Goal: Transaction & Acquisition: Purchase product/service

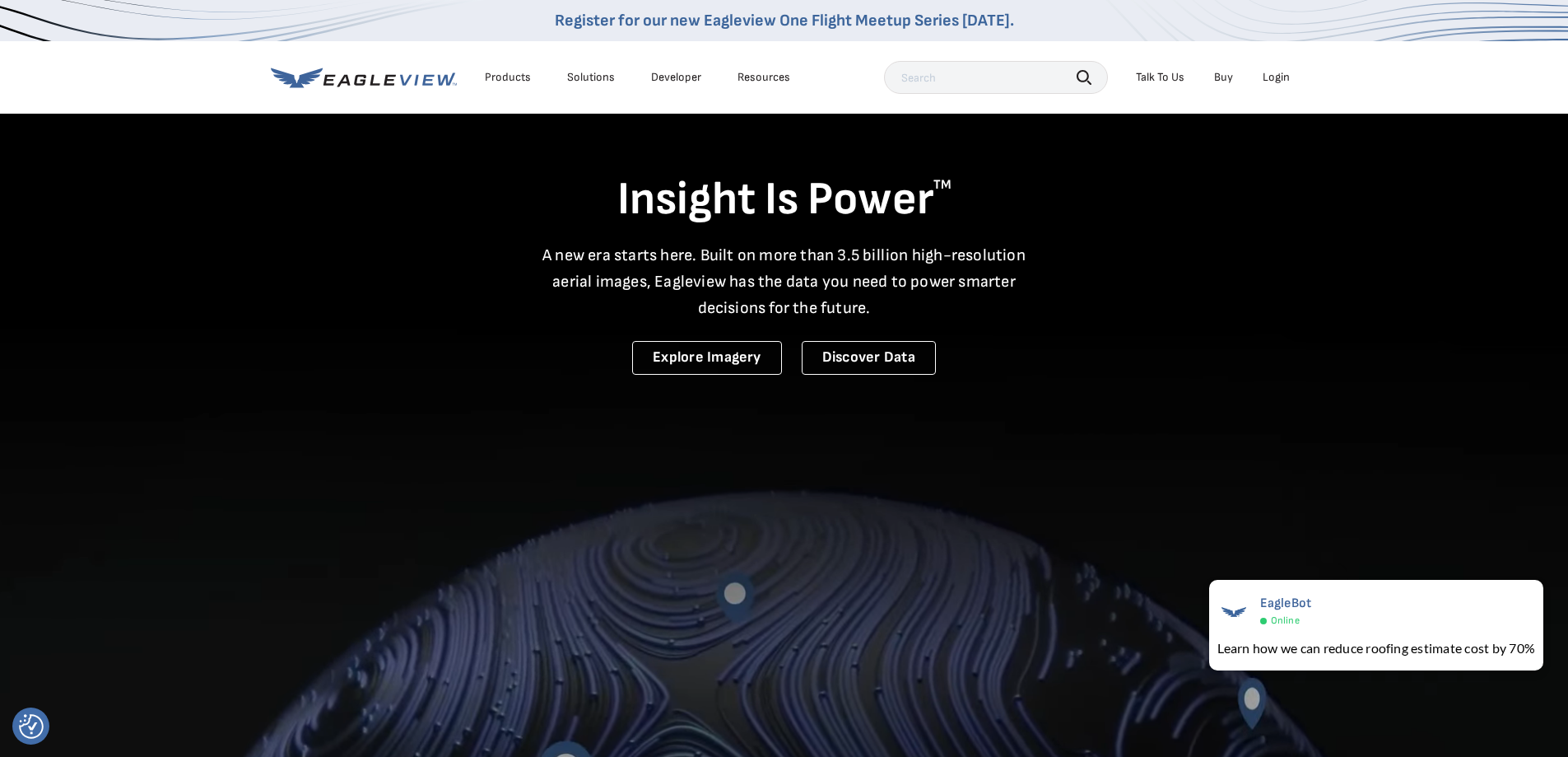
click at [1273, 69] on li "Login" at bounding box center [1276, 77] width 44 height 25
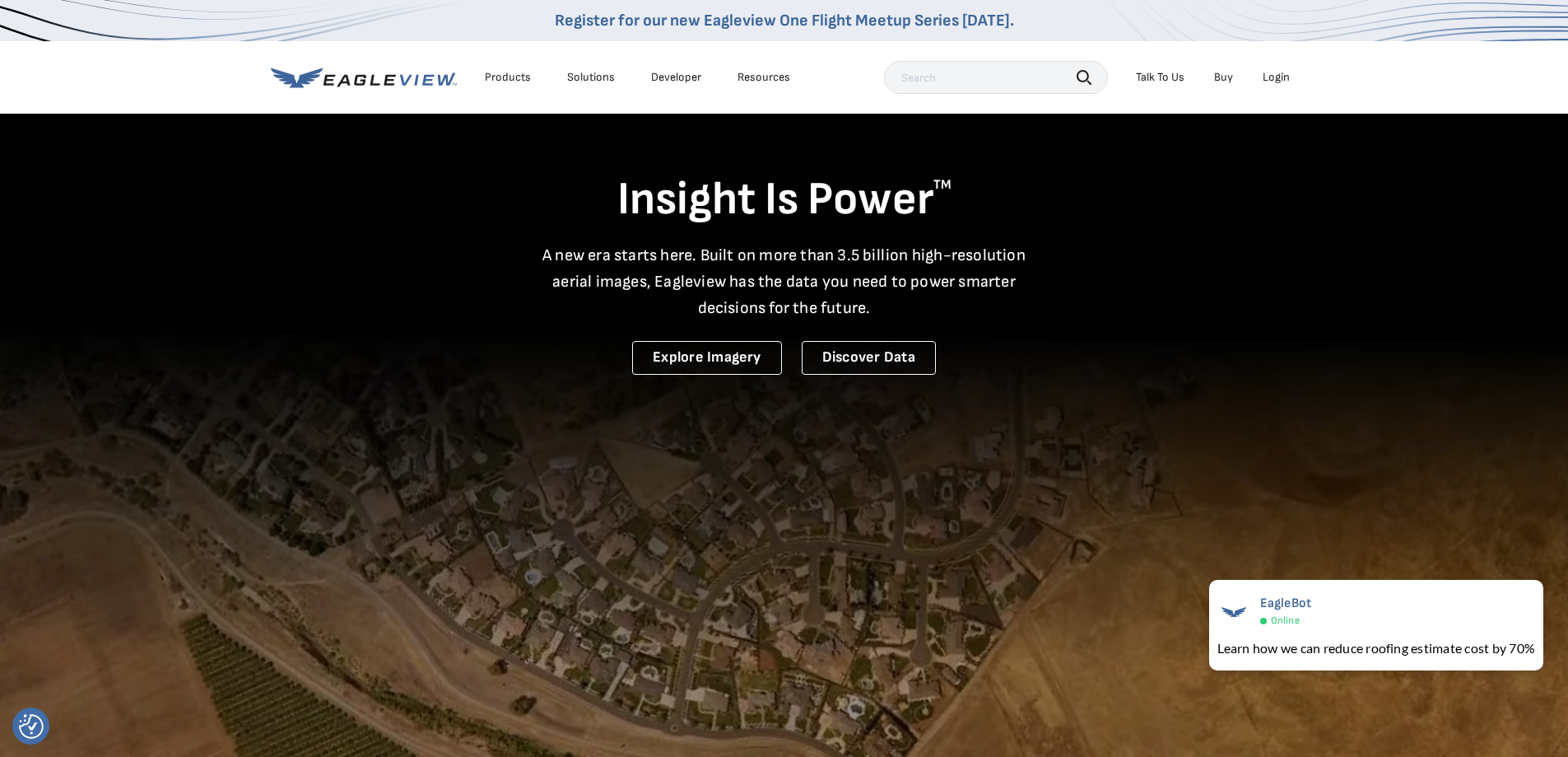
click at [1272, 75] on div "Login" at bounding box center [1275, 77] width 27 height 15
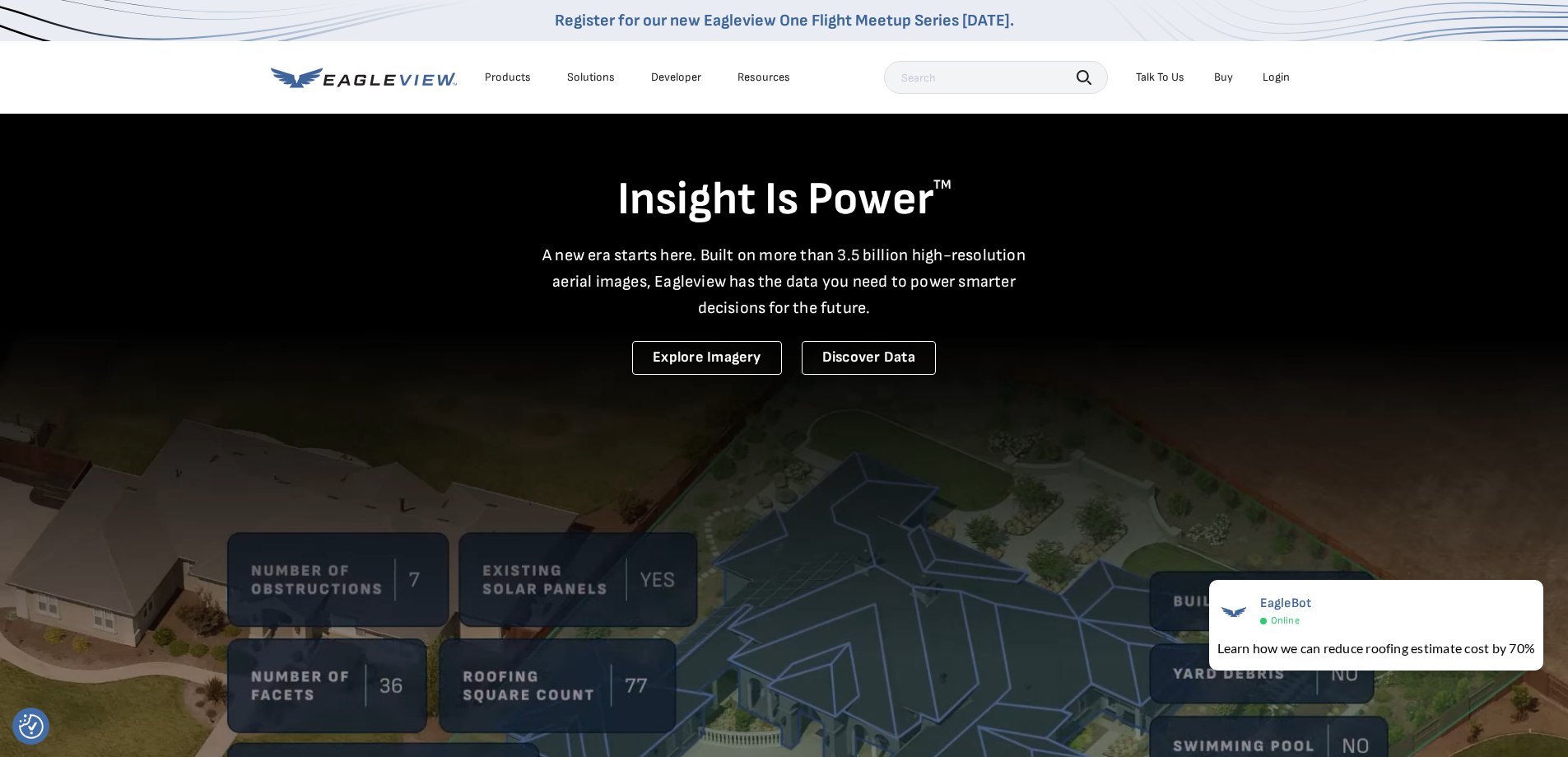
click at [1283, 75] on div "Login" at bounding box center [1275, 77] width 27 height 15
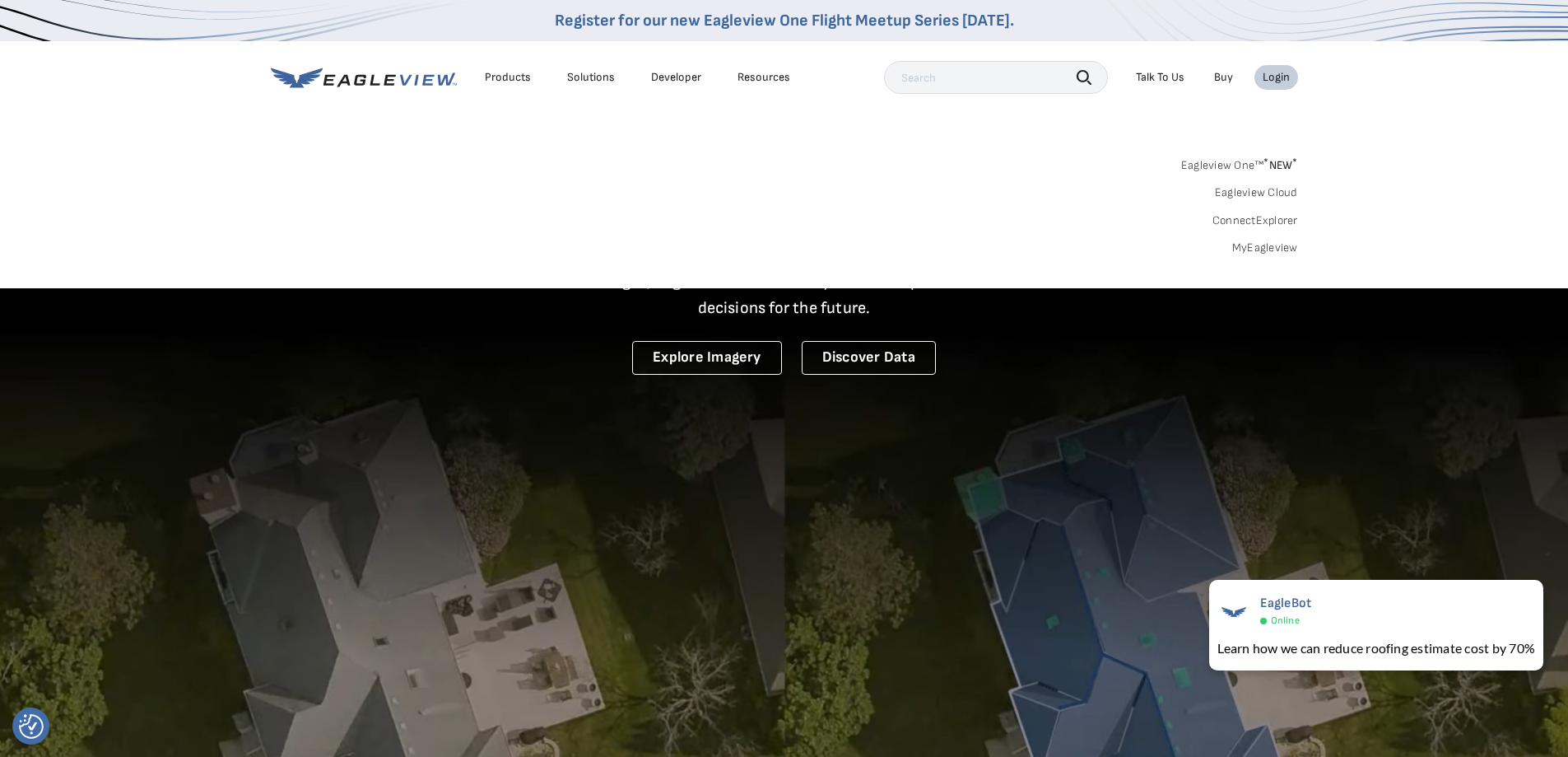
click at [1256, 248] on link "MyEagleview" at bounding box center [1265, 247] width 66 height 15
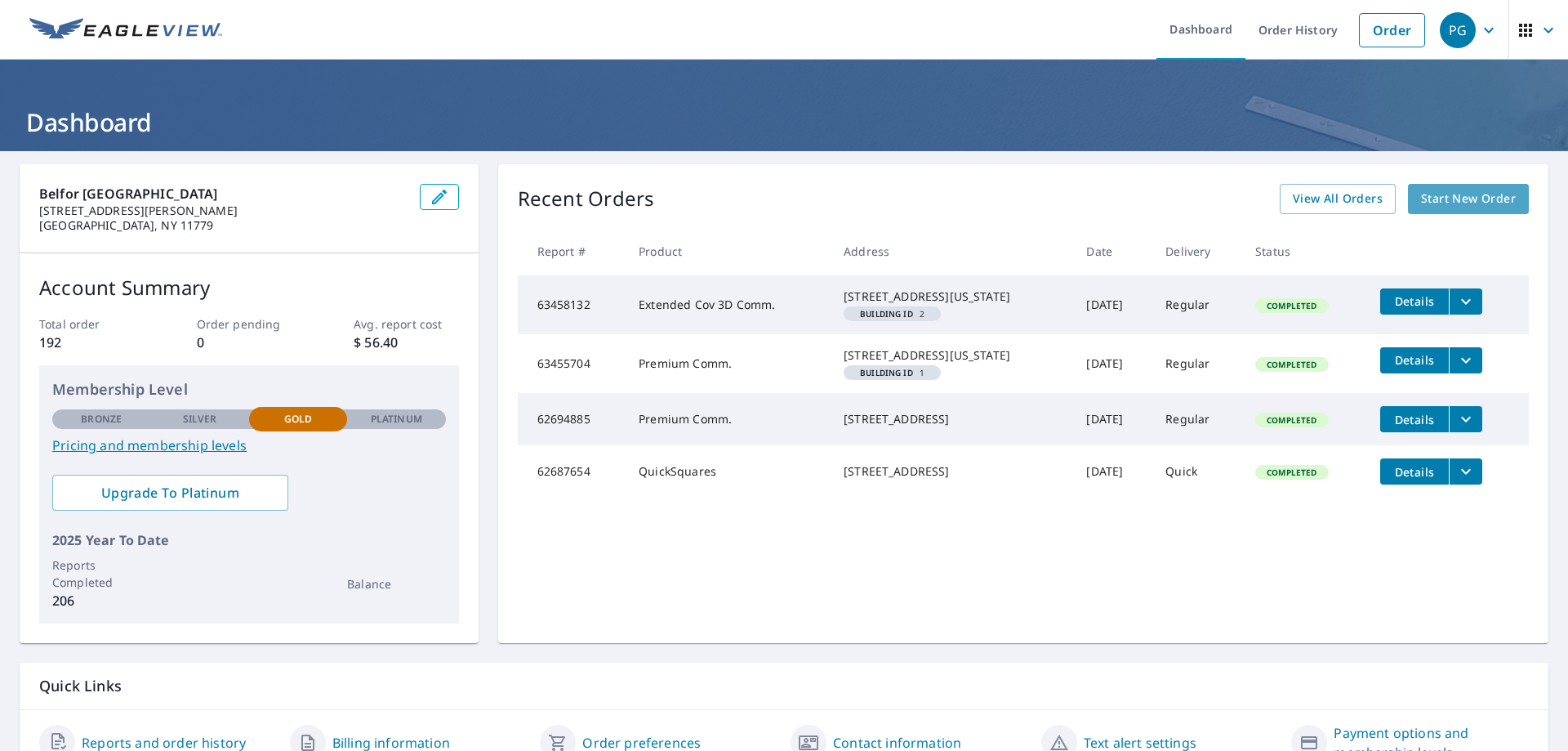
click at [1432, 201] on span "Start New Order" at bounding box center [1468, 199] width 95 height 21
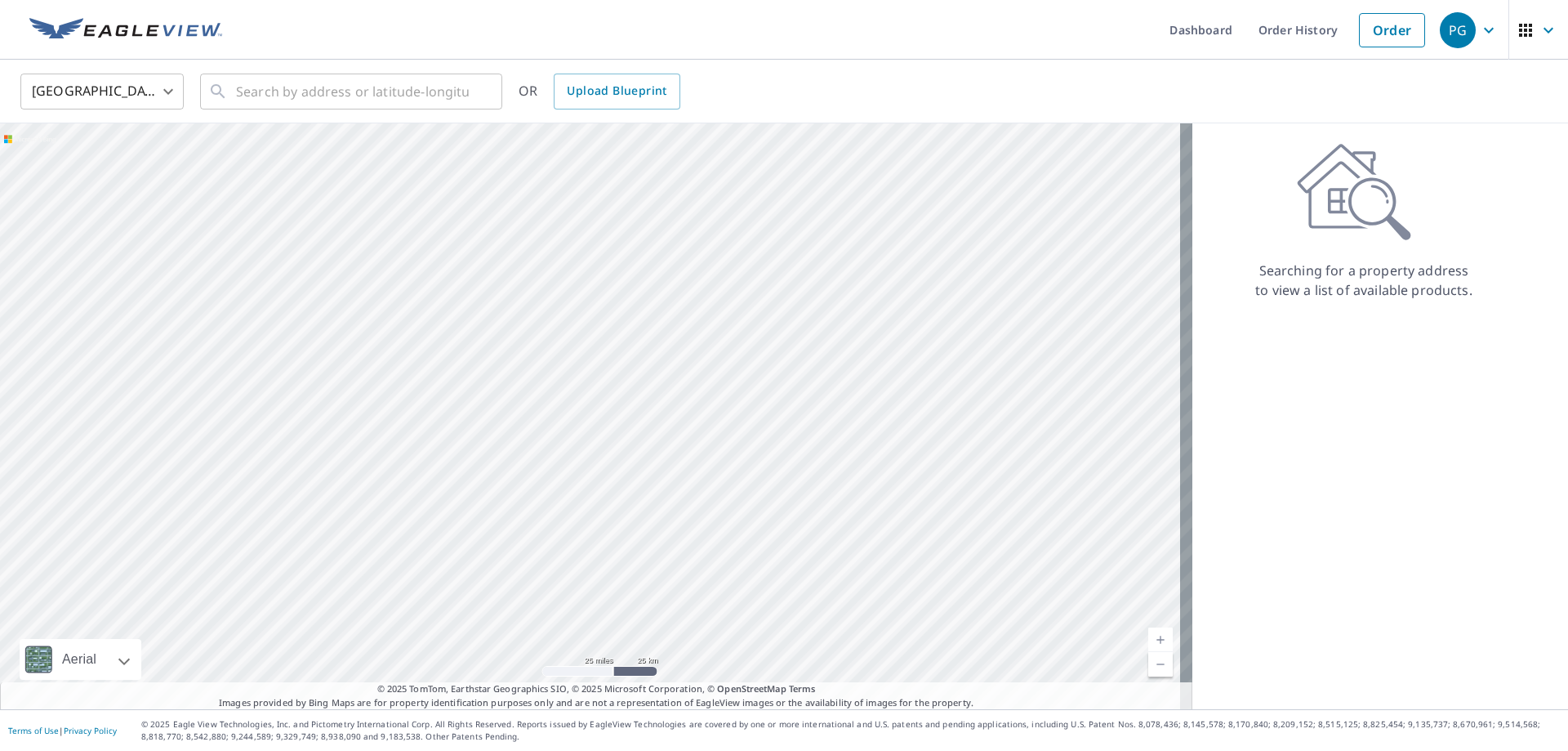
drag, startPoint x: 968, startPoint y: 291, endPoint x: 1030, endPoint y: 402, distance: 127.1
click at [1030, 402] on div at bounding box center [596, 416] width 1193 height 586
click at [998, 308] on div at bounding box center [596, 416] width 1193 height 586
drag, startPoint x: 895, startPoint y: 393, endPoint x: 783, endPoint y: 446, distance: 123.9
click at [783, 446] on div at bounding box center [596, 416] width 1193 height 586
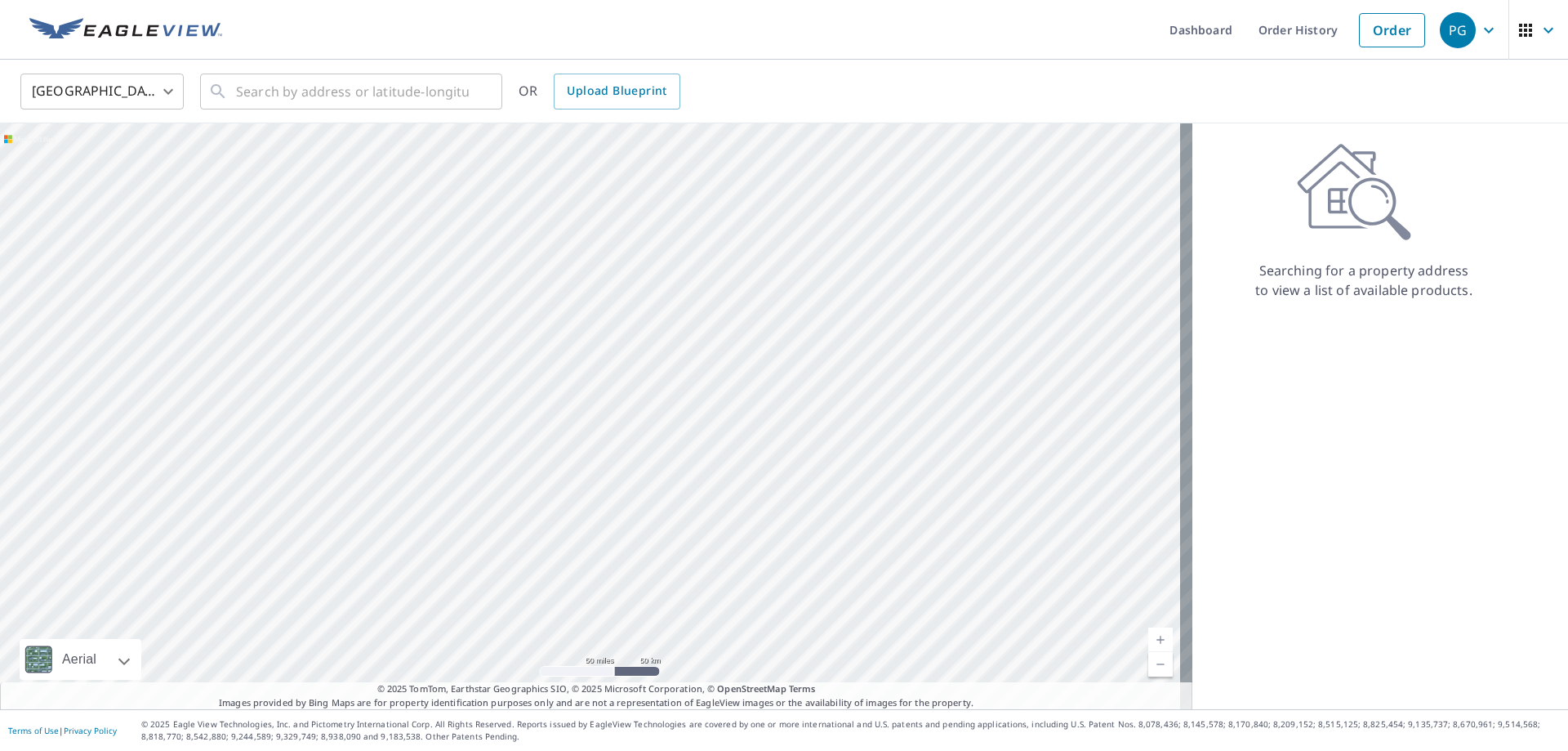
drag, startPoint x: 514, startPoint y: 547, endPoint x: 560, endPoint y: 516, distance: 55.5
click at [560, 516] on div at bounding box center [596, 416] width 1193 height 586
drag, startPoint x: 521, startPoint y: 516, endPoint x: 570, endPoint y: 415, distance: 112.3
click at [570, 415] on div at bounding box center [596, 416] width 1193 height 586
click at [531, 486] on div at bounding box center [596, 416] width 1193 height 586
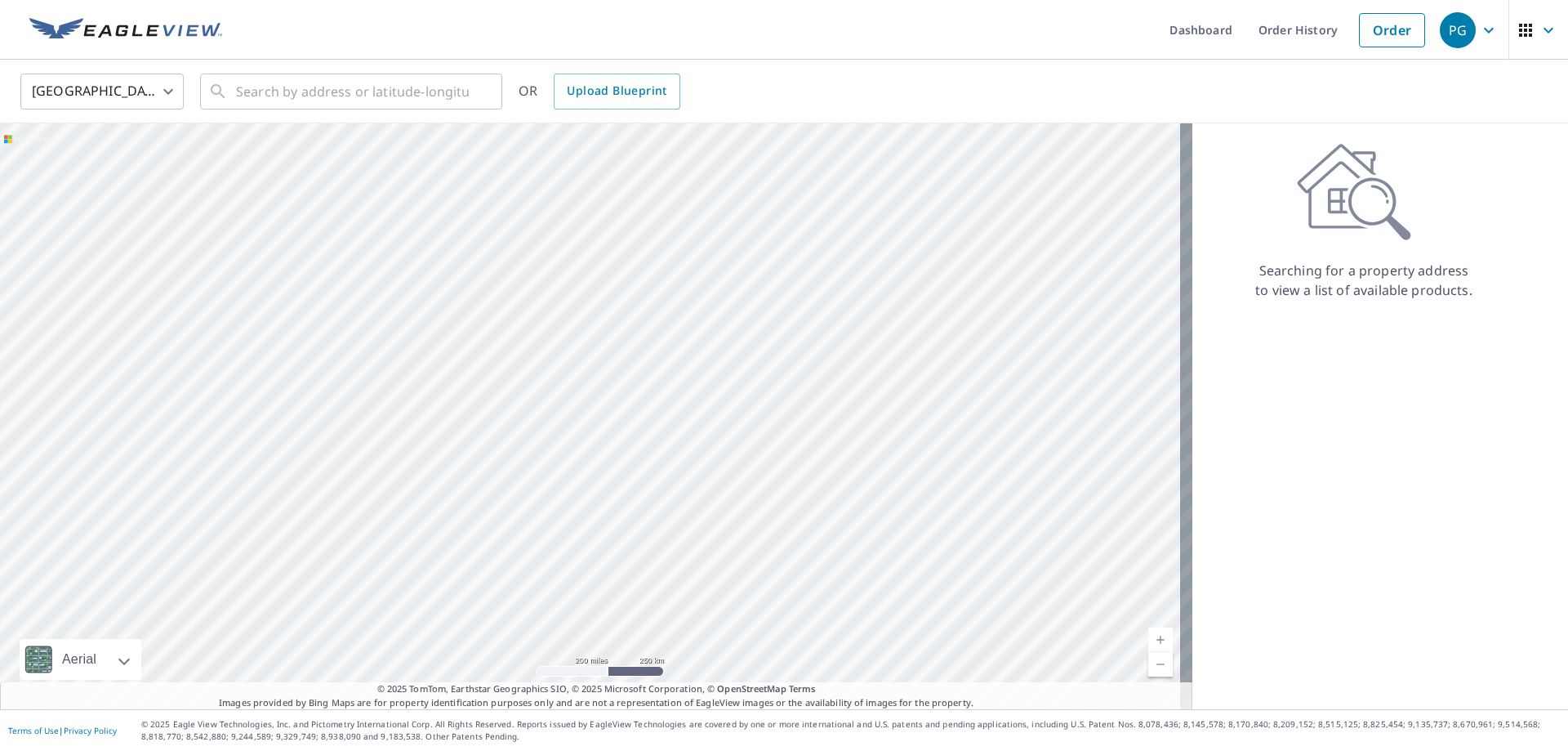
drag, startPoint x: 914, startPoint y: 366, endPoint x: 516, endPoint y: 455, distance: 407.8
click at [516, 455] on div at bounding box center [596, 416] width 1193 height 586
drag, startPoint x: 480, startPoint y: 419, endPoint x: 582, endPoint y: 411, distance: 102.3
click at [582, 411] on div at bounding box center [596, 416] width 1193 height 586
drag, startPoint x: 464, startPoint y: 502, endPoint x: 553, endPoint y: 482, distance: 91.2
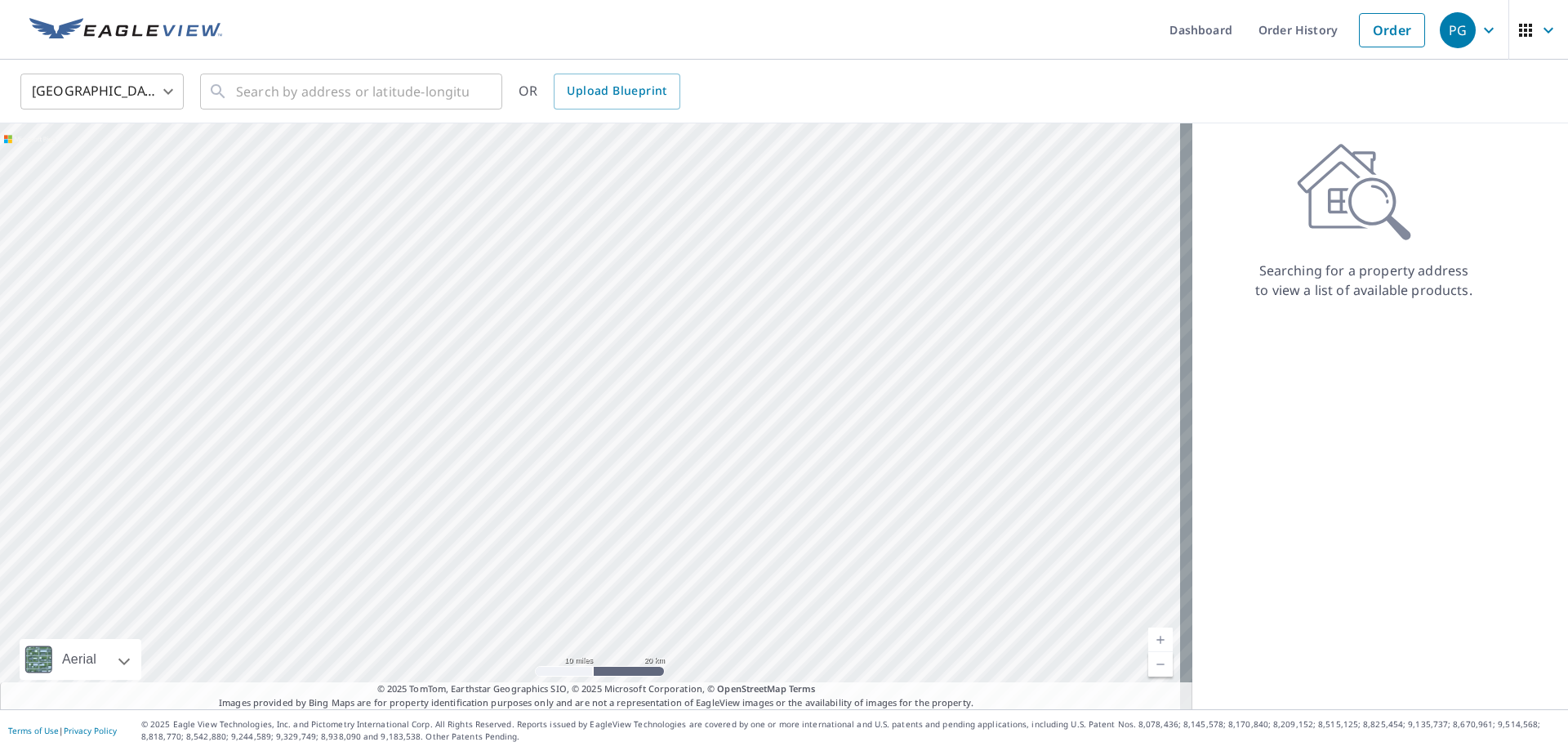
click at [553, 482] on div at bounding box center [596, 416] width 1193 height 586
click at [1481, 23] on icon "button" at bounding box center [1489, 31] width 20 height 20
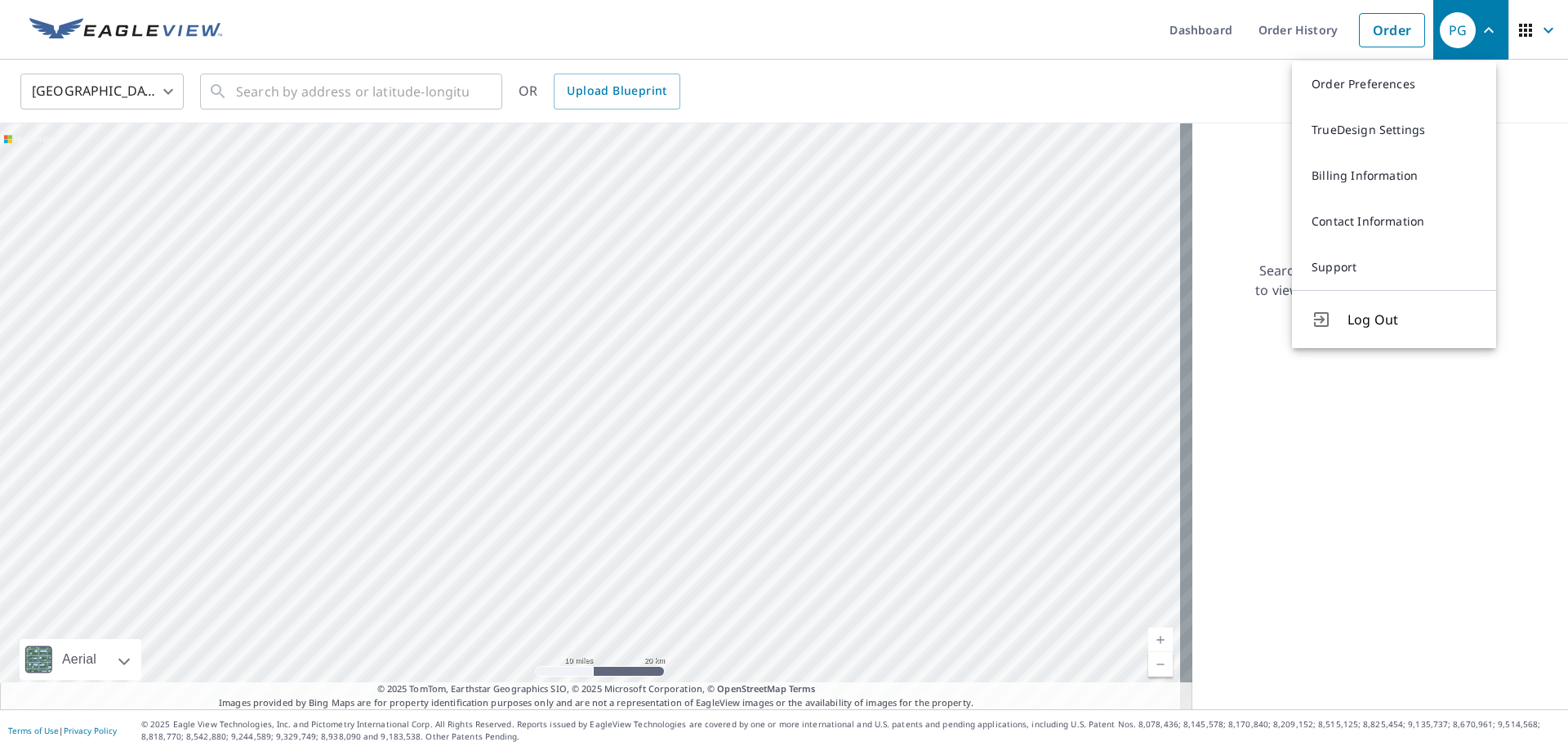
click at [1220, 178] on div "Searching for a property address to view a list of available products." at bounding box center [1363, 221] width 343 height 157
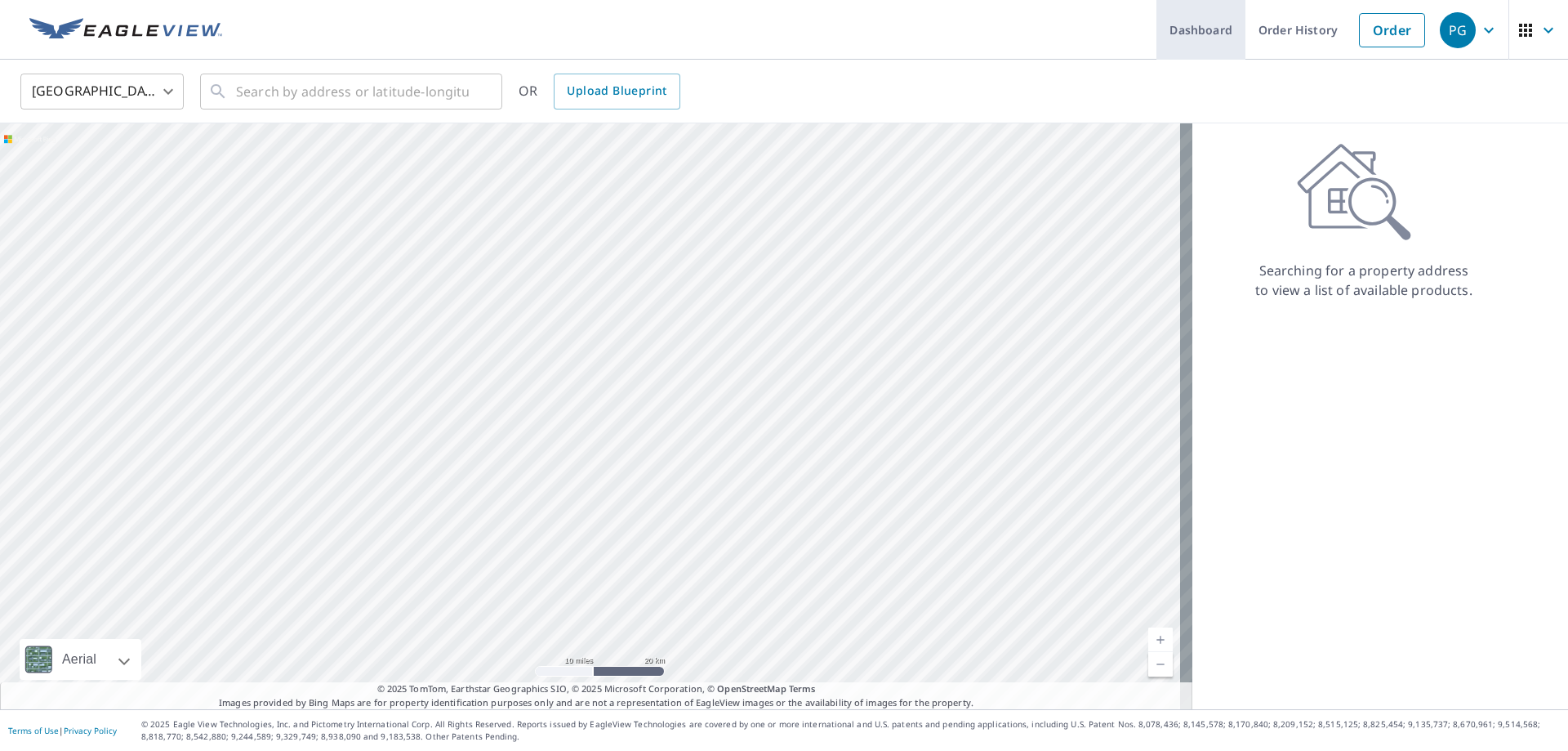
click at [1199, 39] on link "Dashboard" at bounding box center [1201, 30] width 89 height 59
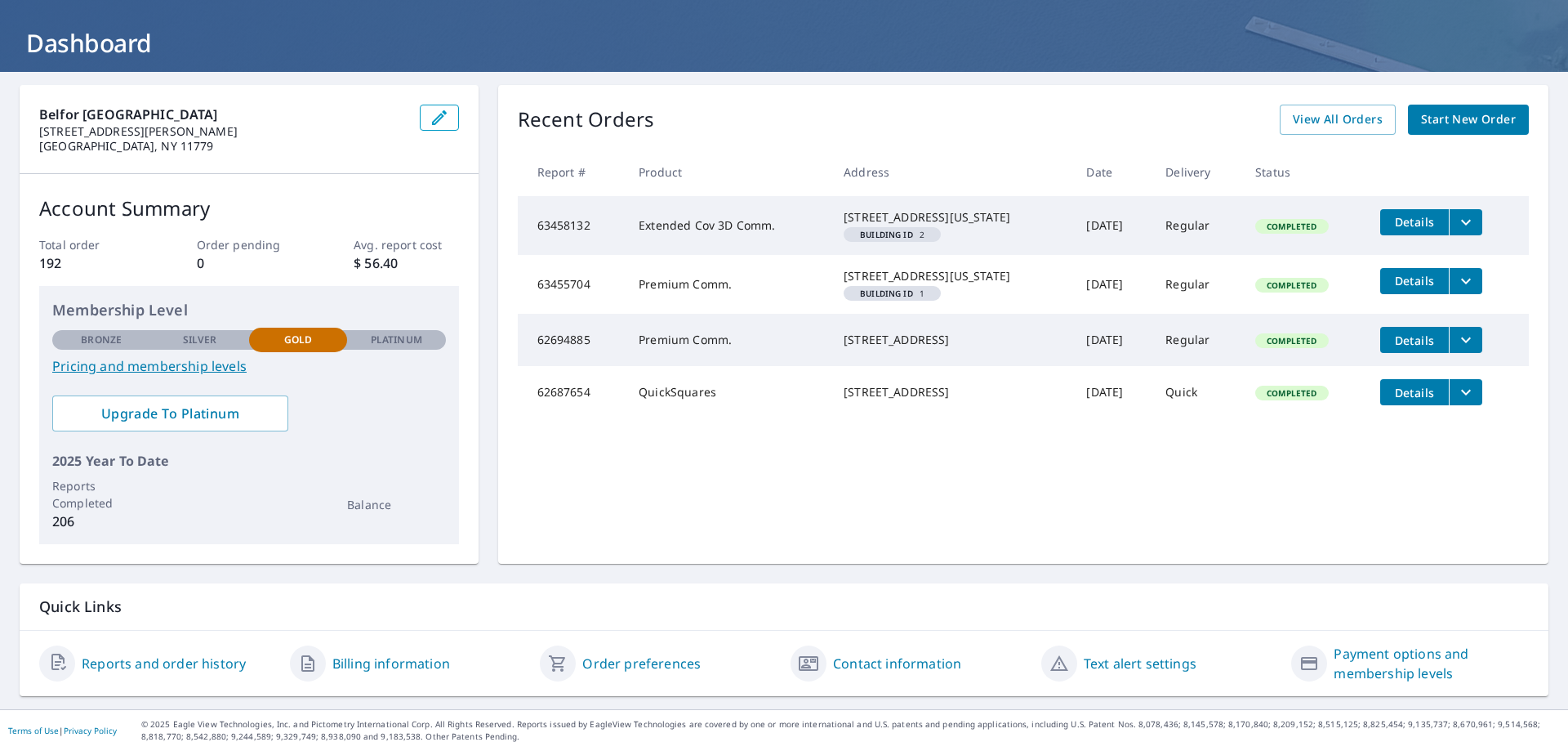
scroll to position [79, 0]
click at [1434, 115] on span "Start New Order" at bounding box center [1468, 120] width 95 height 21
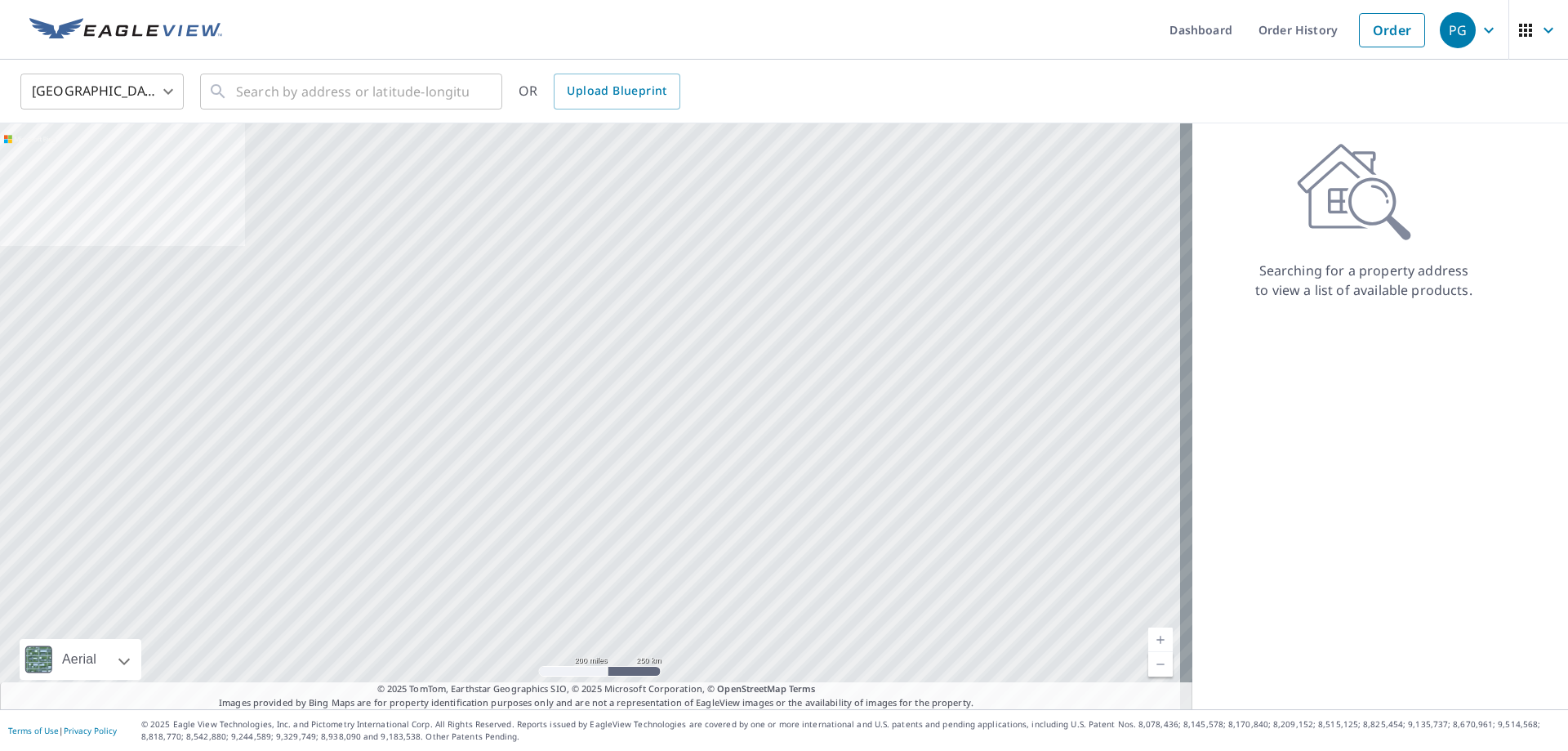
click at [1351, 195] on icon at bounding box center [1355, 192] width 115 height 98
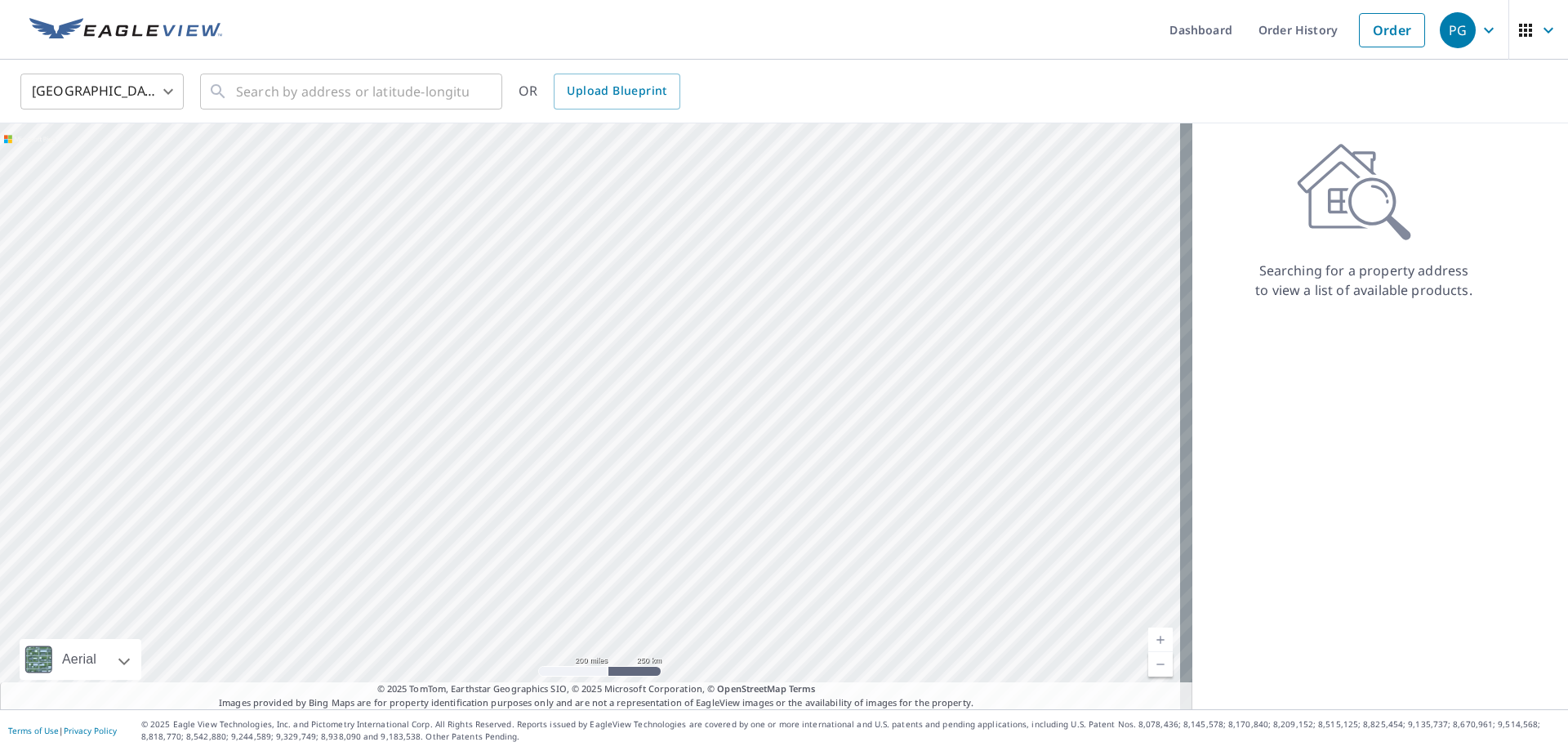
drag, startPoint x: 879, startPoint y: 416, endPoint x: 822, endPoint y: 428, distance: 58.2
click at [822, 428] on div at bounding box center [596, 416] width 1193 height 586
drag, startPoint x: 973, startPoint y: 329, endPoint x: 822, endPoint y: 427, distance: 180.0
click at [822, 427] on div at bounding box center [596, 416] width 1193 height 586
drag, startPoint x: 879, startPoint y: 409, endPoint x: 975, endPoint y: 437, distance: 100.0
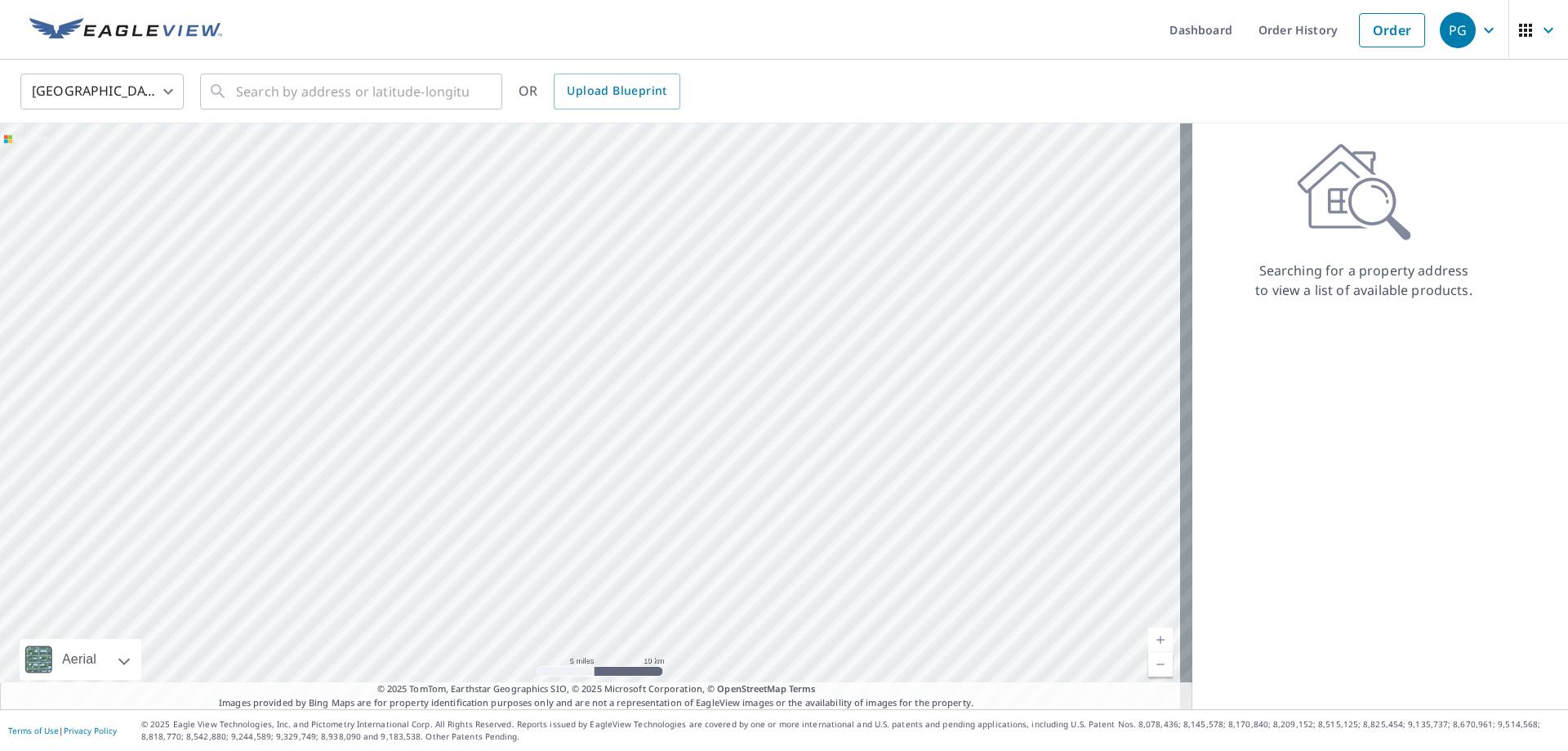
click at [975, 437] on div at bounding box center [596, 416] width 1193 height 586
drag, startPoint x: 809, startPoint y: 414, endPoint x: 761, endPoint y: 459, distance: 65.8
click at [761, 459] on div at bounding box center [596, 416] width 1193 height 586
drag, startPoint x: 814, startPoint y: 394, endPoint x: 824, endPoint y: 429, distance: 36.4
click at [824, 429] on div at bounding box center [596, 416] width 1193 height 586
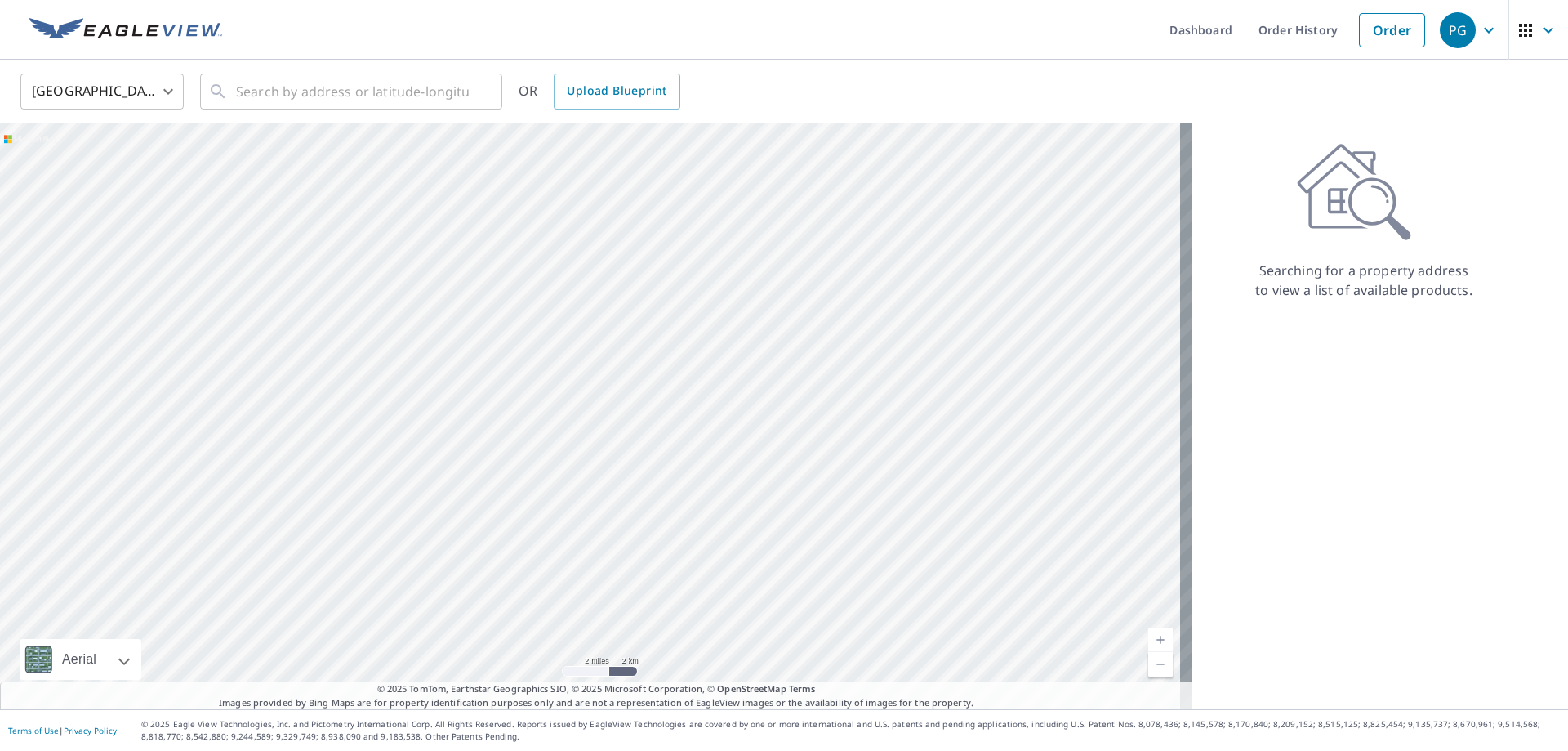
drag, startPoint x: 796, startPoint y: 427, endPoint x: 828, endPoint y: 441, distance: 34.9
click at [828, 441] on div at bounding box center [596, 416] width 1193 height 586
click at [231, 85] on div "​" at bounding box center [352, 91] width 302 height 36
click at [266, 98] on input "text" at bounding box center [353, 91] width 233 height 45
paste input "[STREET_ADDRESS]"
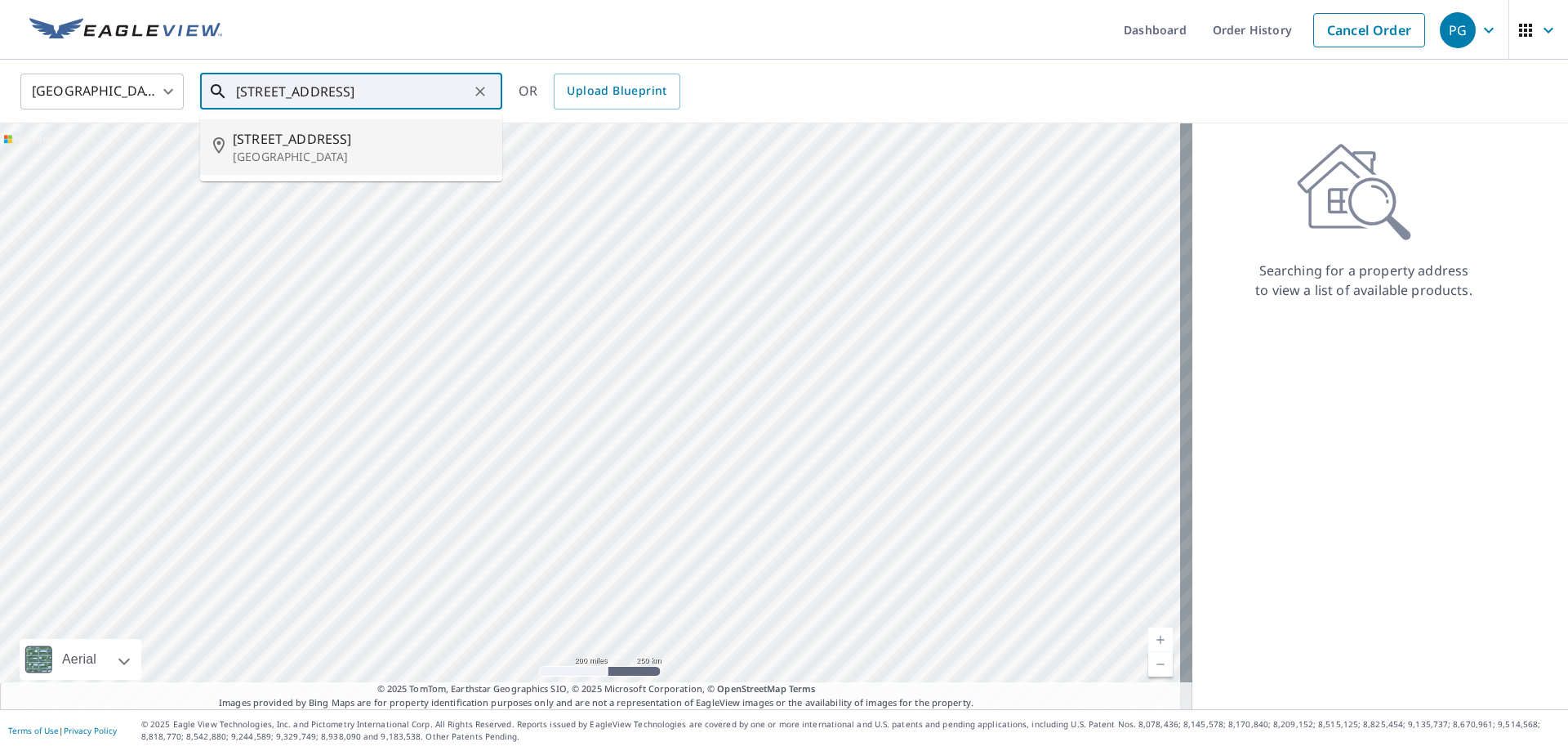
click at [269, 149] on p "[GEOGRAPHIC_DATA]" at bounding box center [362, 156] width 257 height 17
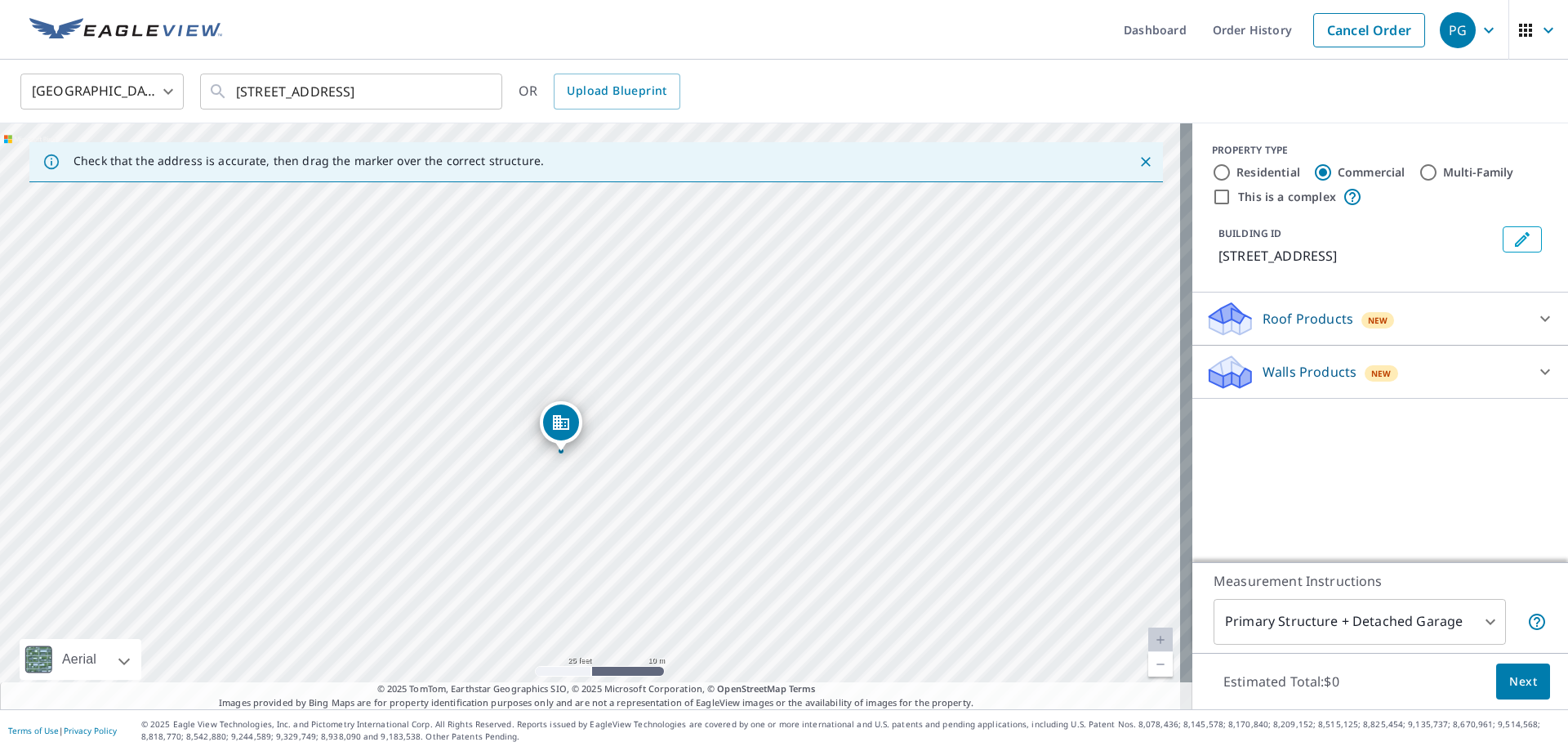
drag, startPoint x: 543, startPoint y: 408, endPoint x: 538, endPoint y: 441, distance: 33.4
click at [538, 441] on div "[STREET_ADDRESS]" at bounding box center [596, 416] width 1193 height 586
drag, startPoint x: 564, startPoint y: 451, endPoint x: 584, endPoint y: 408, distance: 47.4
click at [584, 408] on div "[STREET_ADDRESS]" at bounding box center [596, 416] width 1193 height 586
drag, startPoint x: 629, startPoint y: 483, endPoint x: 634, endPoint y: 472, distance: 12.1
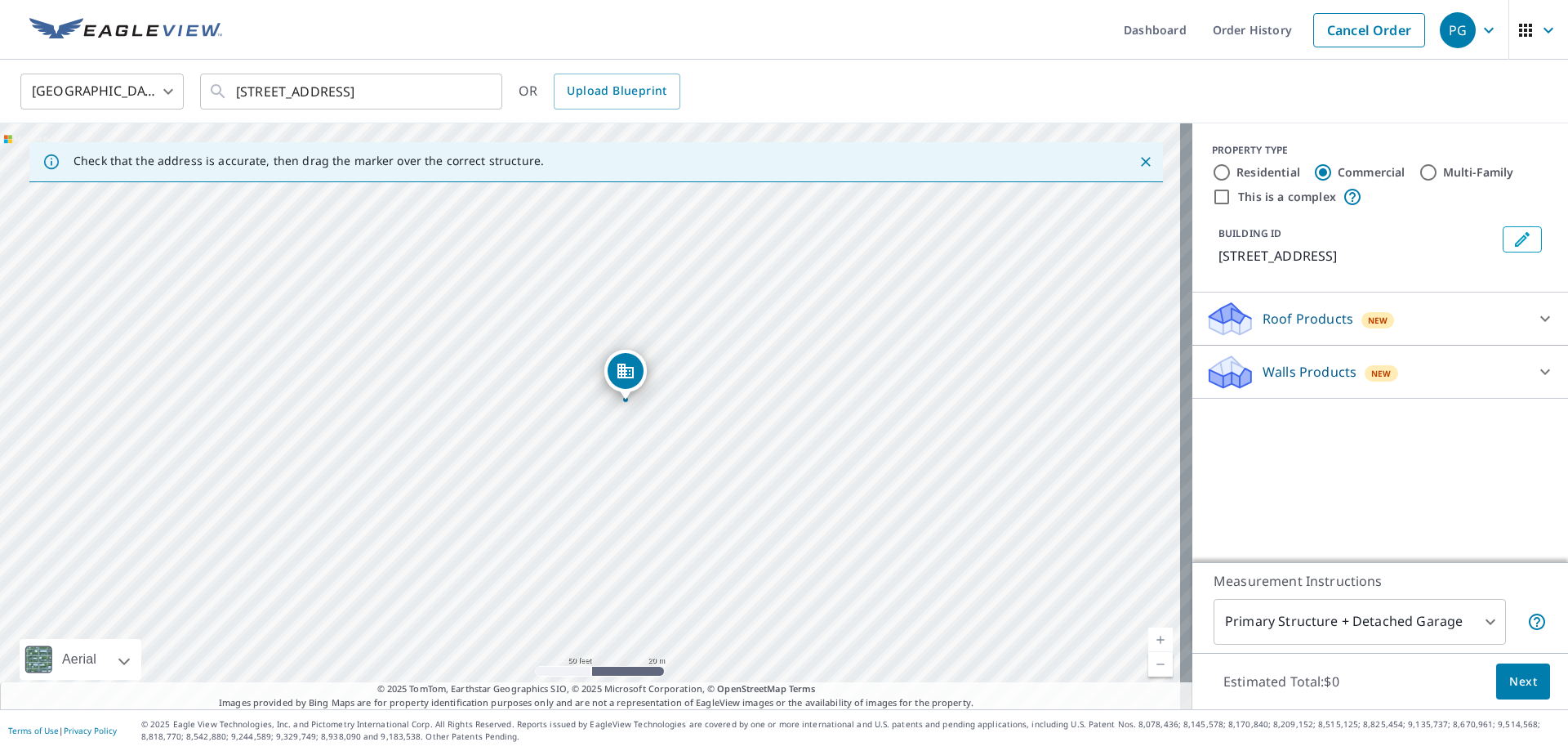
click at [634, 472] on div "[STREET_ADDRESS]" at bounding box center [596, 416] width 1193 height 586
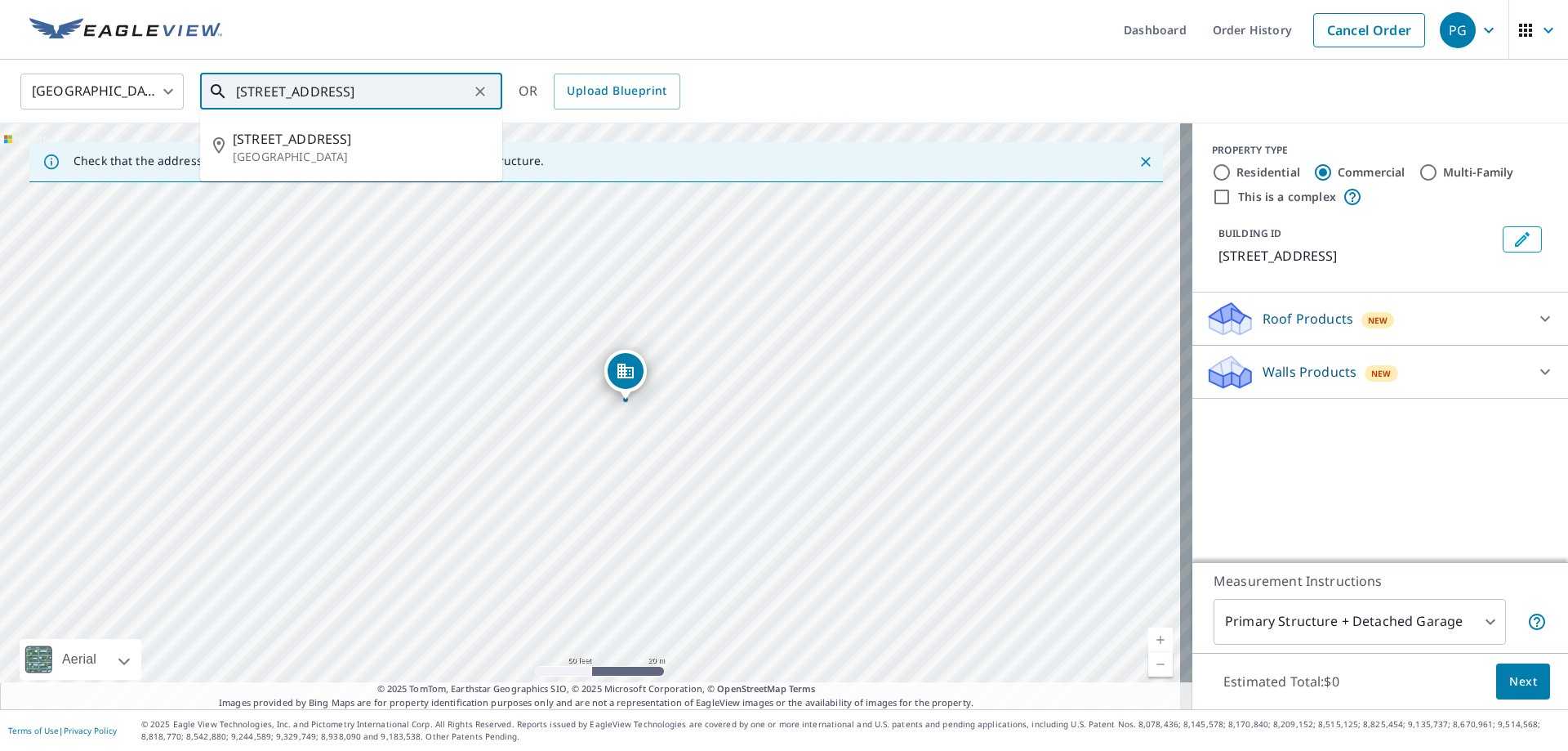
drag, startPoint x: 267, startPoint y: 99, endPoint x: 232, endPoint y: 100, distance: 35.0
click at [232, 100] on div "[STREET_ADDRESS] ​" at bounding box center [352, 91] width 302 height 36
click at [243, 92] on input "[STREET_ADDRESS]" at bounding box center [353, 91] width 233 height 45
type input "[STREET_ADDRESS]"
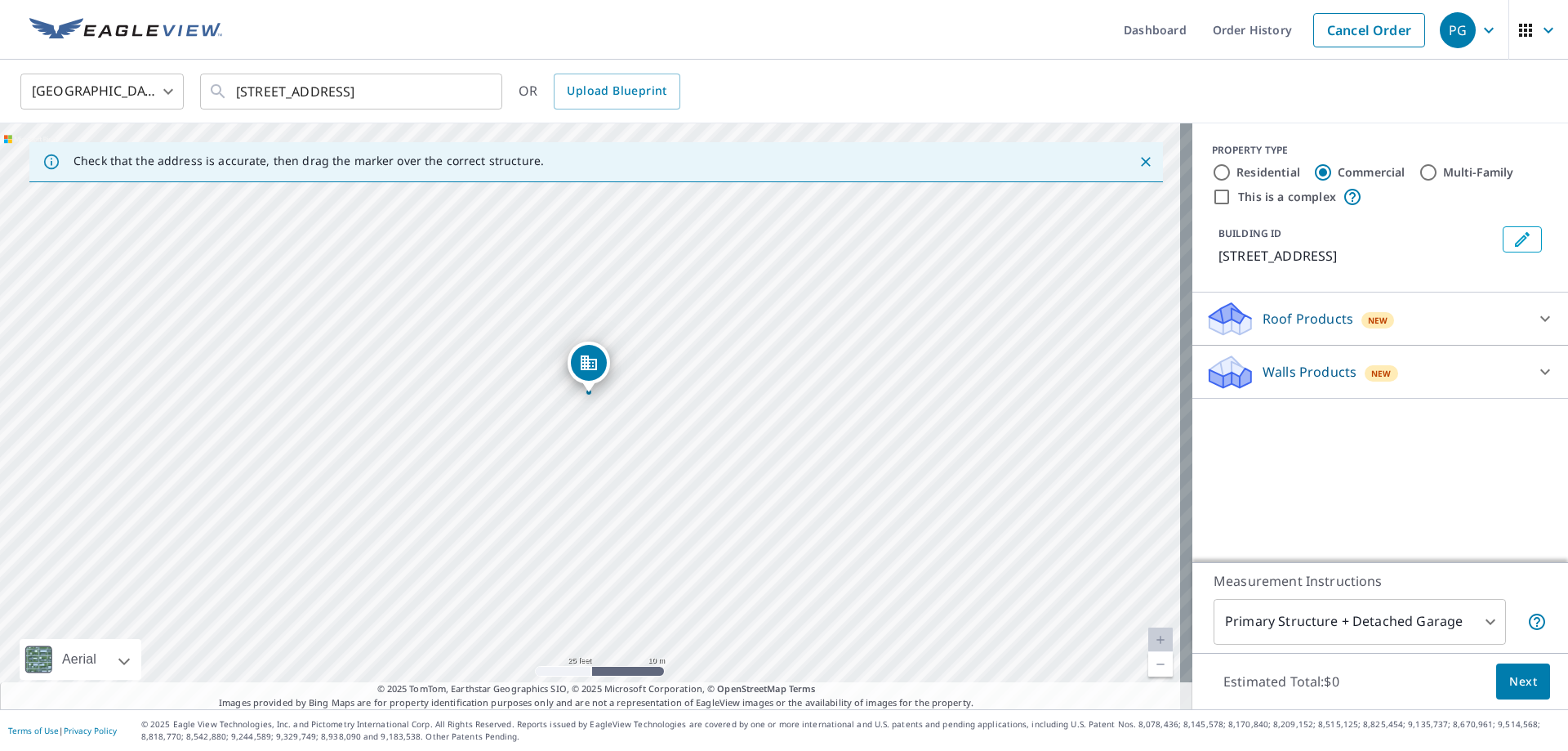
drag, startPoint x: 553, startPoint y: 411, endPoint x: 551, endPoint y: 389, distance: 22.1
click at [551, 389] on div "[STREET_ADDRESS]" at bounding box center [596, 416] width 1193 height 586
click at [574, 394] on div "[STREET_ADDRESS]" at bounding box center [596, 416] width 1193 height 586
click at [577, 407] on div "[STREET_ADDRESS]" at bounding box center [590, 387] width 42 height 50
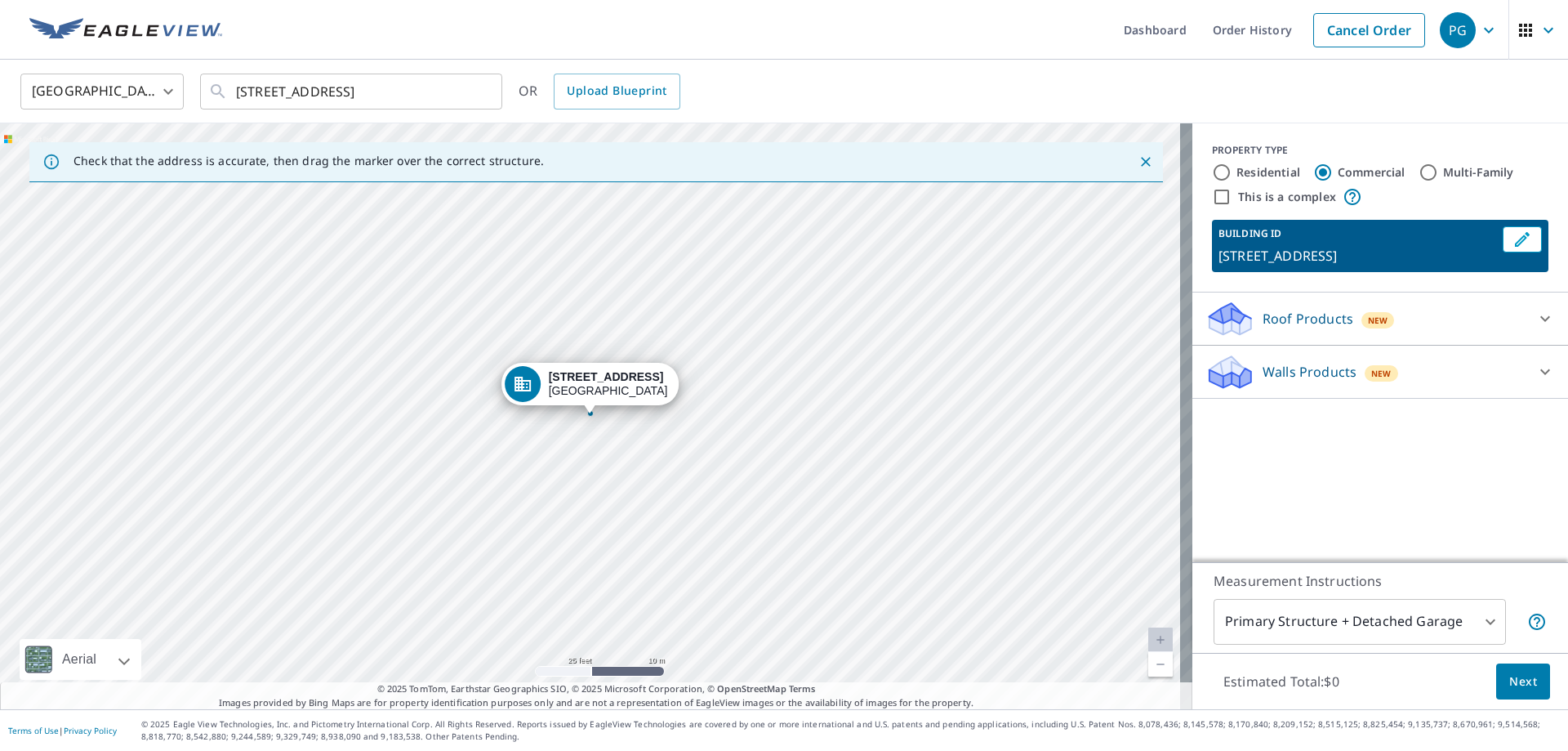
click at [577, 407] on div "[STREET_ADDRESS]" at bounding box center [591, 387] width 178 height 50
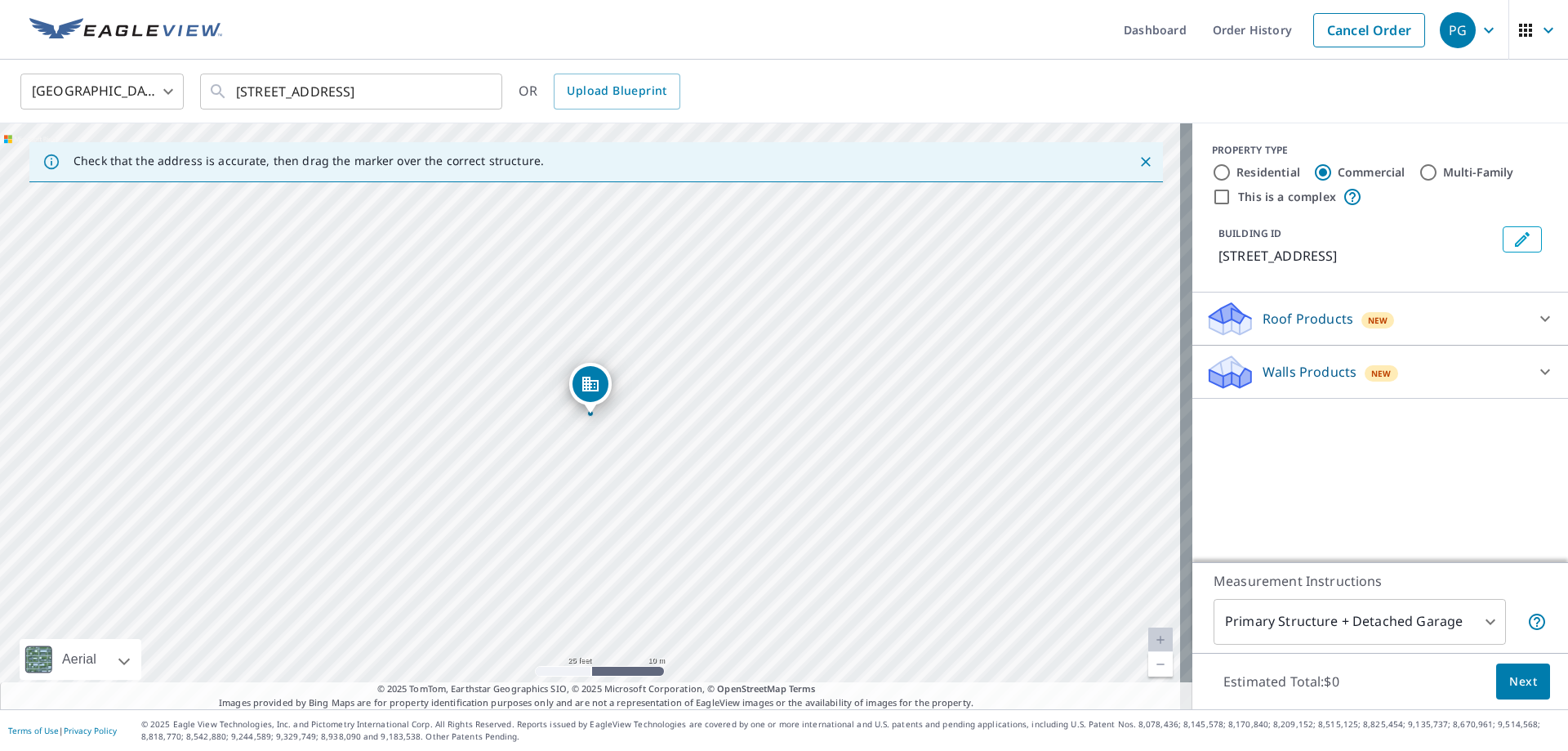
click at [577, 407] on div "[STREET_ADDRESS]" at bounding box center [590, 387] width 42 height 50
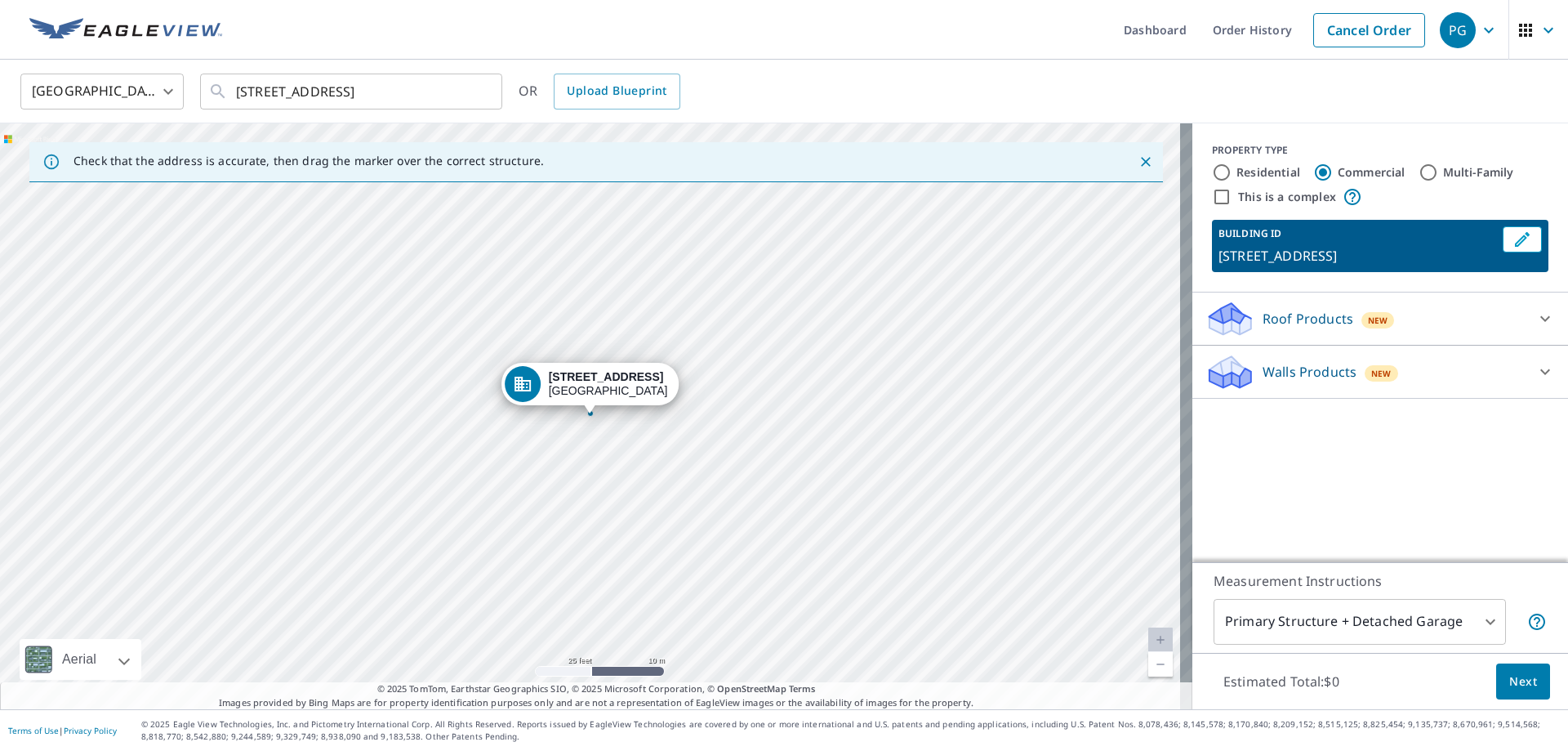
click at [1398, 338] on div "Roof Products New" at bounding box center [1365, 318] width 320 height 39
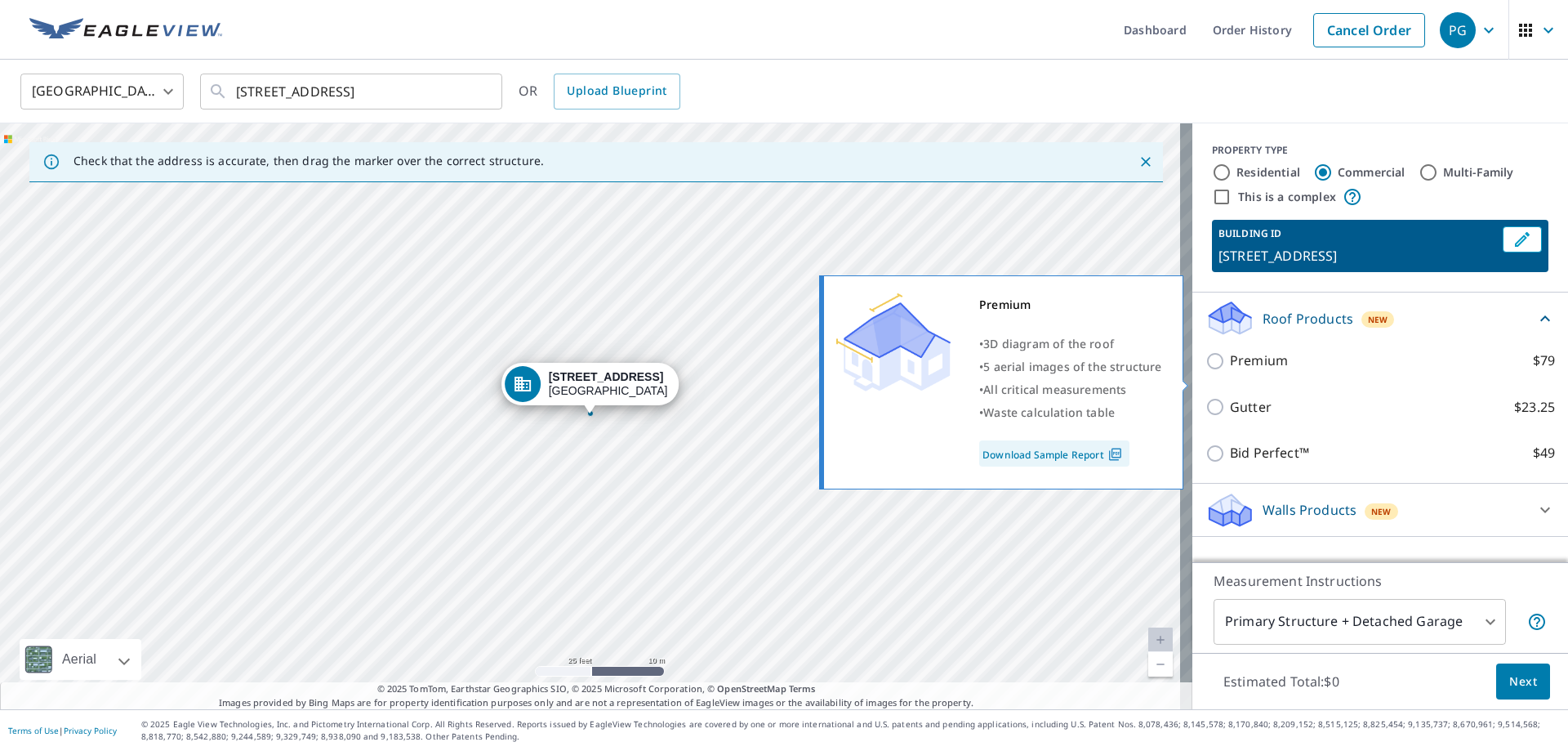
click at [1268, 371] on p "Premium" at bounding box center [1259, 361] width 58 height 21
click at [1230, 371] on input "Premium $79" at bounding box center [1217, 361] width 25 height 20
checkbox input "true"
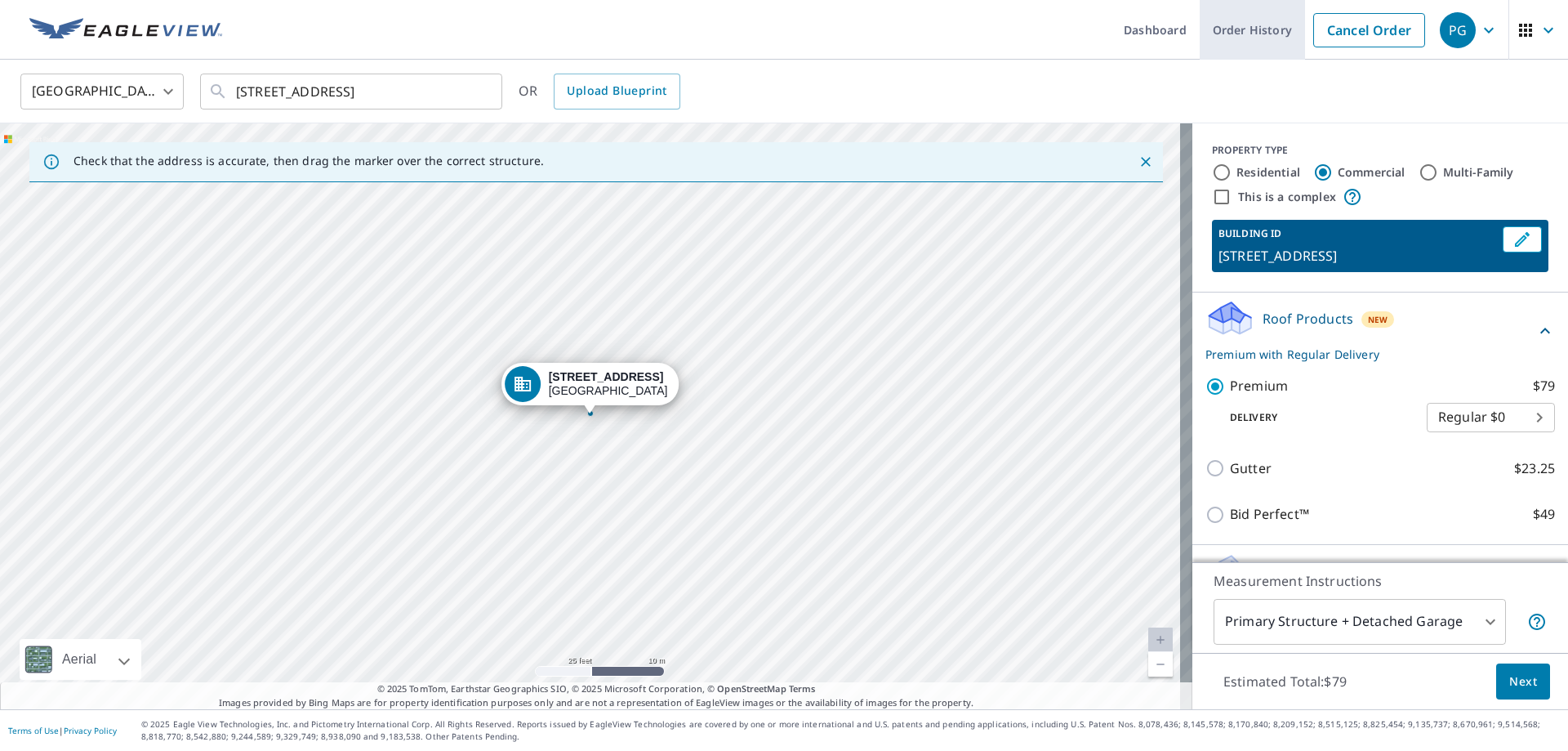
click at [1209, 41] on link "Order History" at bounding box center [1252, 30] width 106 height 59
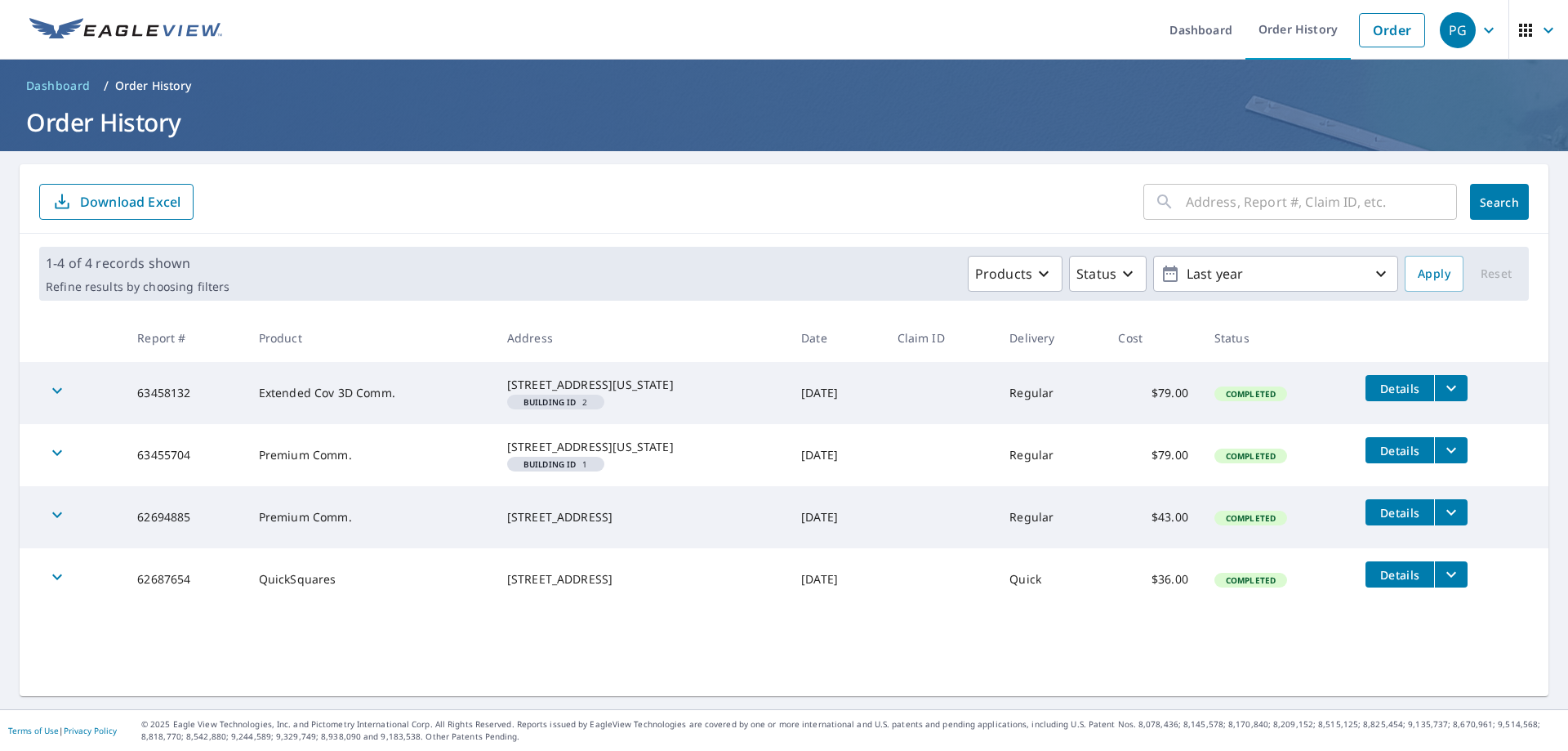
click at [1375, 389] on span "Details" at bounding box center [1400, 388] width 49 height 16
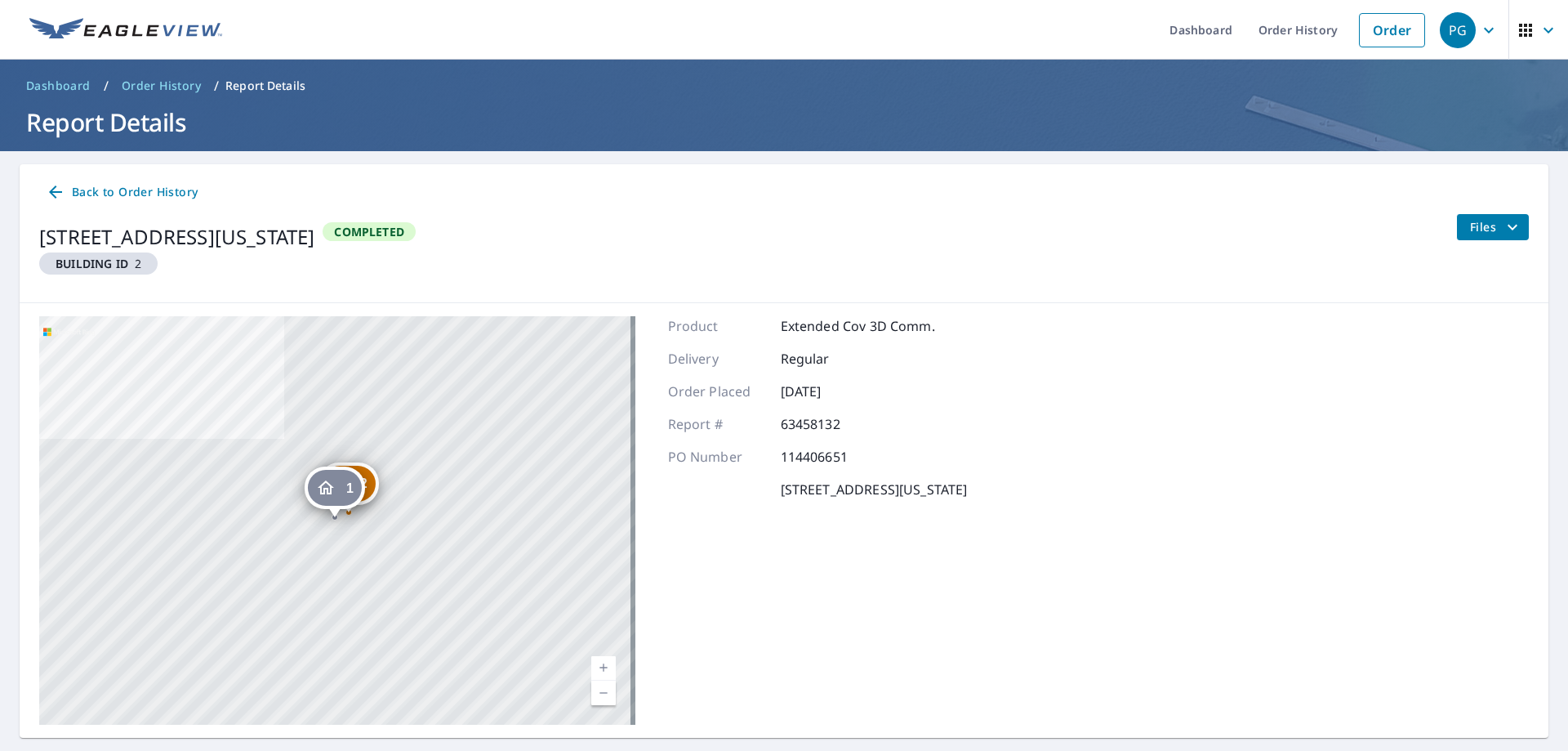
click at [1487, 227] on span "Files" at bounding box center [1496, 227] width 52 height 20
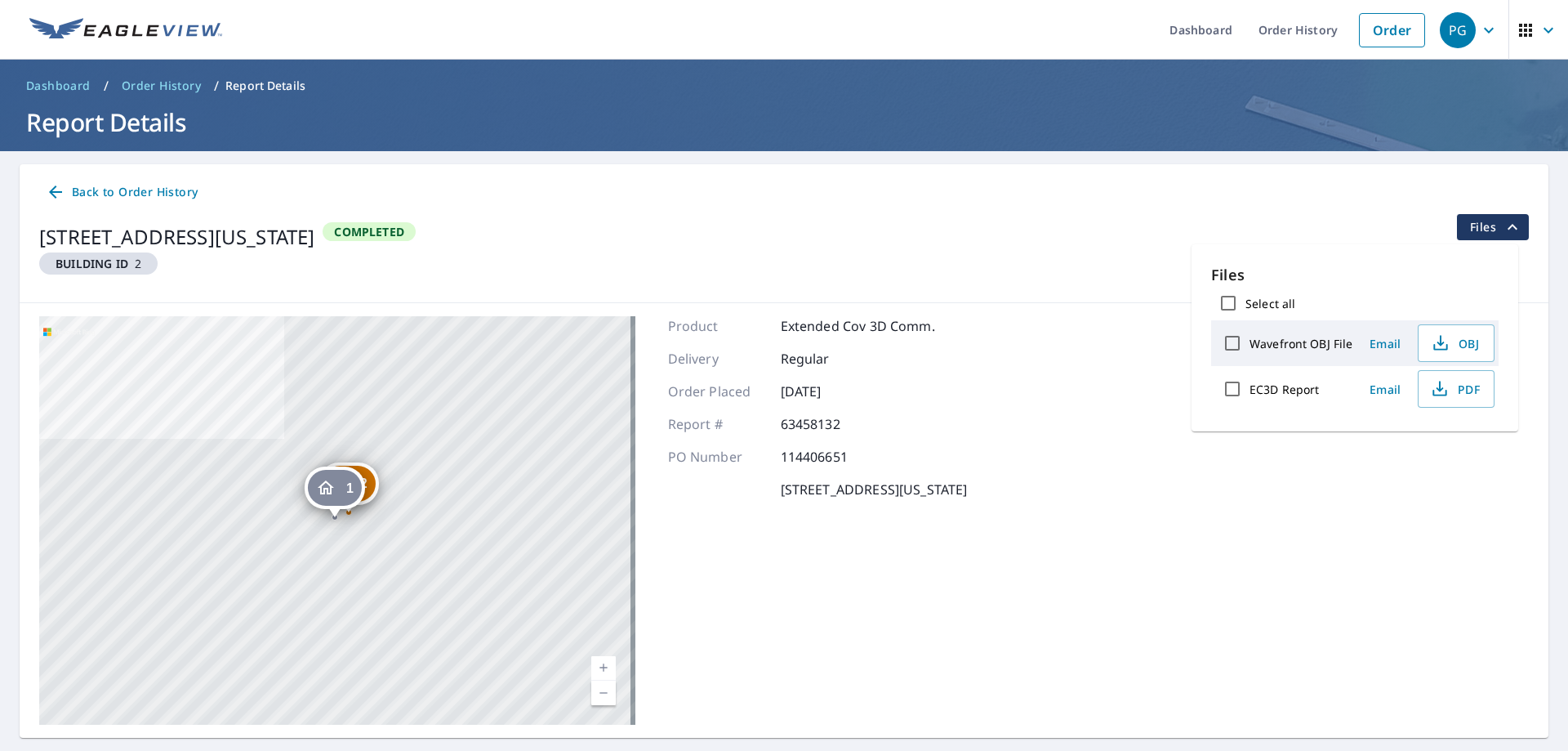
click at [1080, 508] on div "[GEOGRAPHIC_DATA][STREET_ADDRESS][US_STATE] [STREET_ADDRESS][US_STATE] Aerial R…" at bounding box center [784, 521] width 1529 height 435
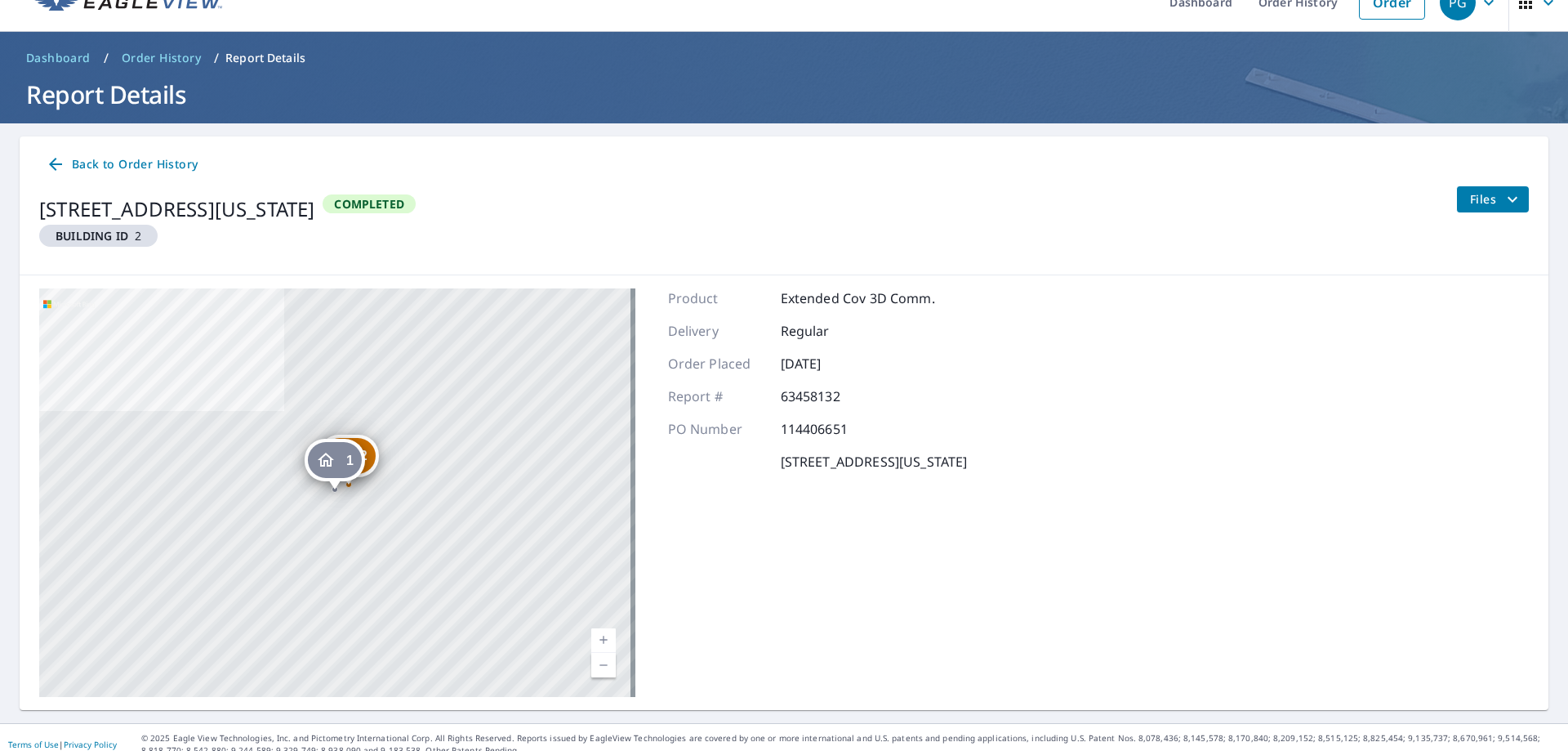
scroll to position [42, 0]
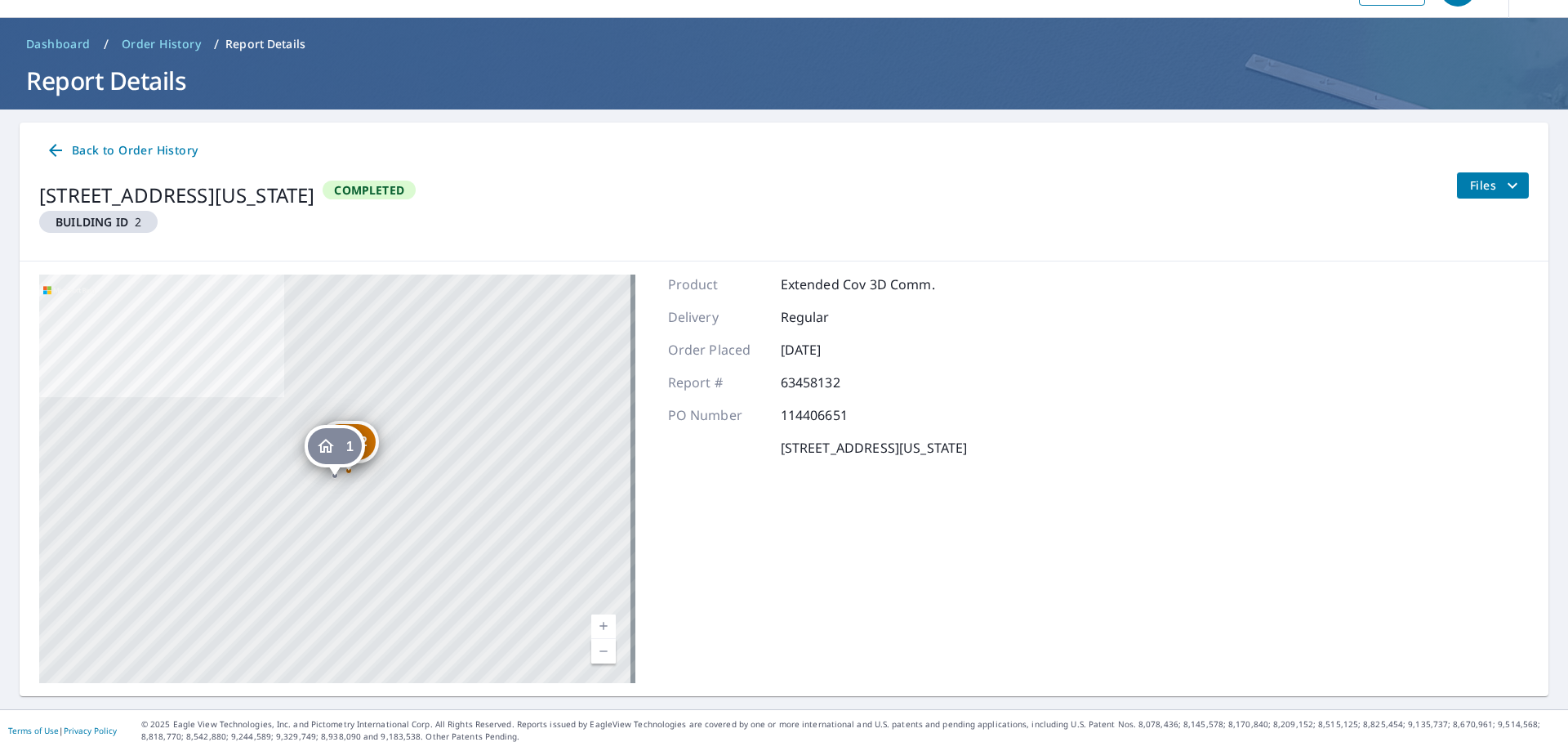
click at [742, 422] on p "PO Number" at bounding box center [716, 415] width 98 height 20
click at [789, 422] on p "114406651" at bounding box center [829, 415] width 98 height 20
click at [787, 292] on p "Extended Cov 3D Comm." at bounding box center [858, 285] width 154 height 20
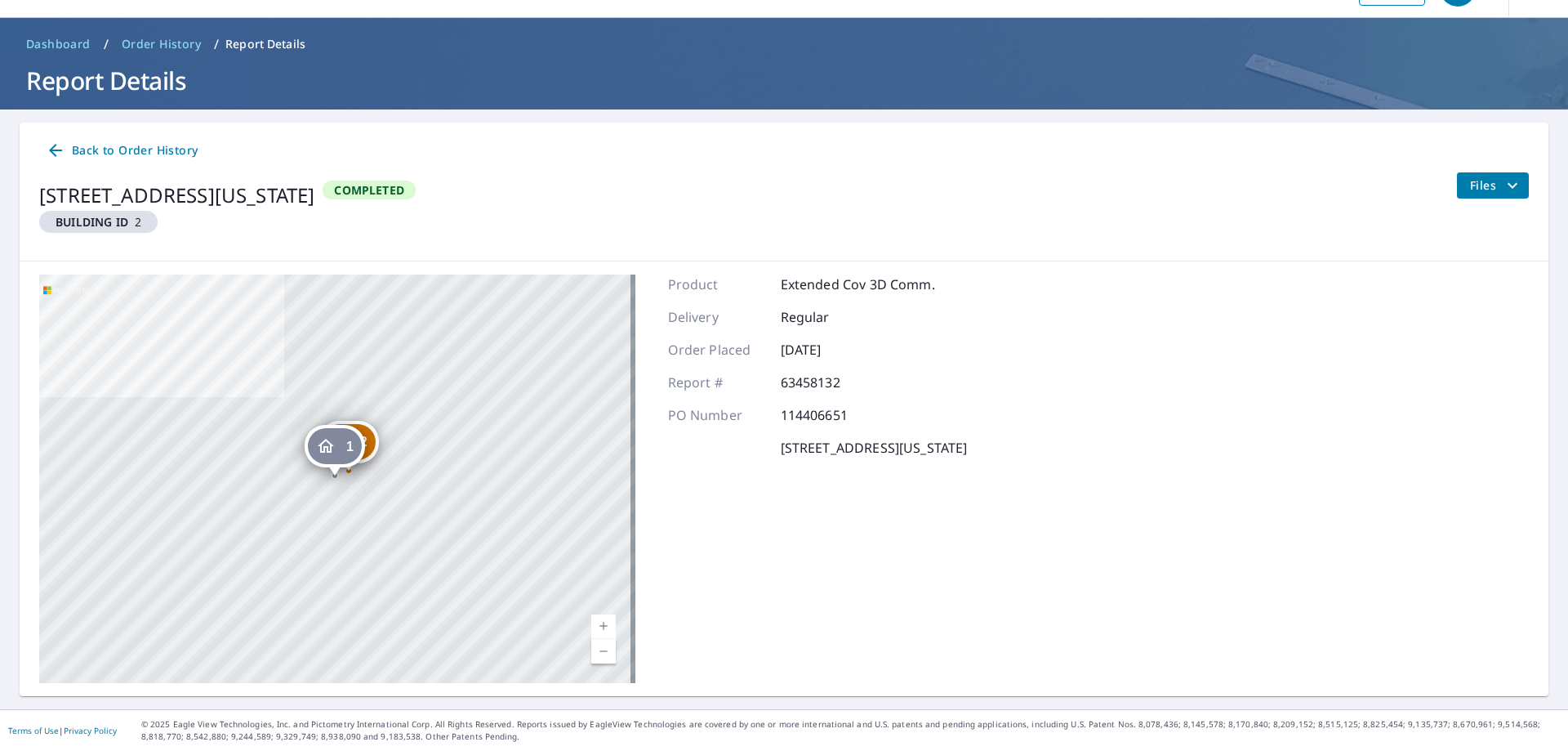
click at [98, 224] on em "Building ID" at bounding box center [92, 222] width 73 height 16
click at [93, 149] on span "Back to Order History" at bounding box center [122, 150] width 152 height 21
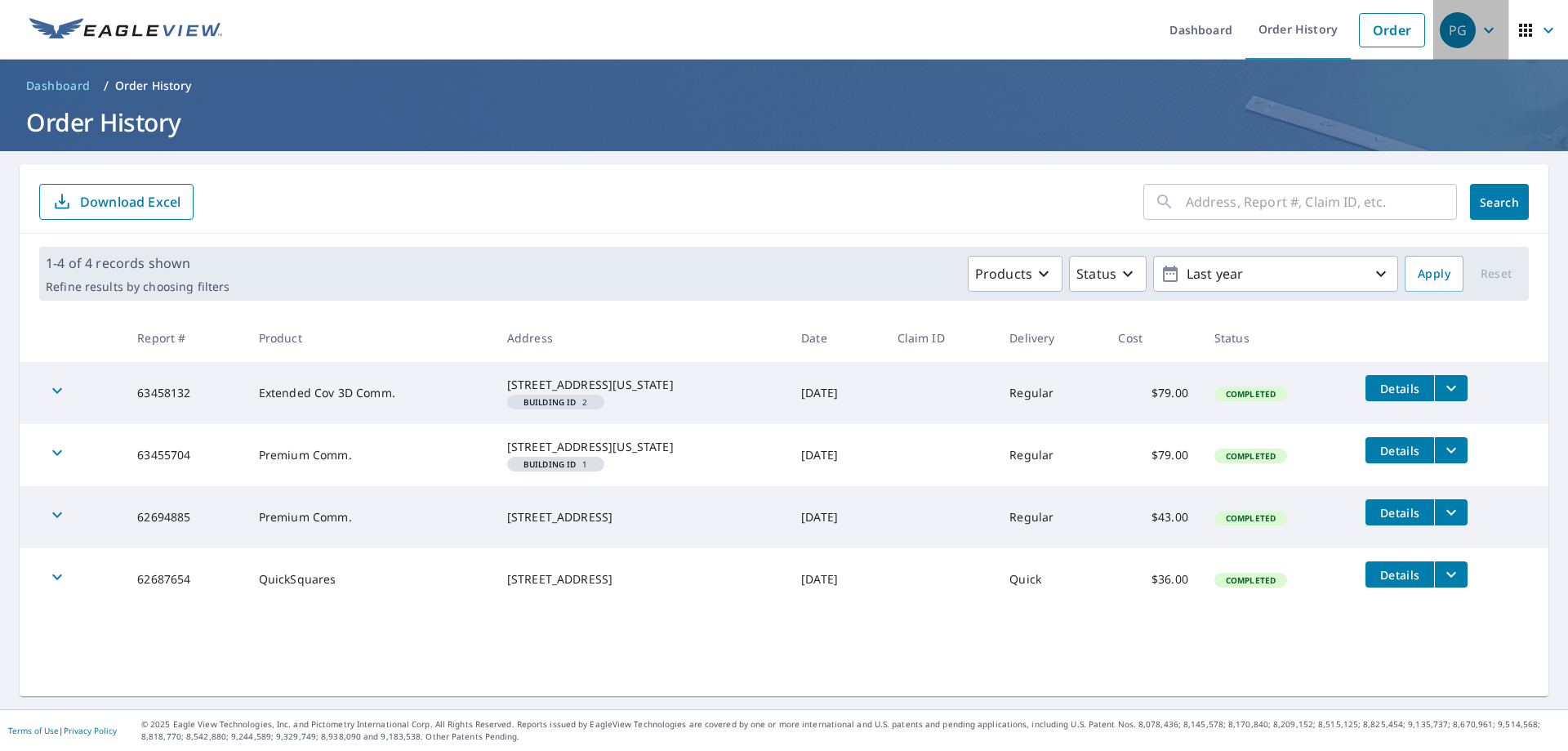
click at [1453, 32] on div "PG" at bounding box center [1457, 30] width 36 height 36
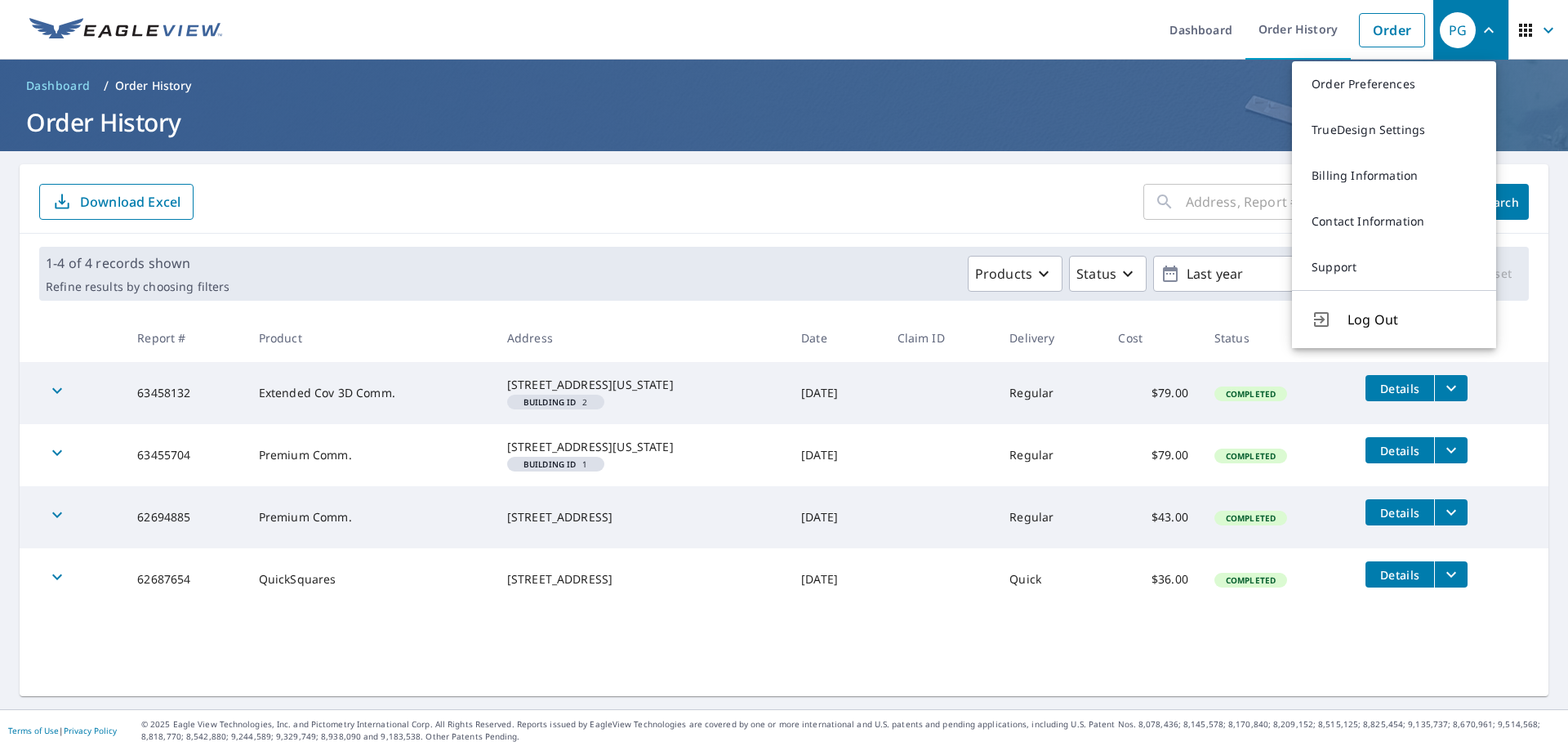
click at [1153, 129] on h1 "Order History" at bounding box center [784, 123] width 1529 height 34
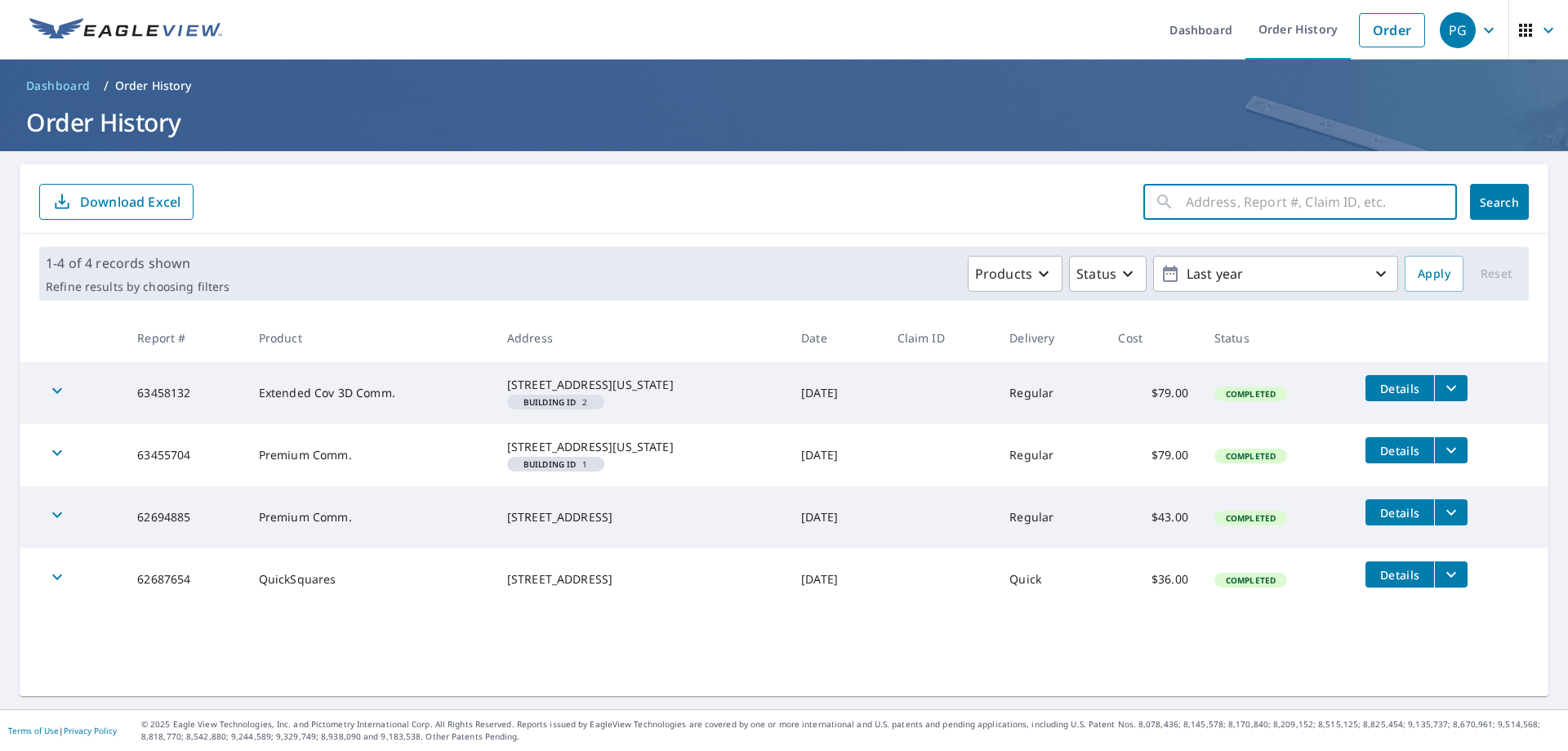
click at [1300, 203] on input "text" at bounding box center [1321, 202] width 271 height 45
click at [54, 395] on icon "button" at bounding box center [57, 390] width 20 height 20
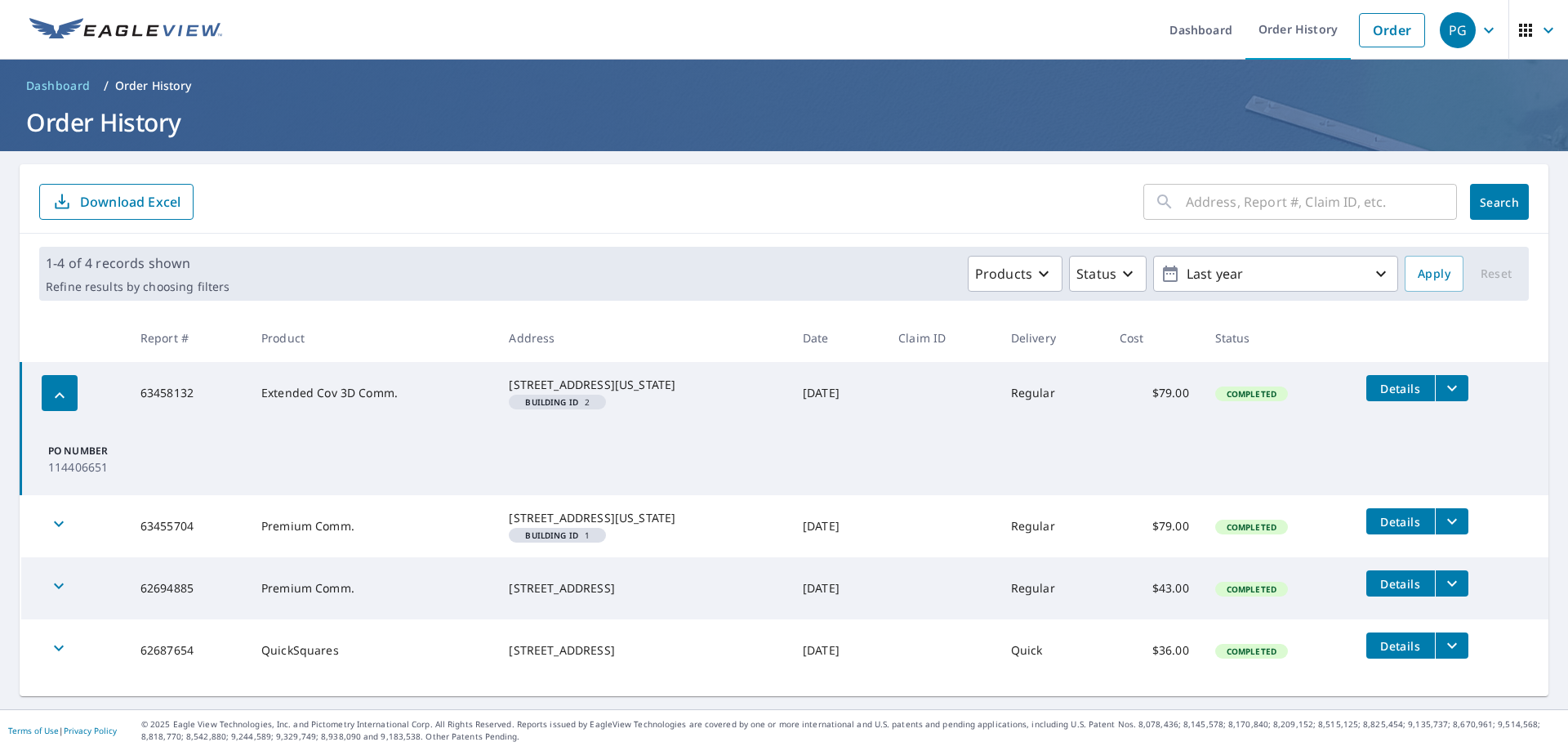
scroll to position [12, 0]
click at [49, 596] on icon "button" at bounding box center [59, 586] width 20 height 20
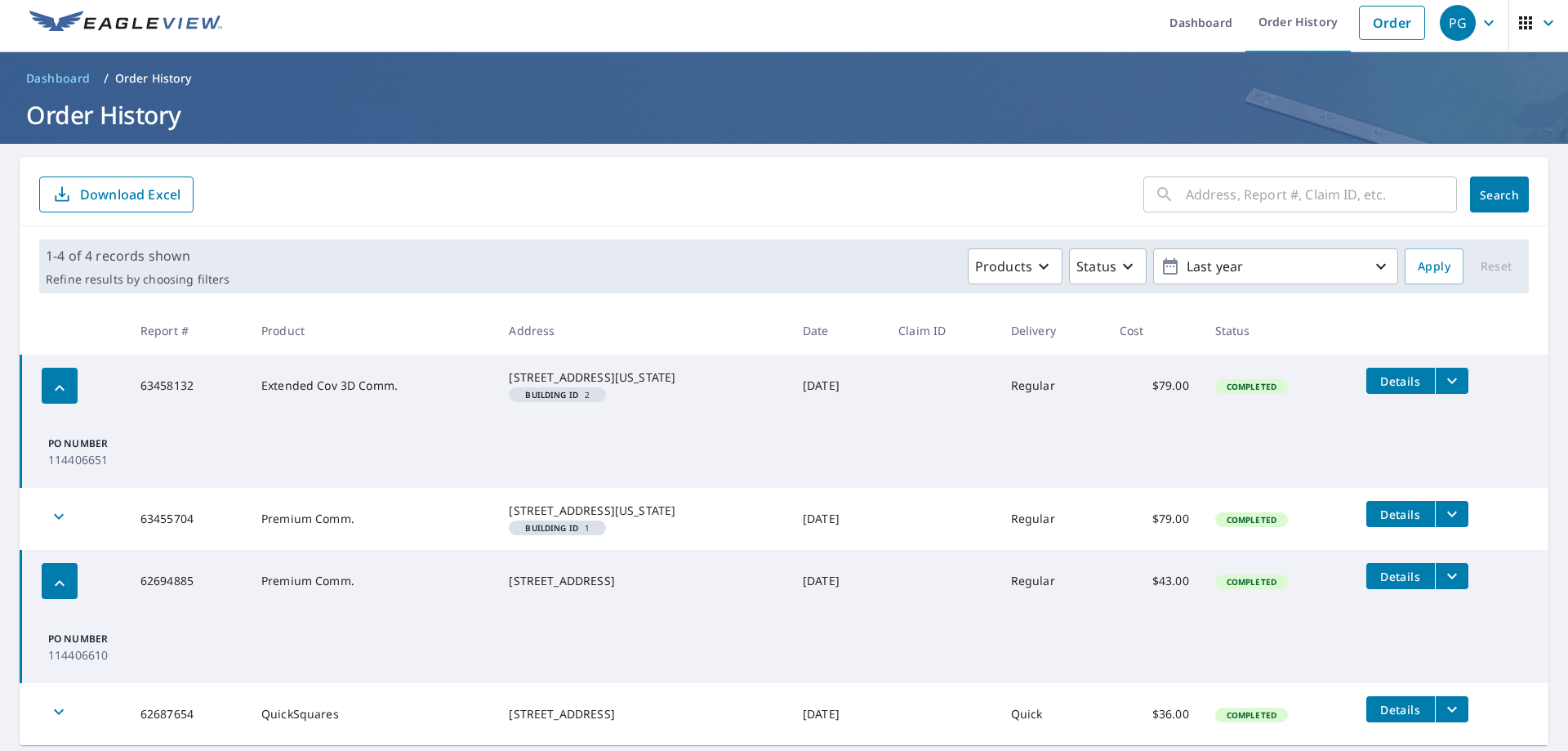
scroll to position [0, 0]
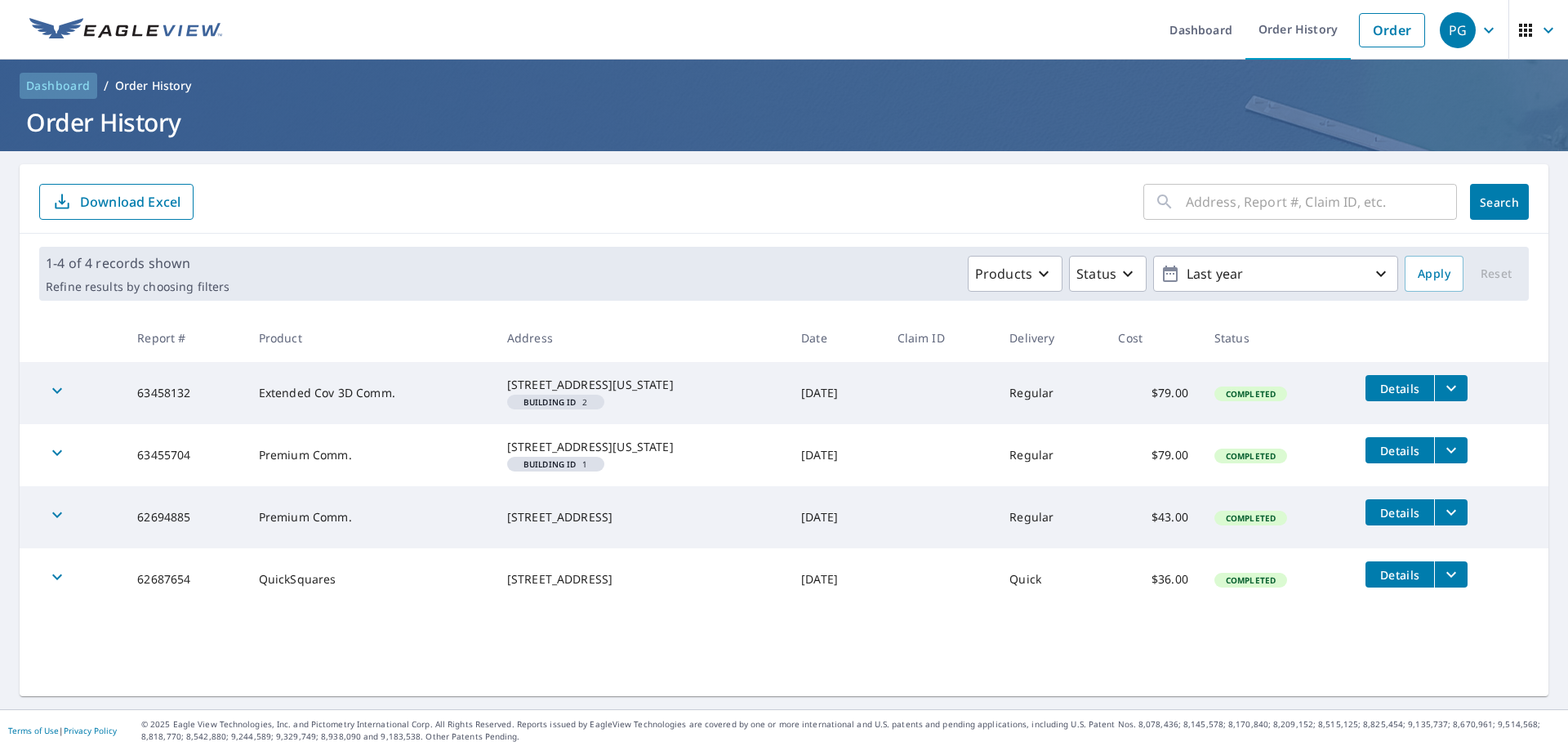
click at [63, 89] on span "Dashboard" at bounding box center [57, 86] width 64 height 17
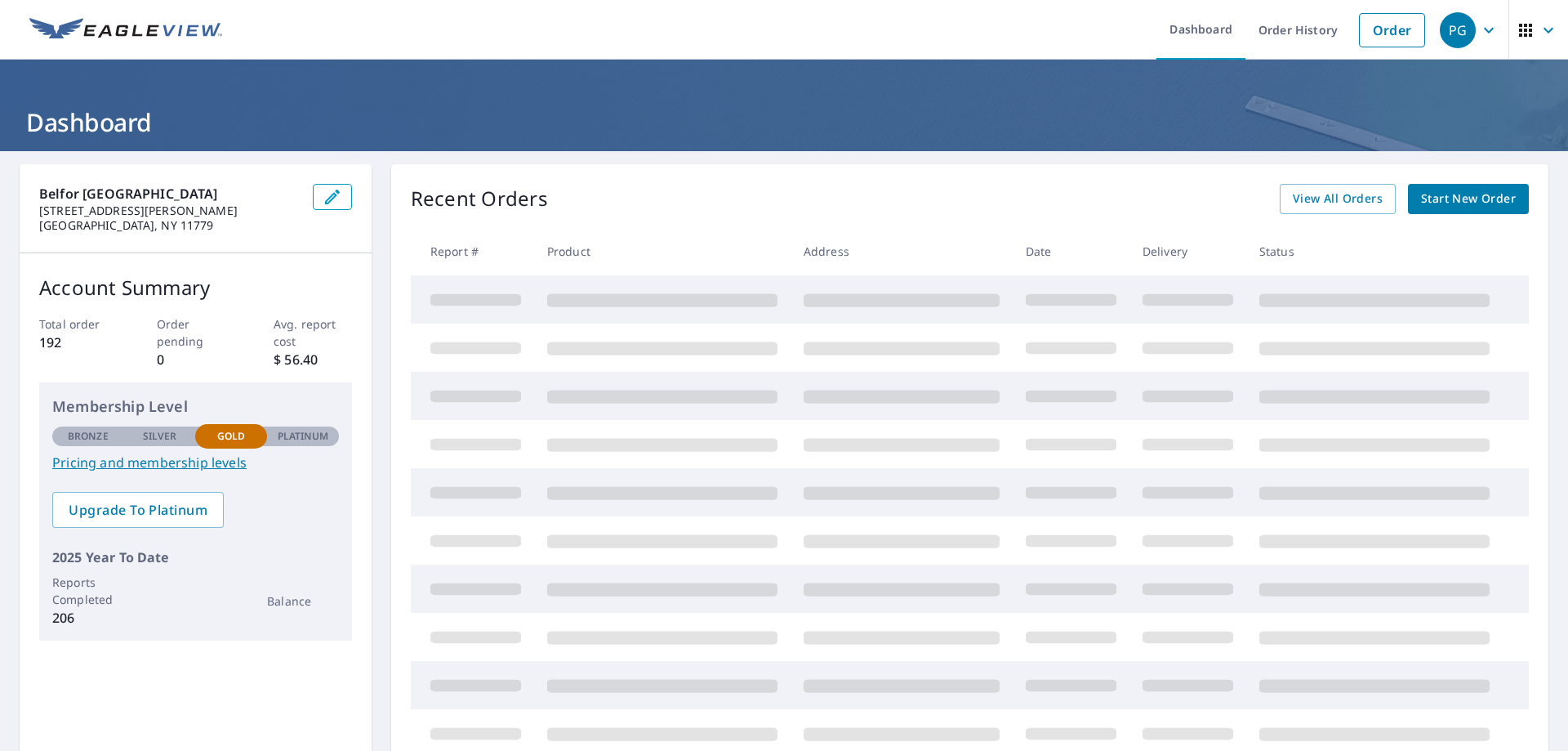
click at [1439, 196] on span "Start New Order" at bounding box center [1468, 199] width 95 height 21
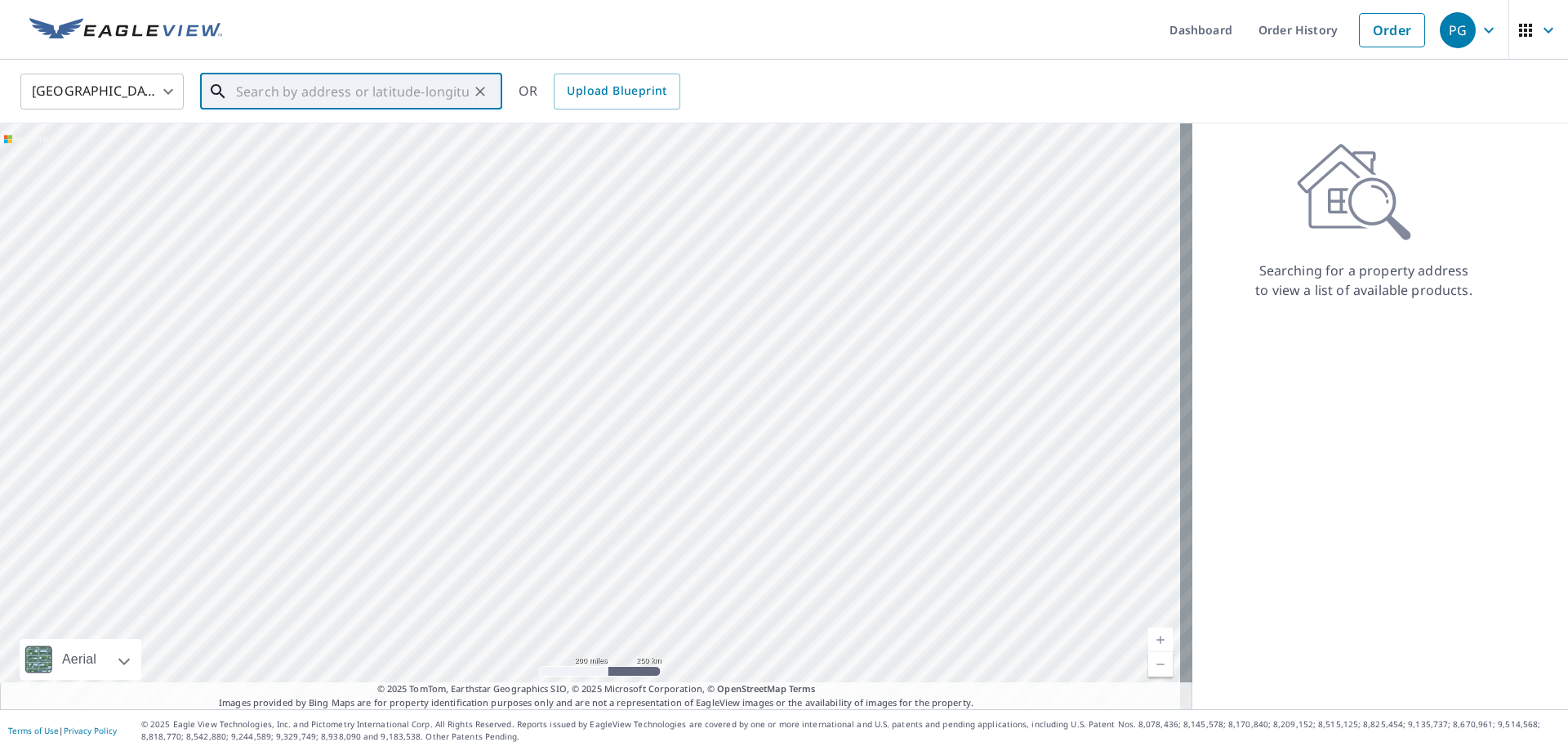
click at [347, 90] on input "text" at bounding box center [353, 91] width 233 height 45
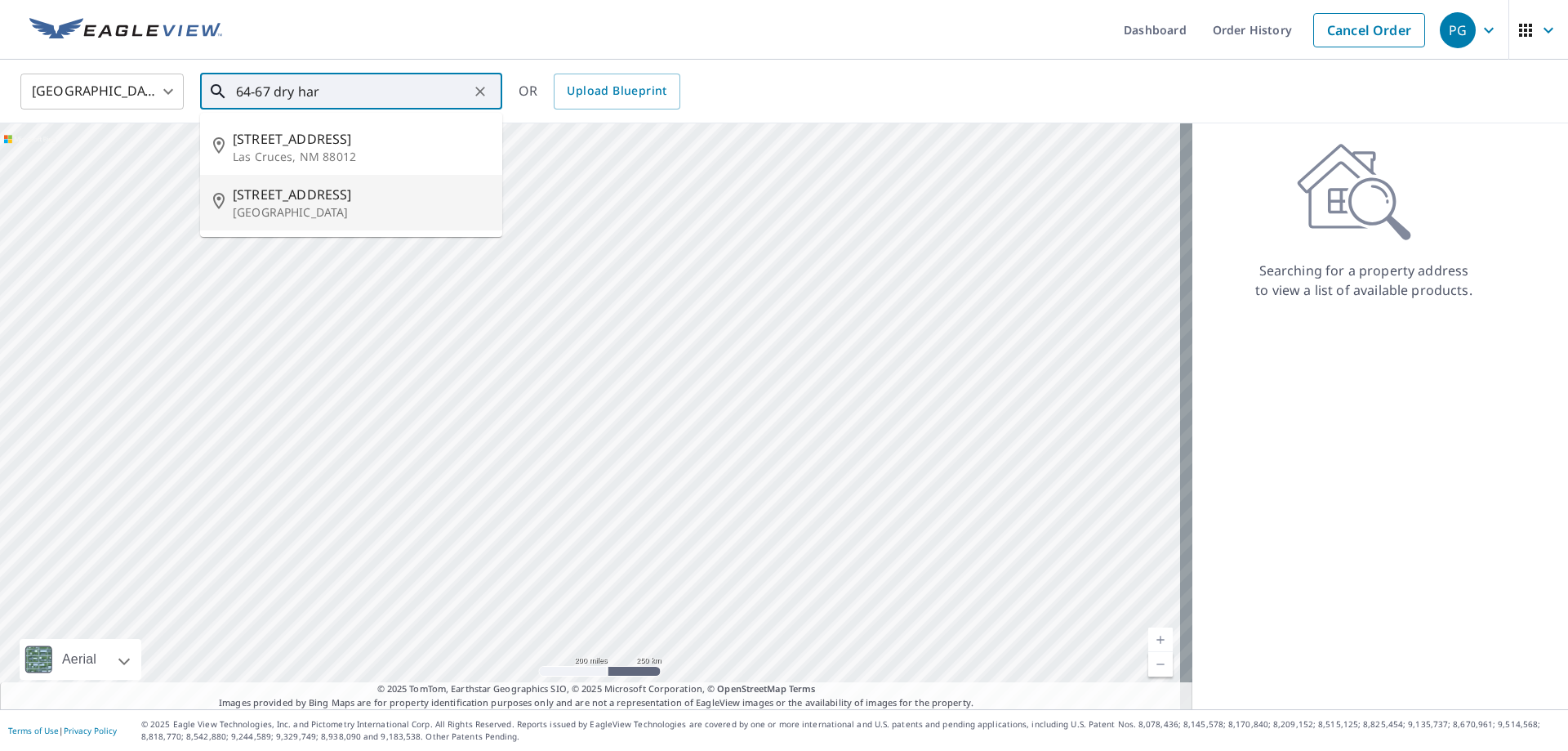
click at [289, 206] on p "[GEOGRAPHIC_DATA]" at bounding box center [362, 212] width 257 height 17
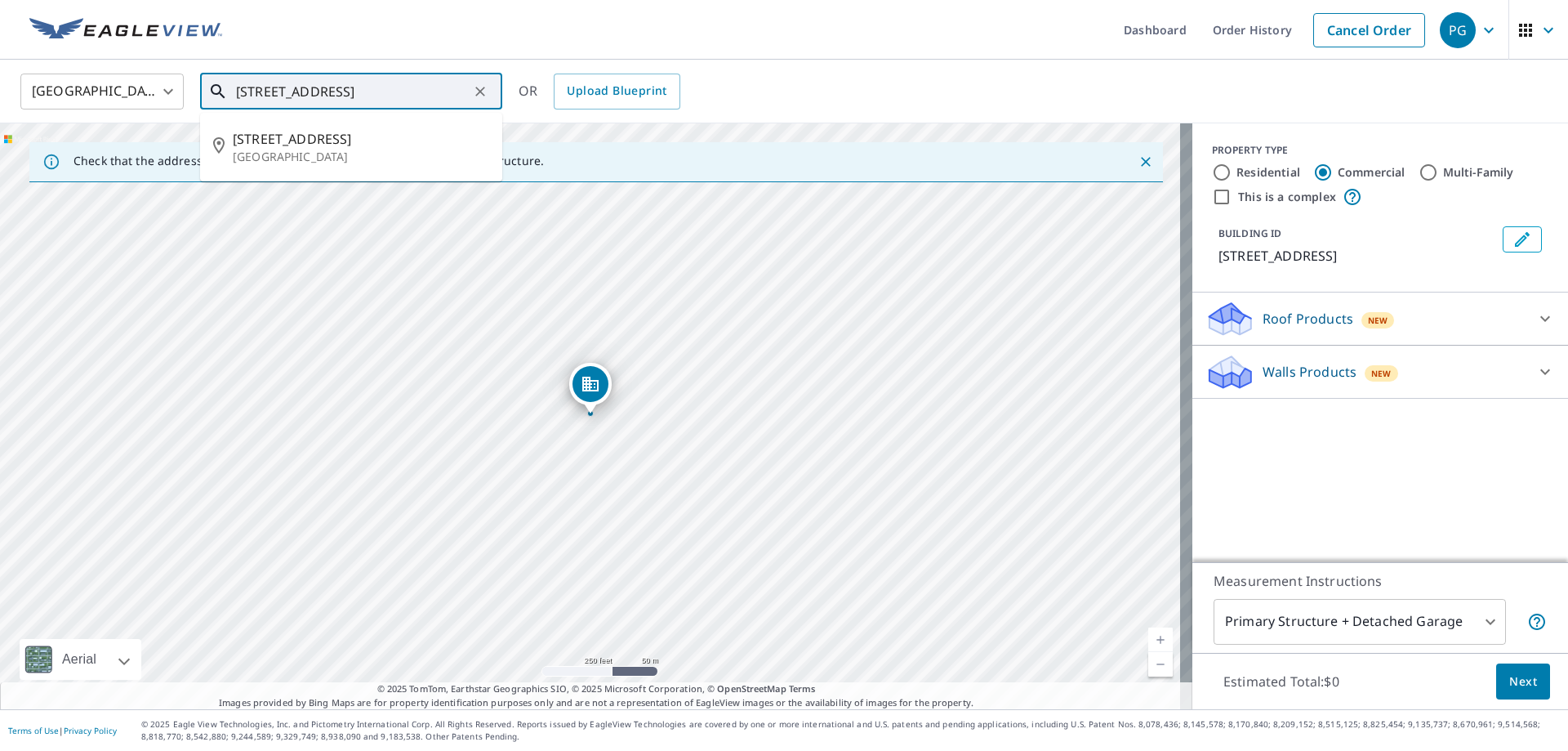
drag, startPoint x: 264, startPoint y: 91, endPoint x: 229, endPoint y: 90, distance: 35.0
click at [229, 90] on div "[STREET_ADDRESS] ​" at bounding box center [352, 91] width 302 height 36
type input "[STREET_ADDRESS]"
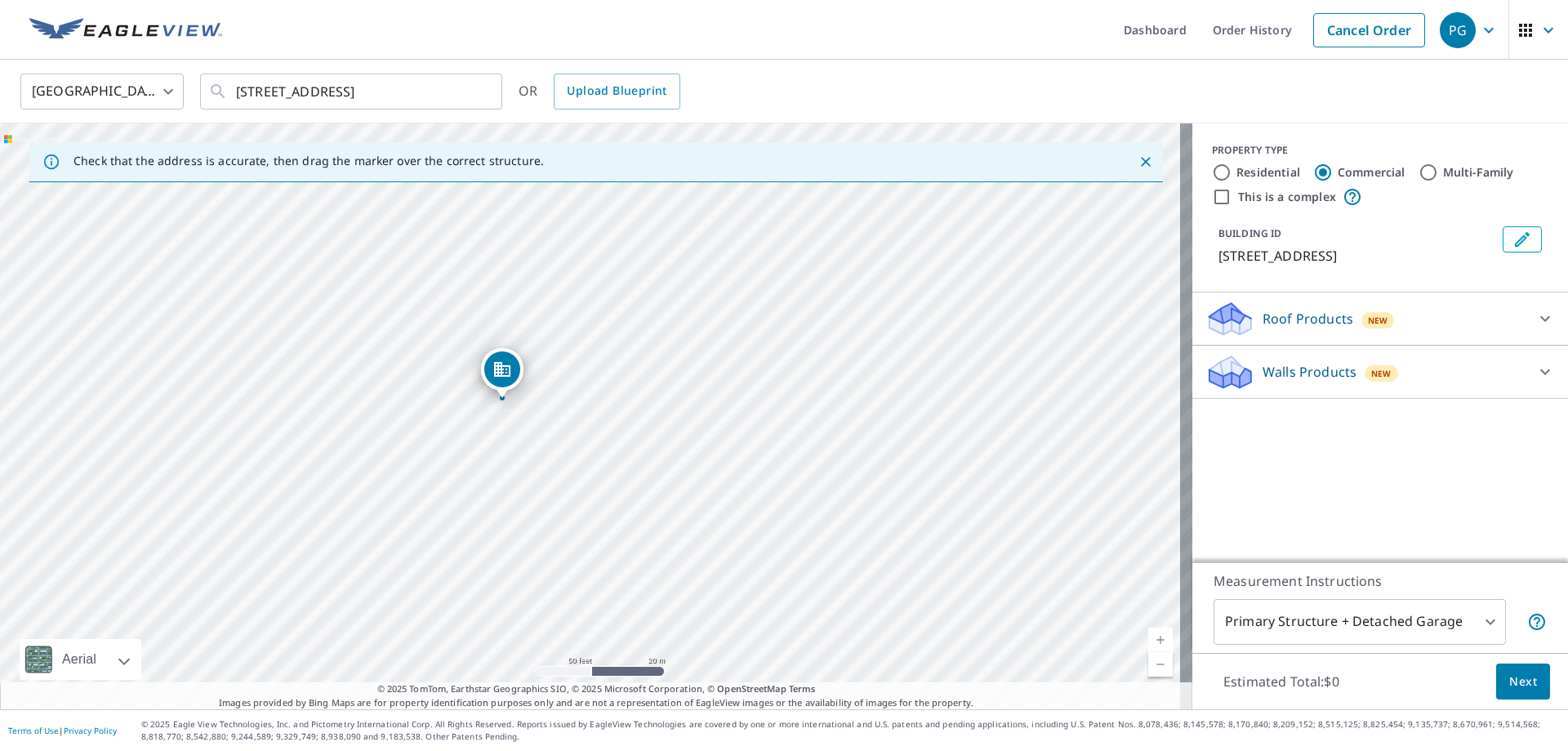
drag, startPoint x: 537, startPoint y: 398, endPoint x: 560, endPoint y: 411, distance: 26.4
click at [560, 411] on div "[STREET_ADDRESS]" at bounding box center [596, 416] width 1193 height 586
click at [1345, 338] on div "Roof Products New" at bounding box center [1365, 318] width 320 height 39
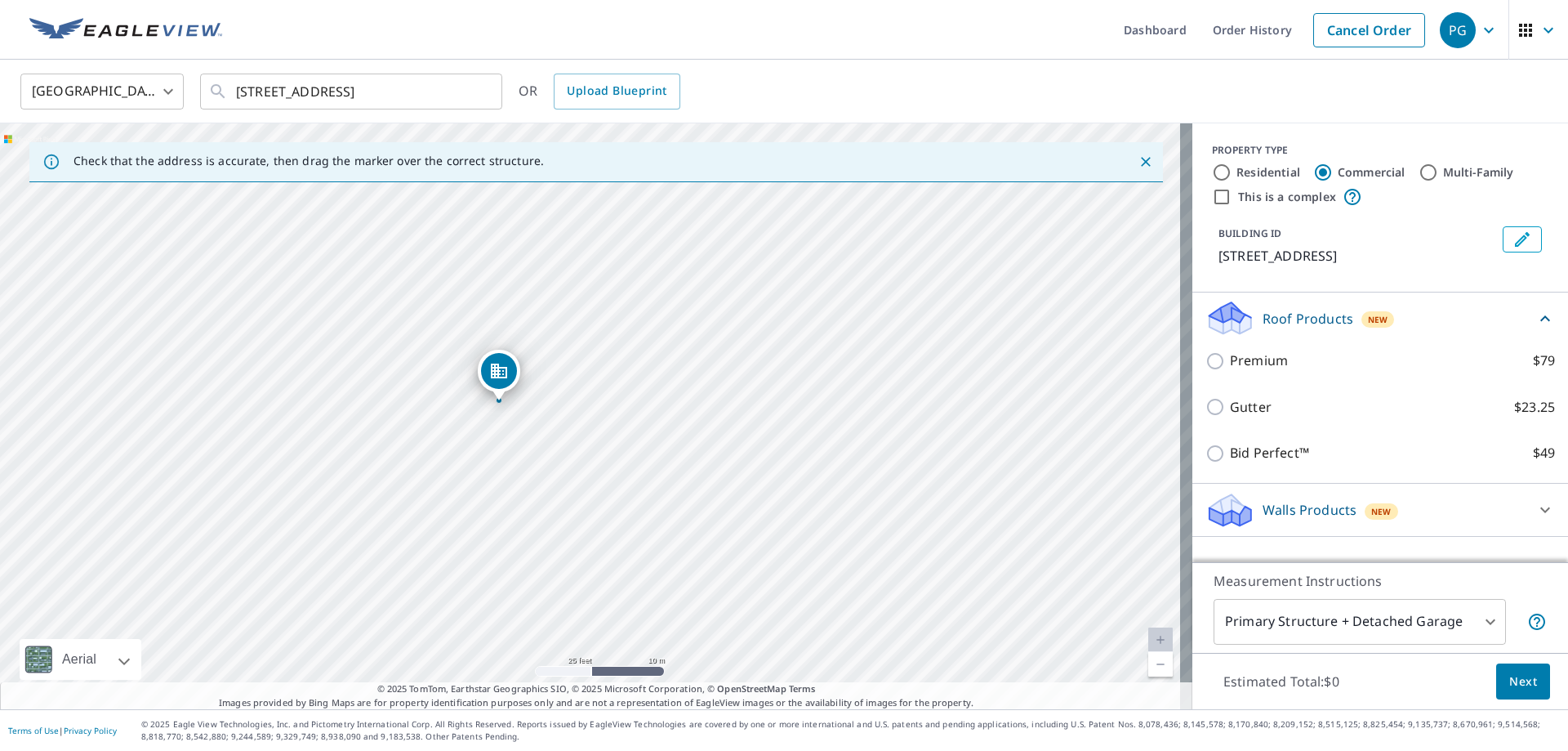
click at [1302, 520] on p "Walls Products" at bounding box center [1309, 510] width 94 height 20
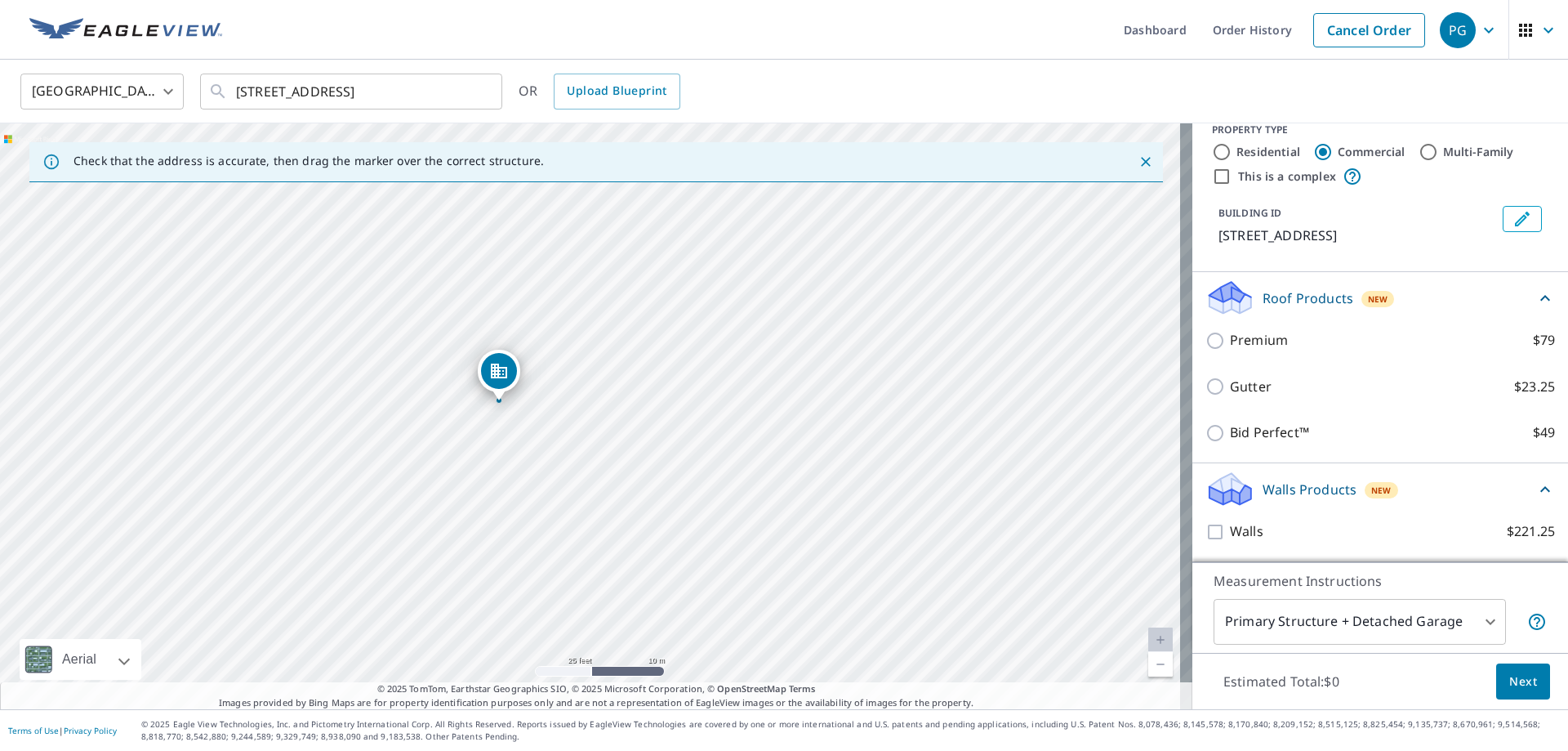
scroll to position [41, 0]
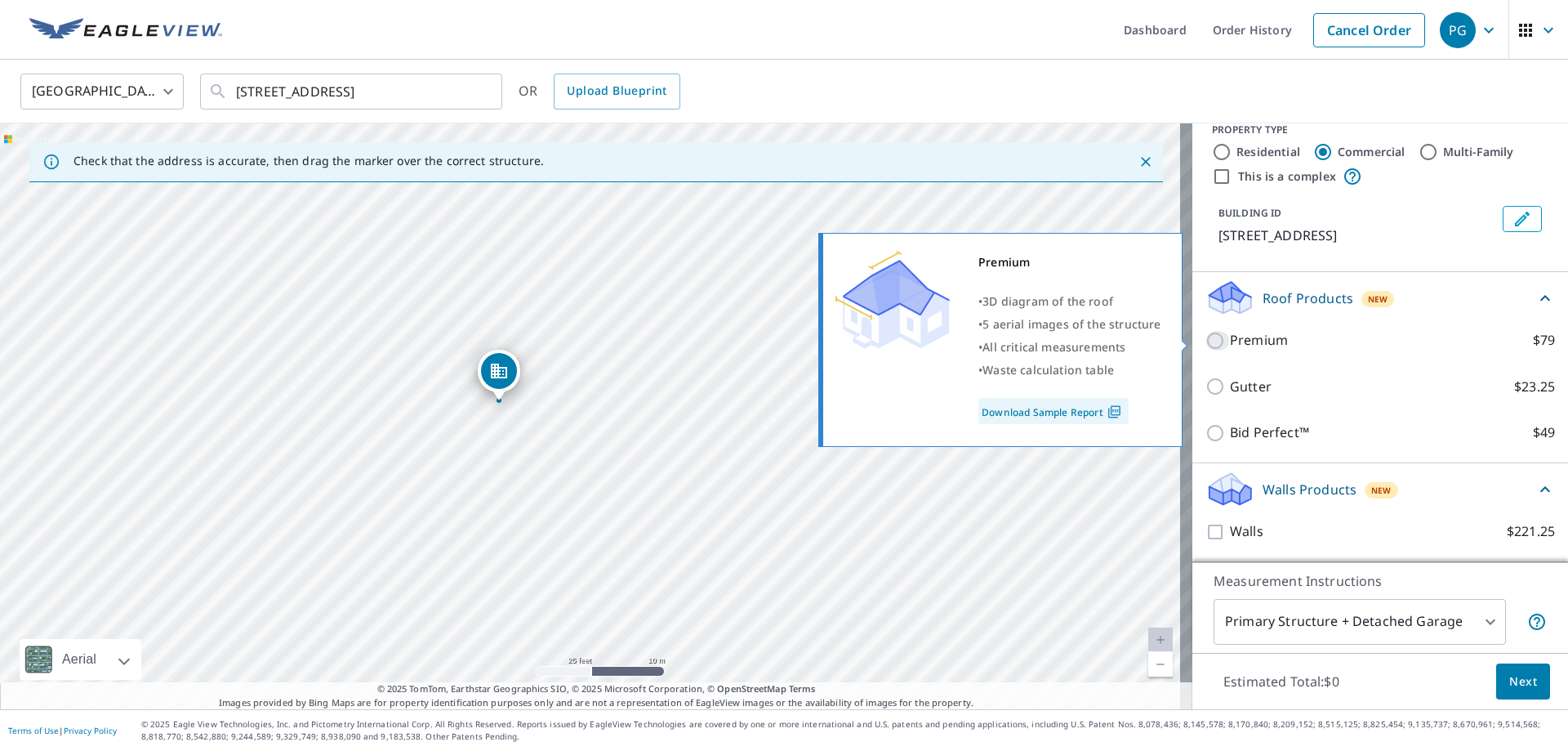
click at [1205, 348] on input "Premium $79" at bounding box center [1217, 341] width 25 height 20
checkbox input "true"
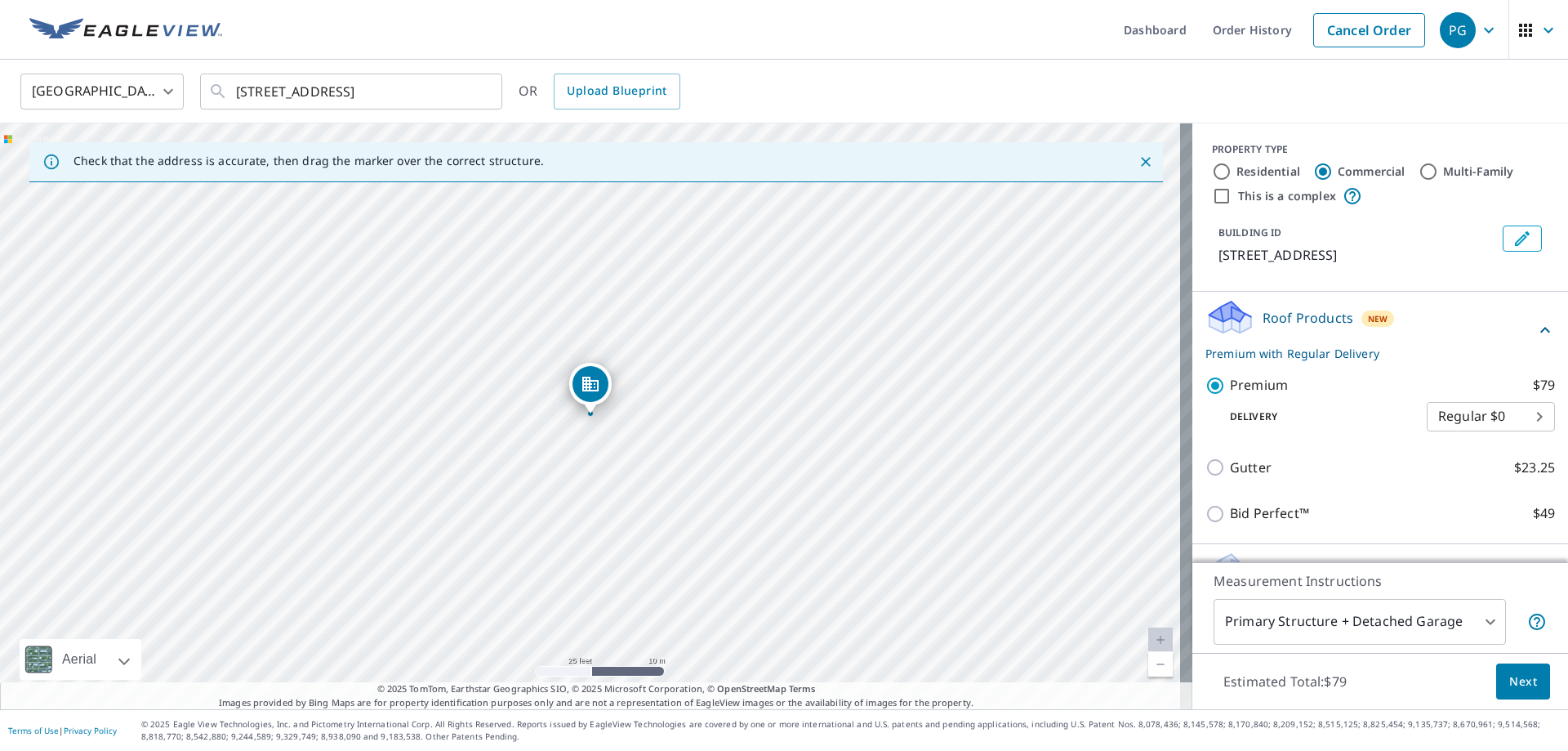
scroll to position [0, 0]
click at [1281, 328] on p "Roof Products" at bounding box center [1308, 318] width 91 height 20
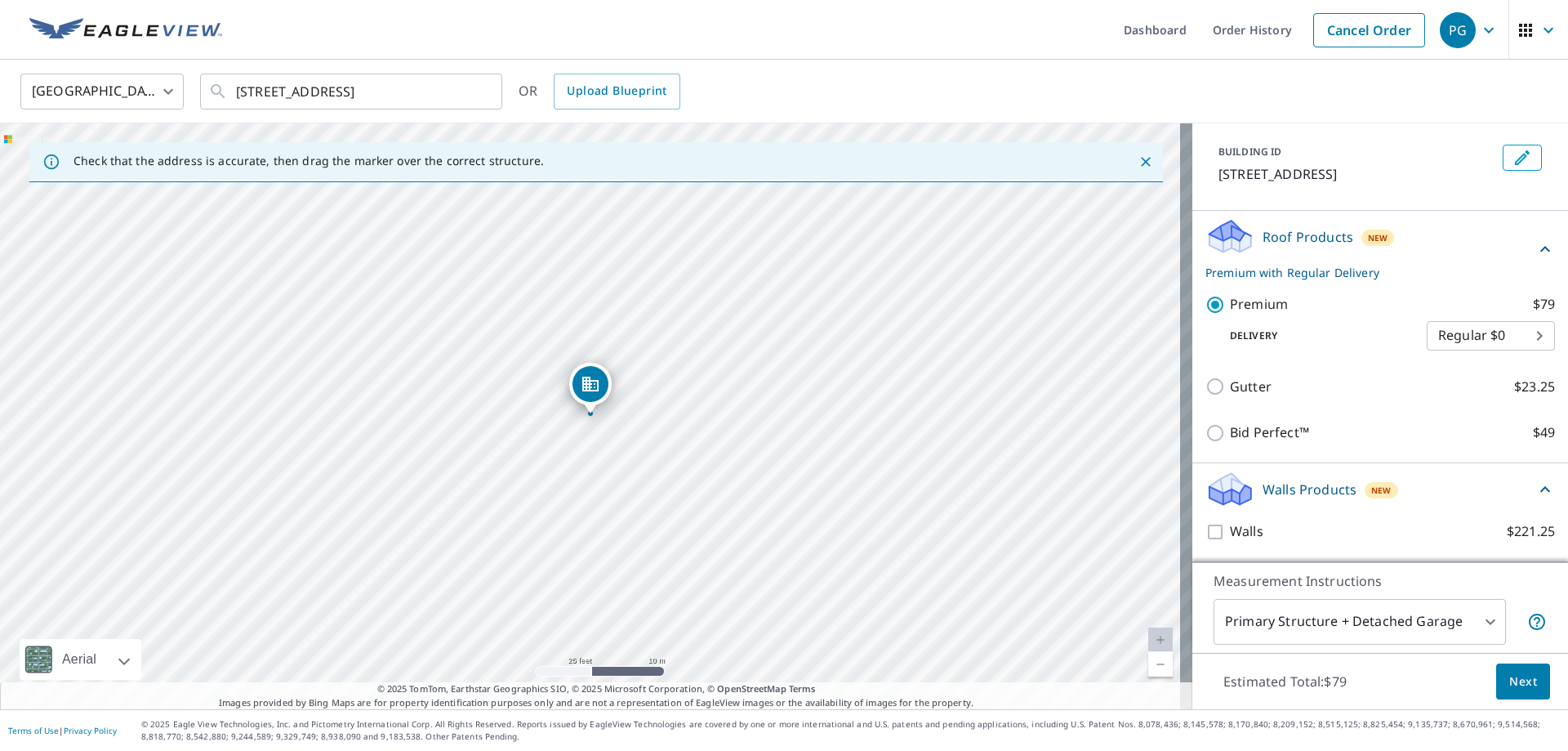
scroll to position [102, 0]
click at [1510, 686] on span "Next" at bounding box center [1524, 682] width 28 height 21
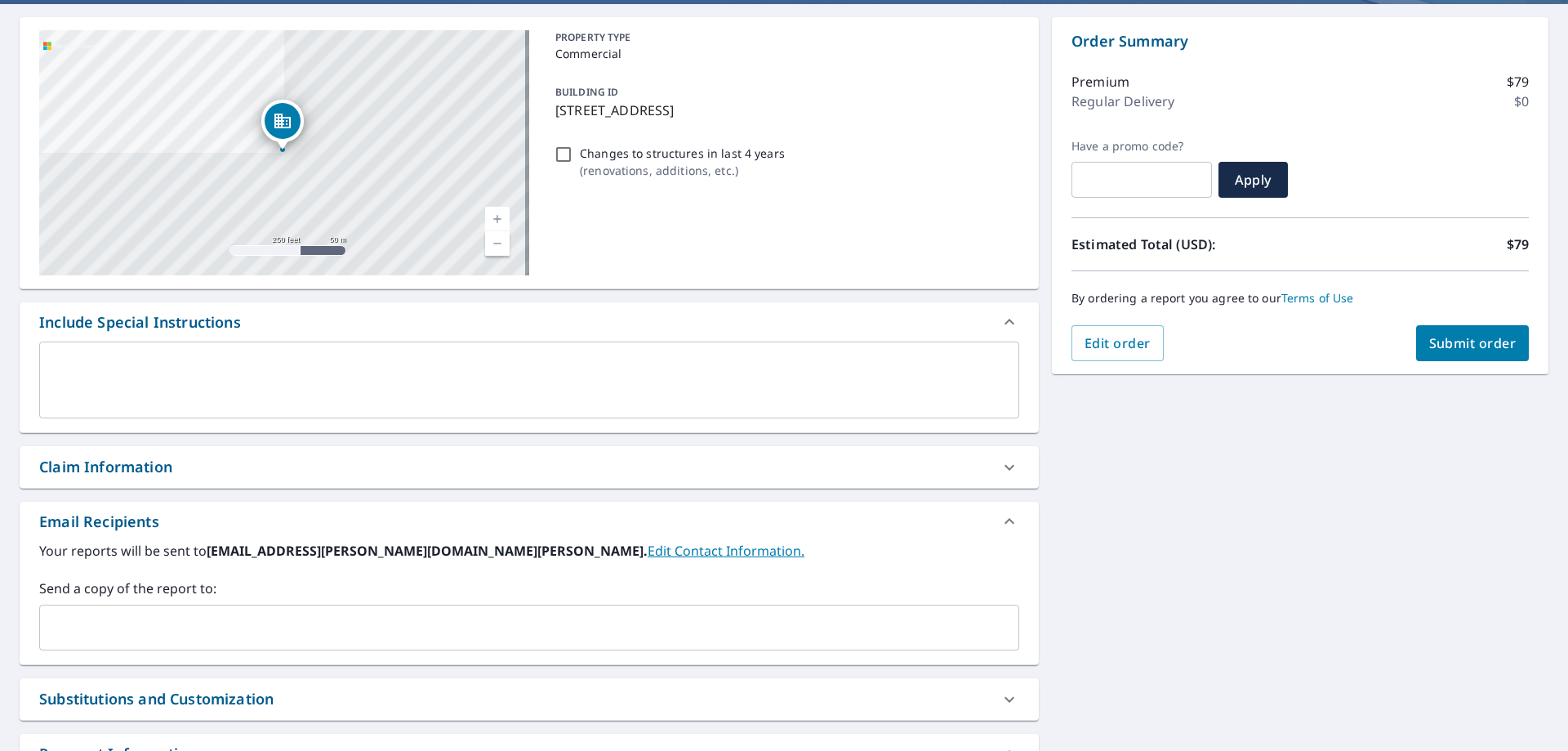
scroll to position [163, 0]
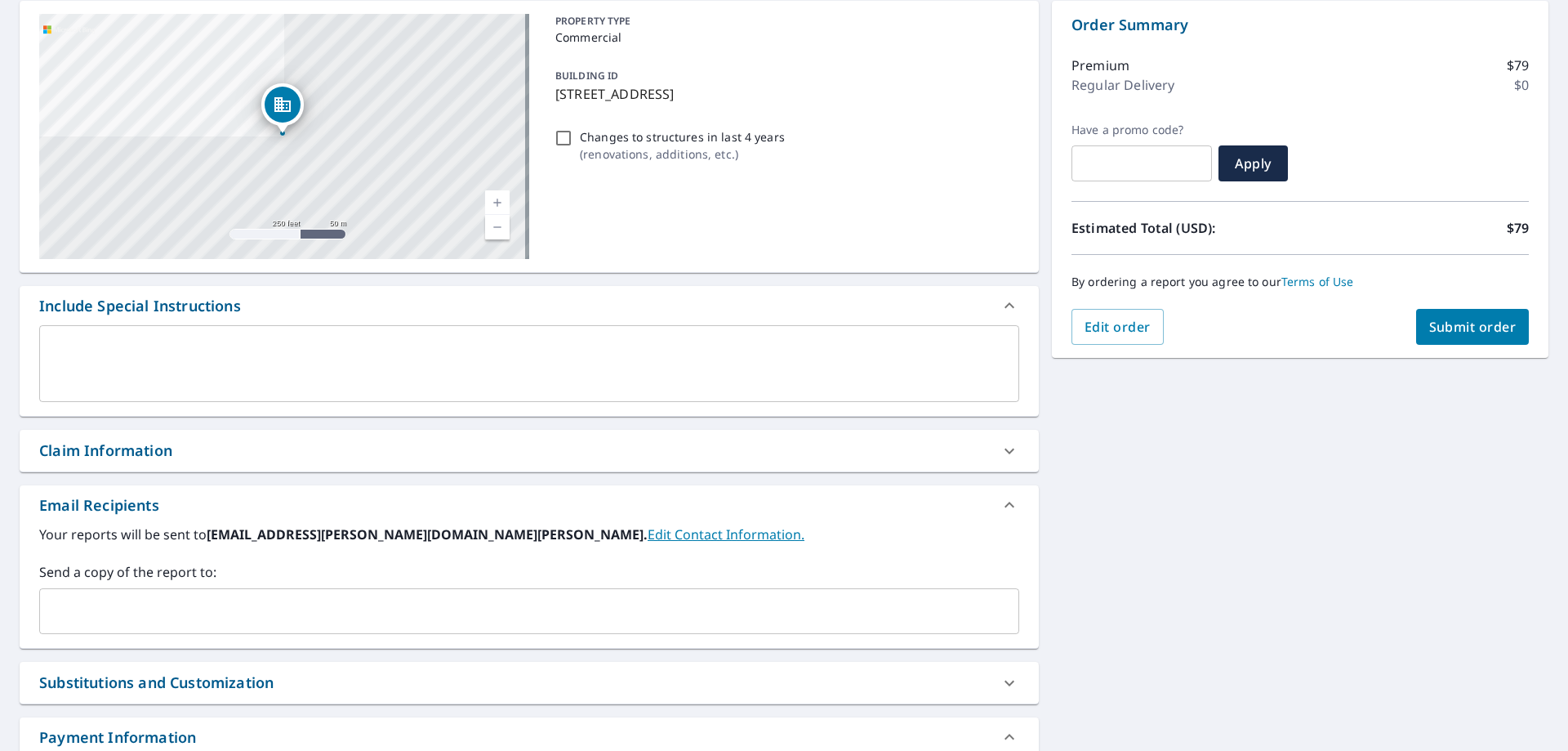
click at [648, 538] on link "Edit Contact Information." at bounding box center [726, 535] width 157 height 18
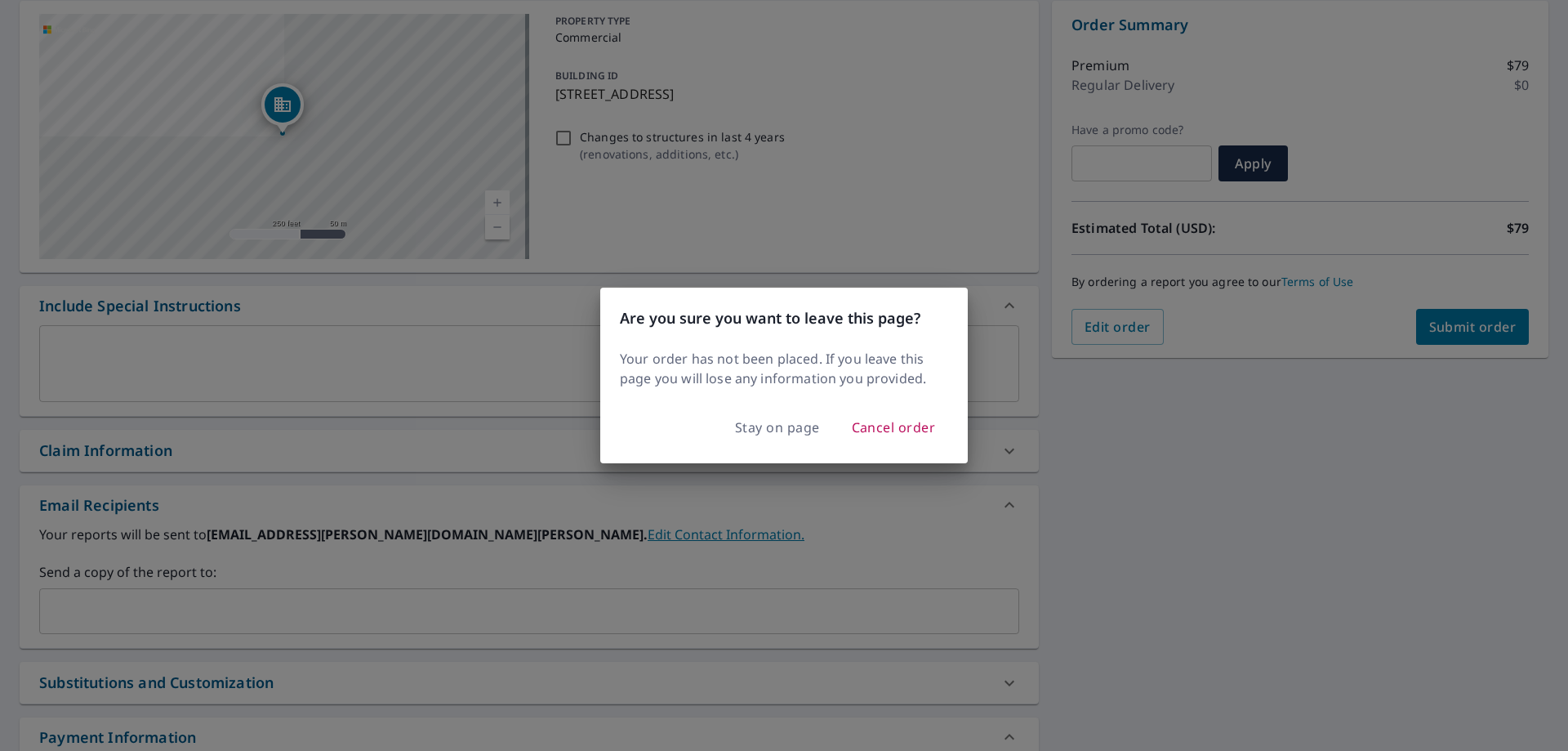
click at [1008, 525] on div "Are you sure you want to leave this page? Your order has not been placed. If yo…" at bounding box center [784, 376] width 1568 height 751
checkbox input "true"
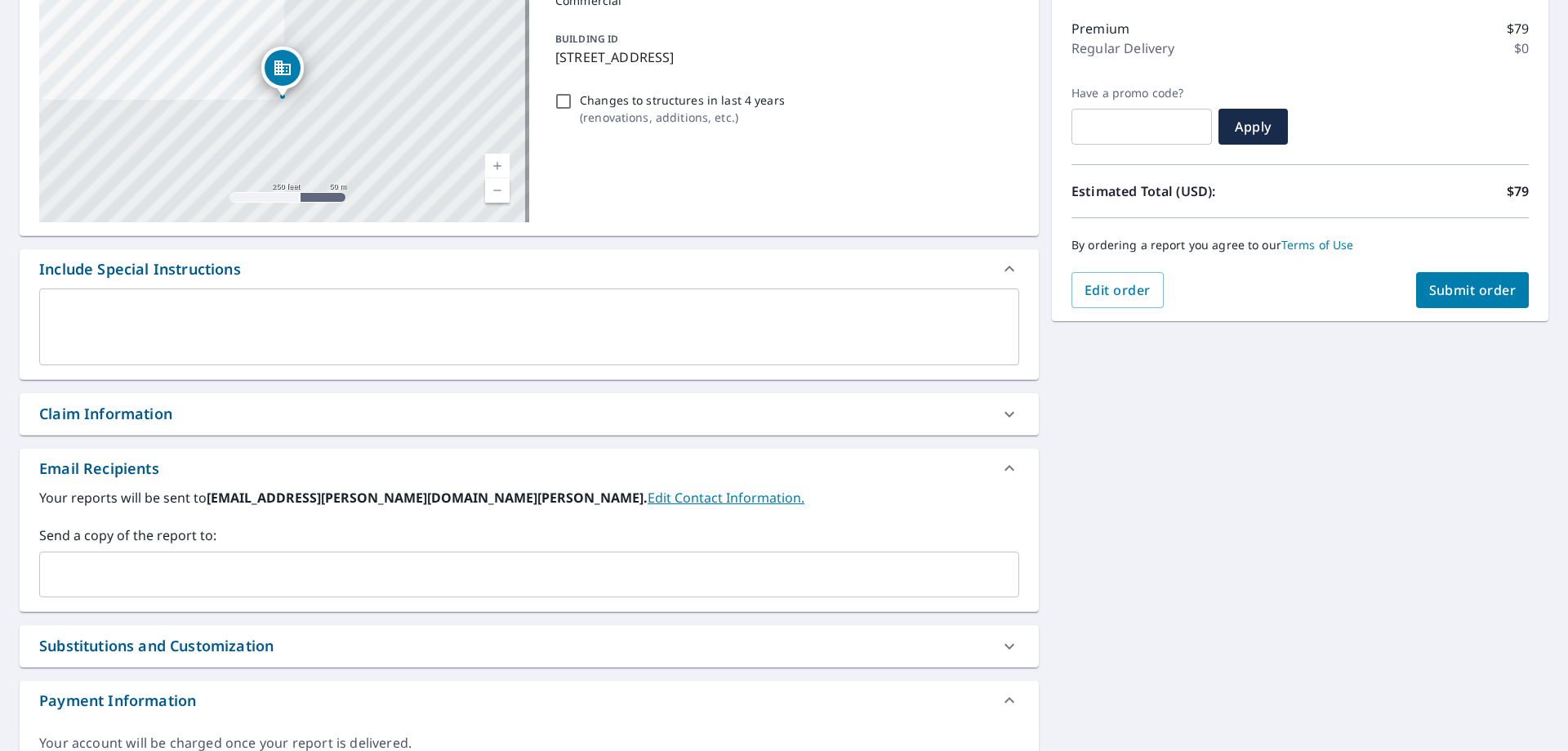
scroll to position [245, 0]
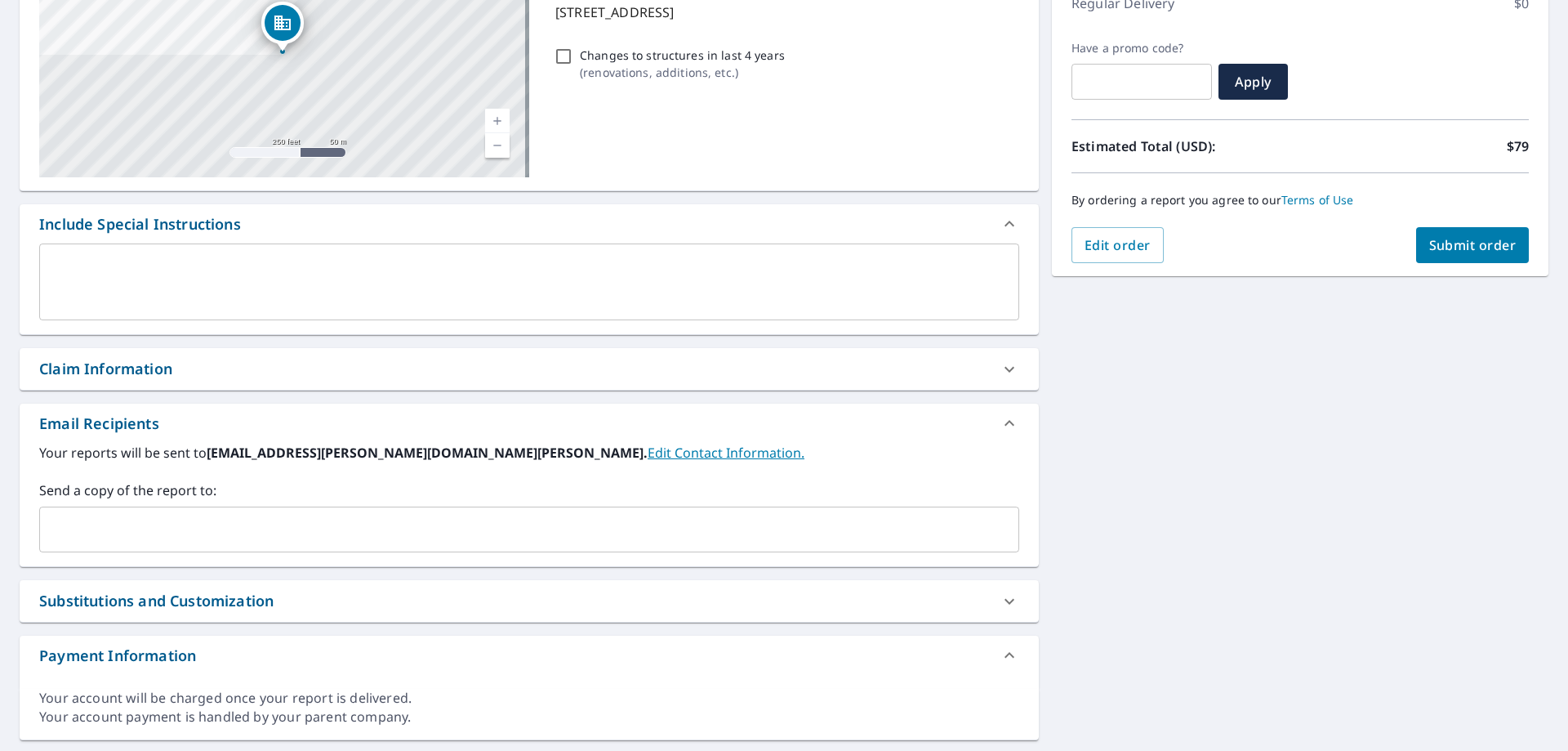
click at [202, 532] on input "text" at bounding box center [517, 529] width 941 height 31
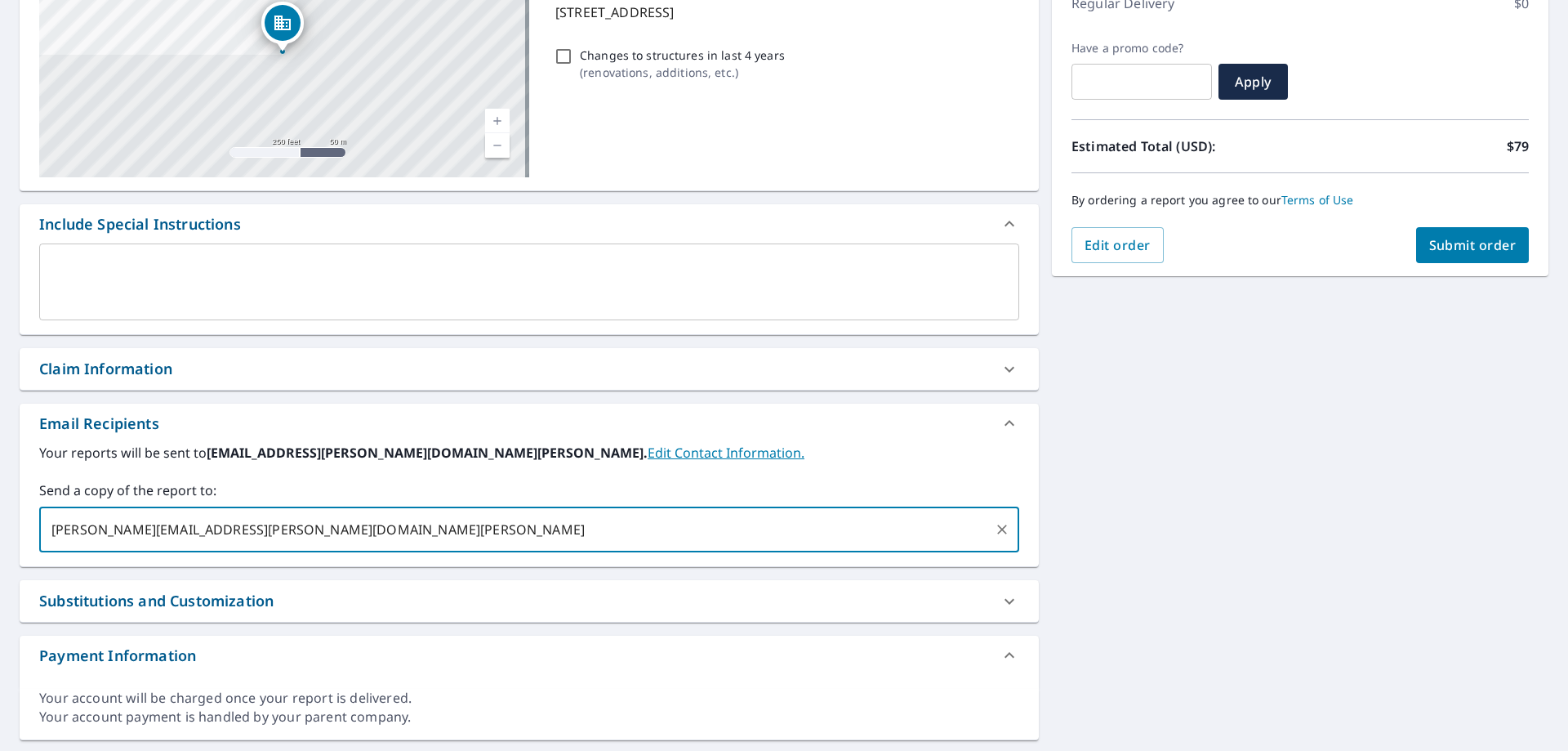
scroll to position [290, 0]
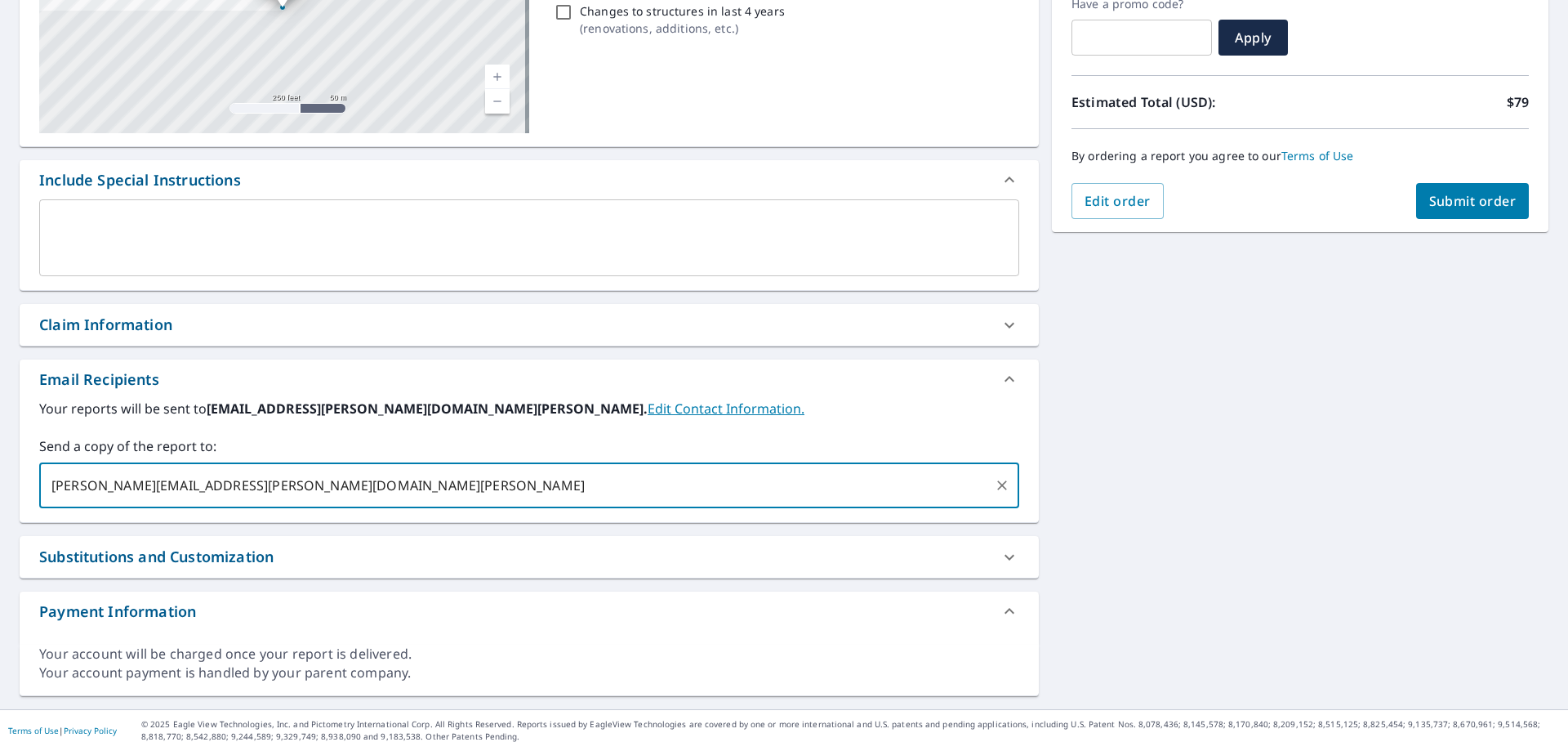
type input "[PERSON_NAME][EMAIL_ADDRESS][PERSON_NAME][DOMAIN_NAME][PERSON_NAME]"
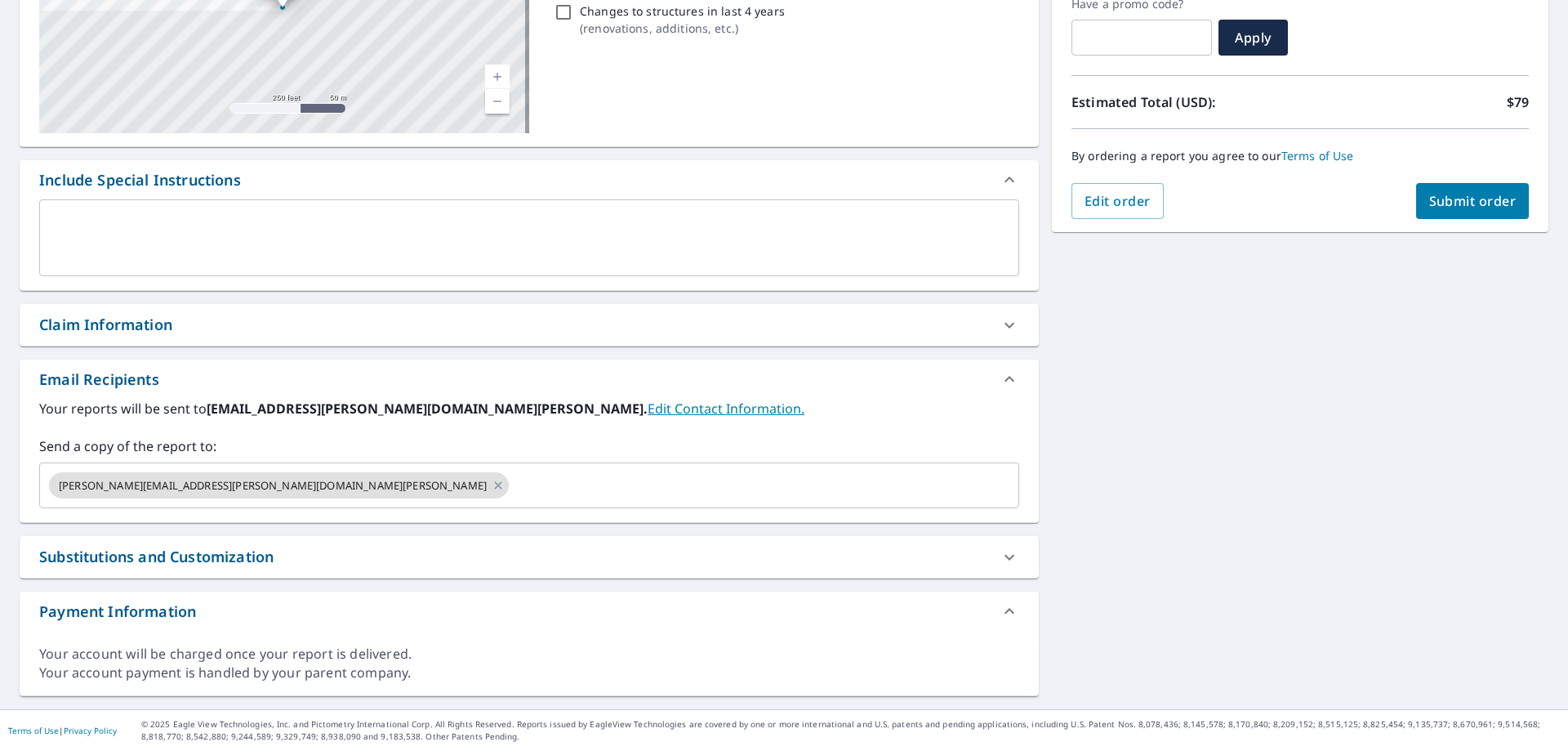
click at [201, 550] on div "Substitutions and Customization" at bounding box center [156, 556] width 234 height 22
checkbox input "true"
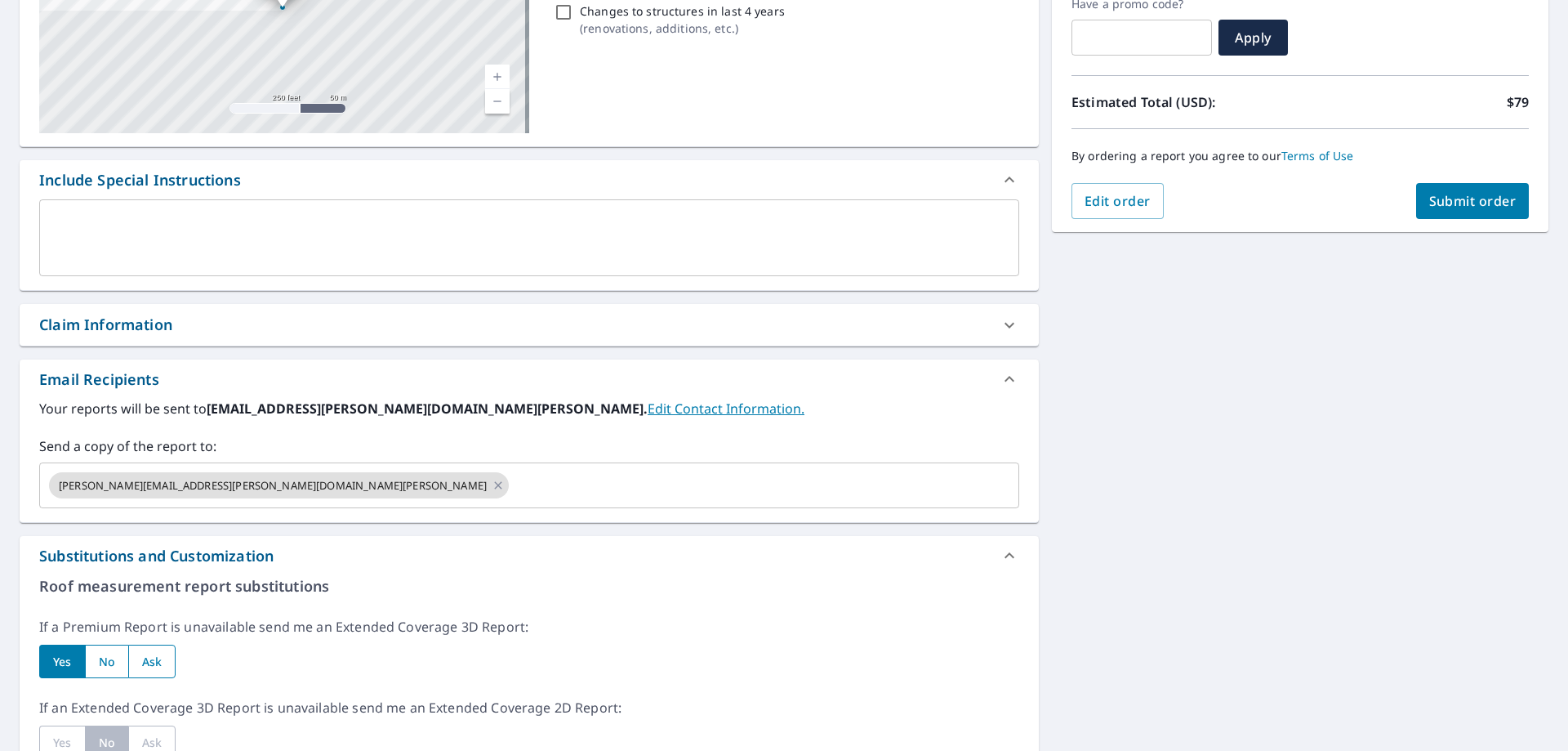
scroll to position [371, 0]
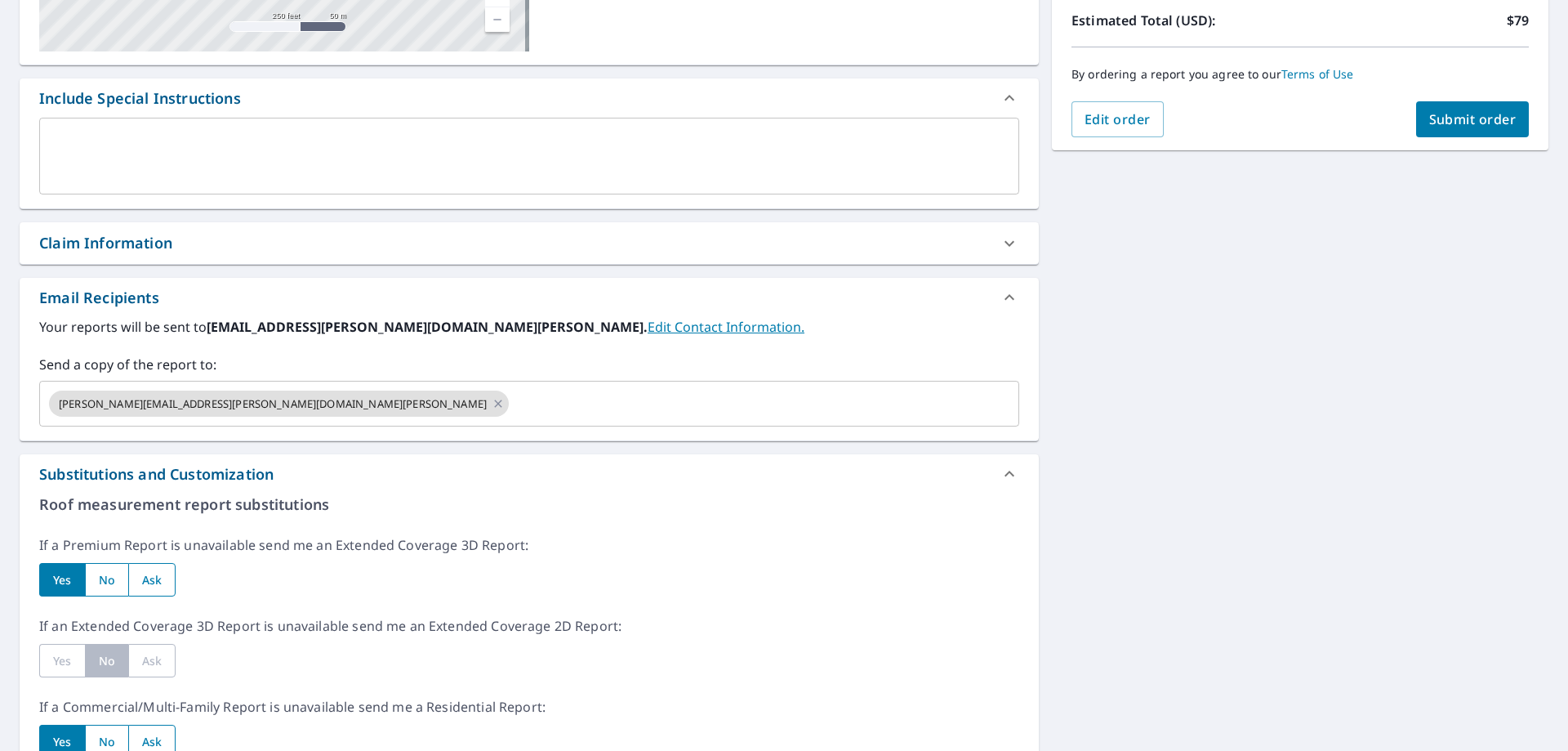
click at [104, 585] on input "radio" at bounding box center [107, 580] width 43 height 34
radio input "true"
checkbox input "true"
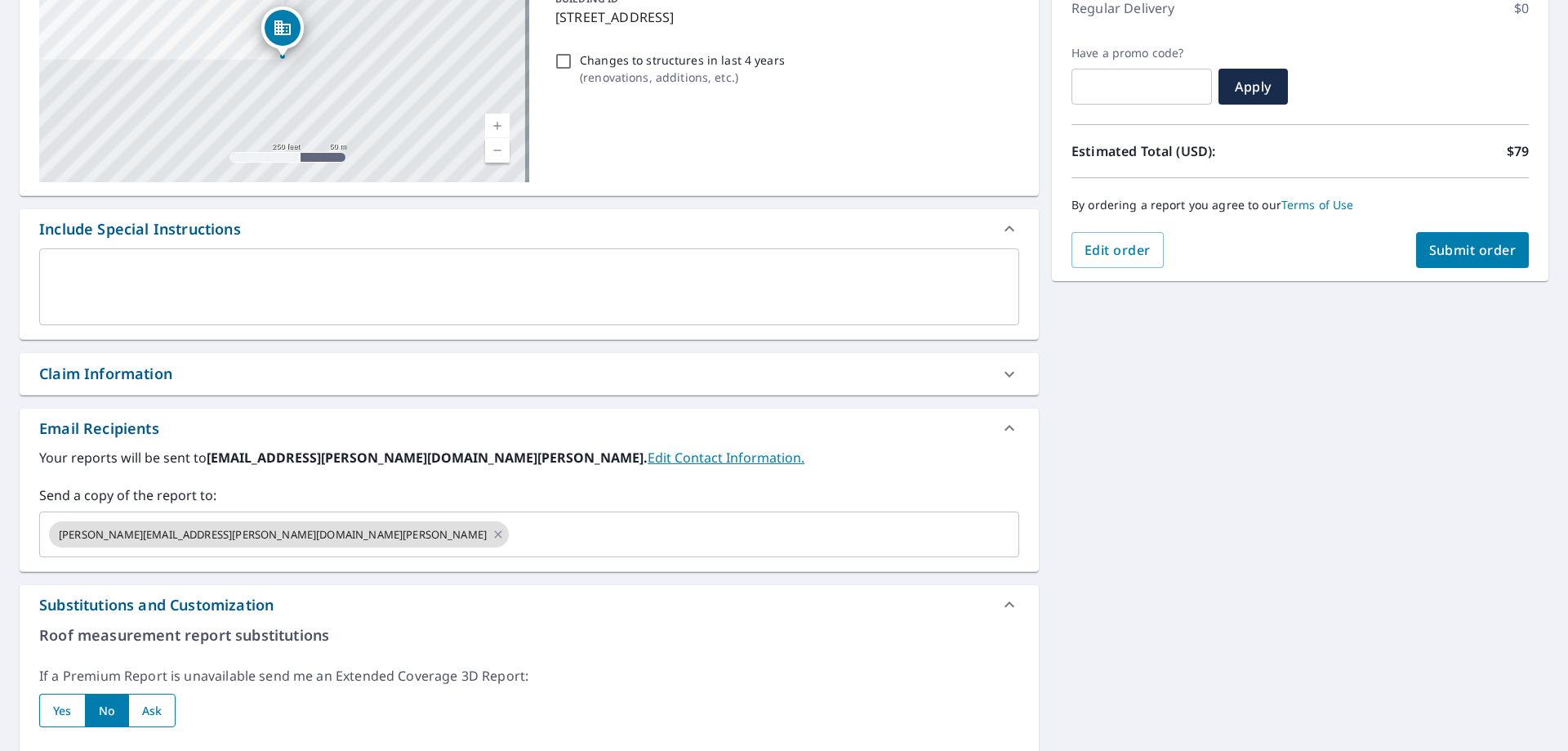
scroll to position [0, 0]
